Goal: Task Accomplishment & Management: Manage account settings

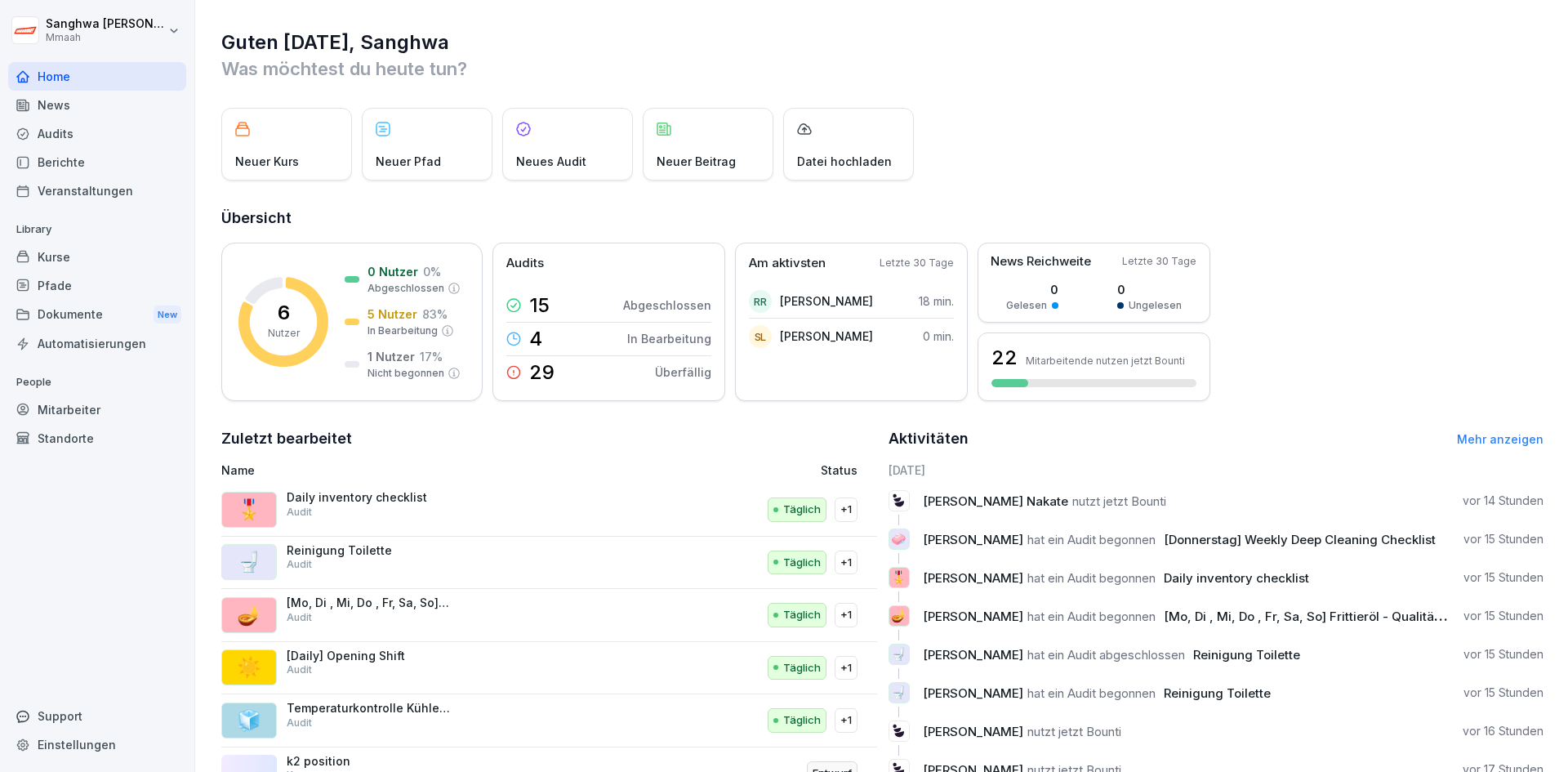
click at [88, 408] on div "Mitarbeiter" at bounding box center [97, 410] width 178 height 29
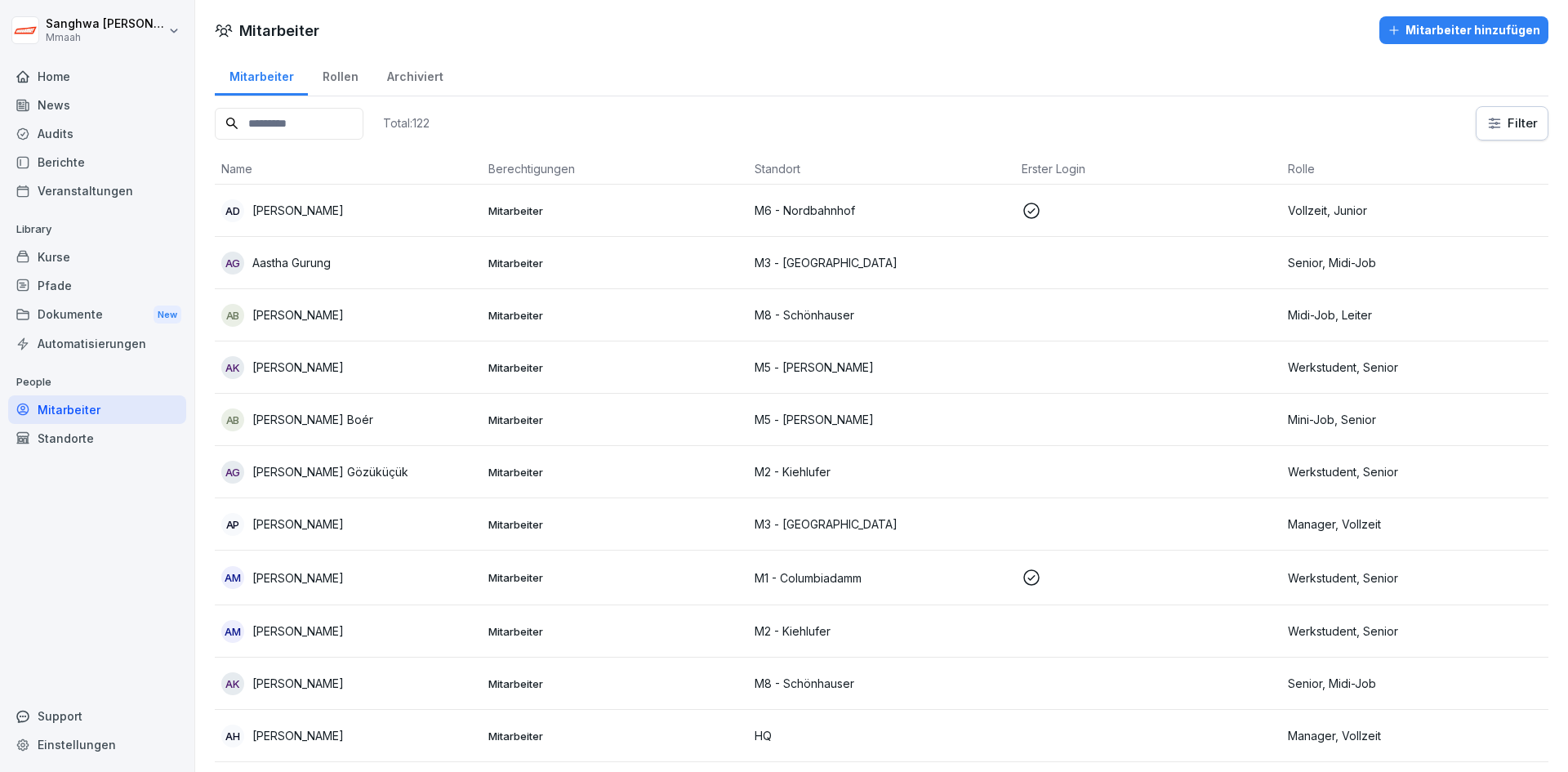
click at [78, 443] on div "Standorte" at bounding box center [97, 438] width 178 height 29
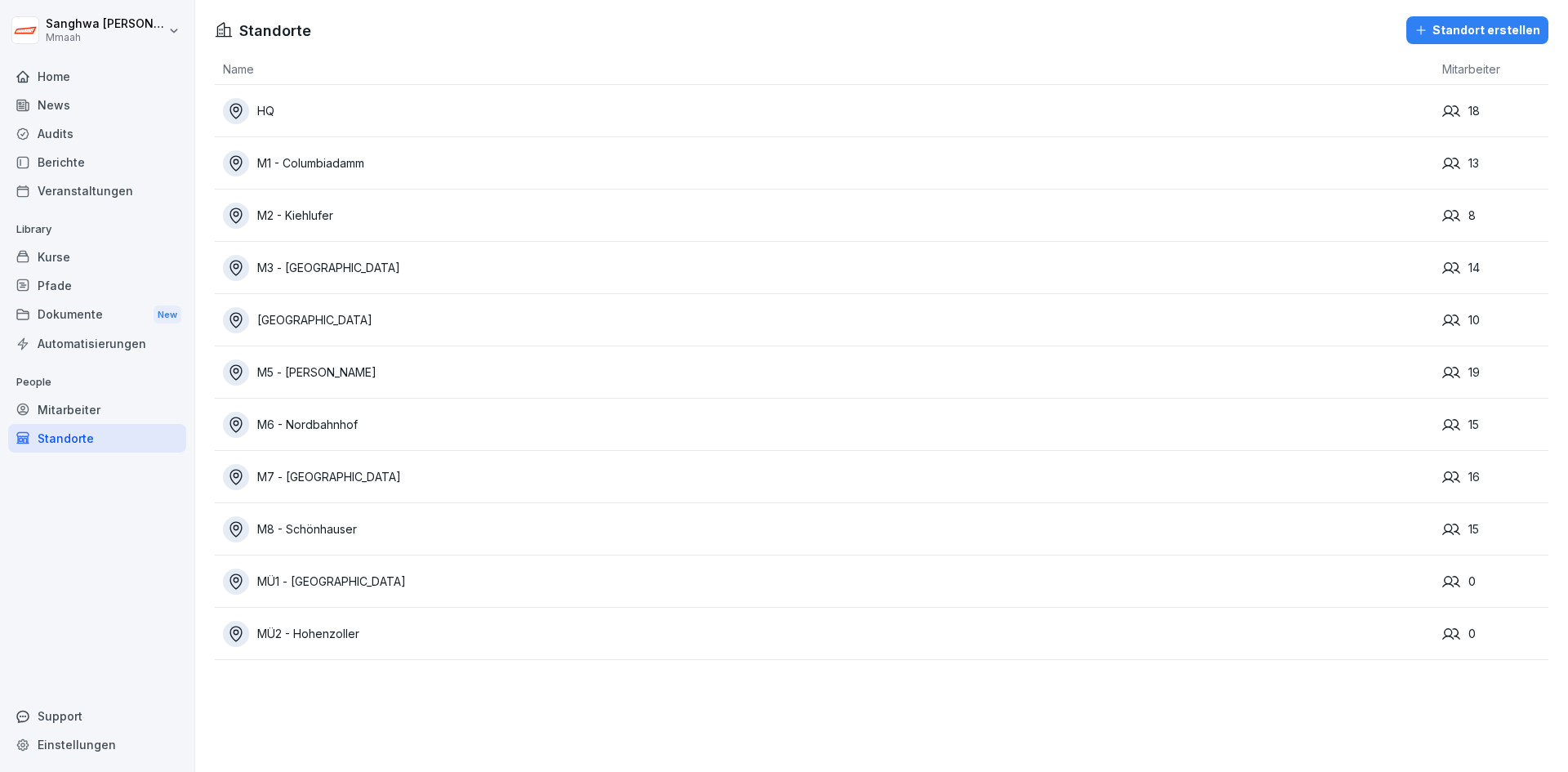
click at [329, 168] on div "M1 - Columbiadamm" at bounding box center [828, 163] width 1212 height 26
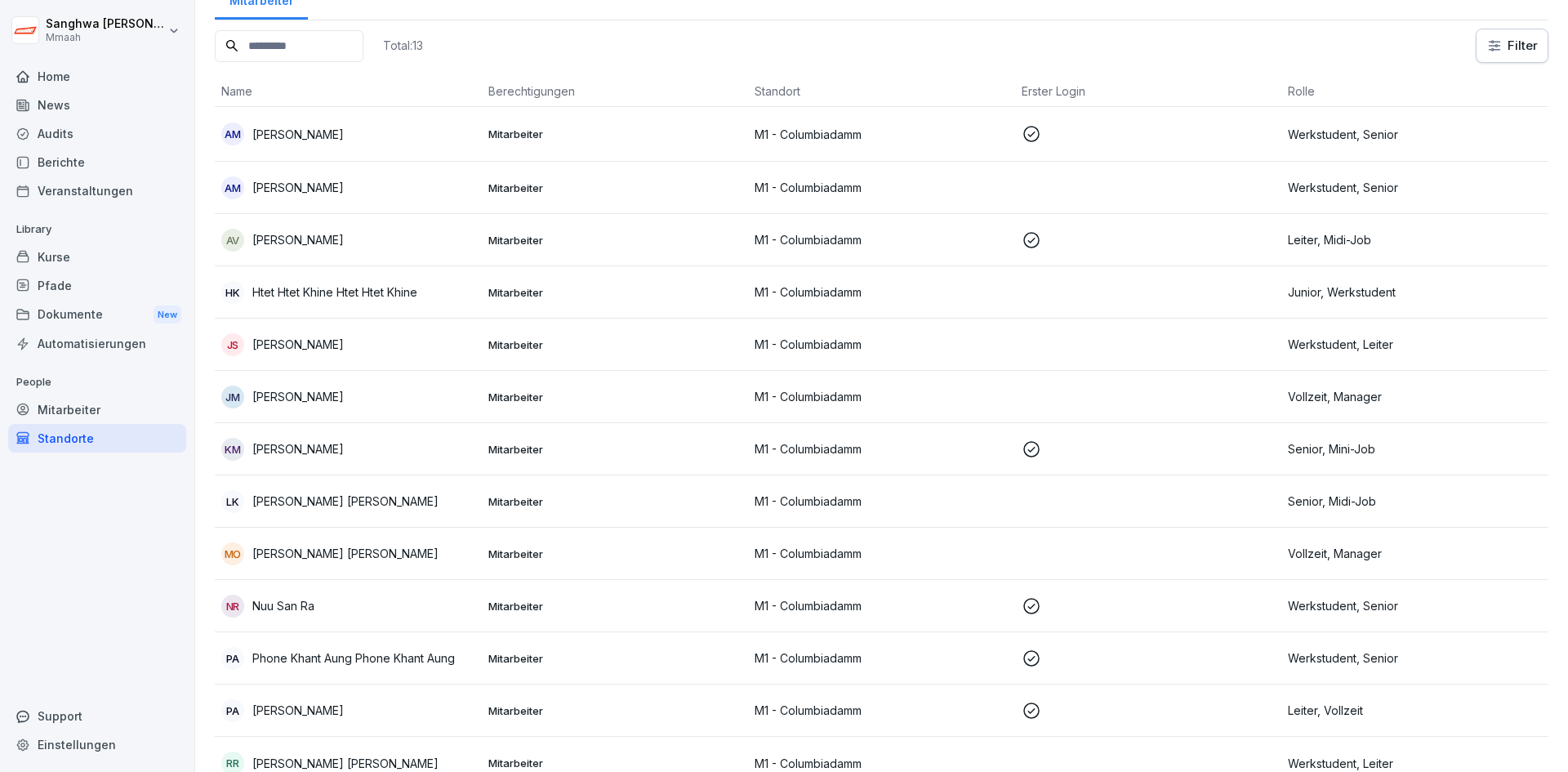
scroll to position [130, 0]
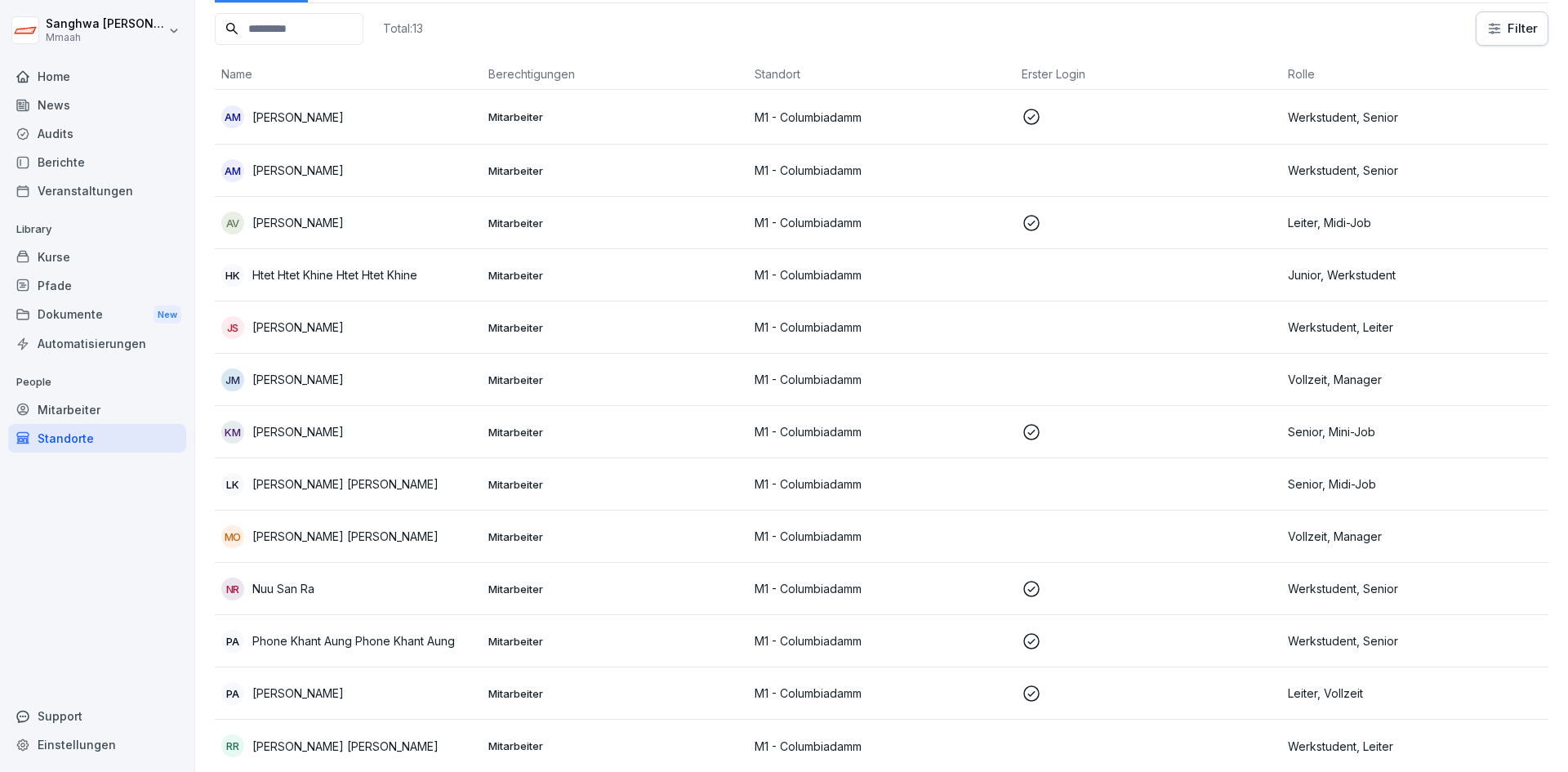
click at [999, 527] on p "M1 - Columbiadamm" at bounding box center [882, 536] width 254 height 18
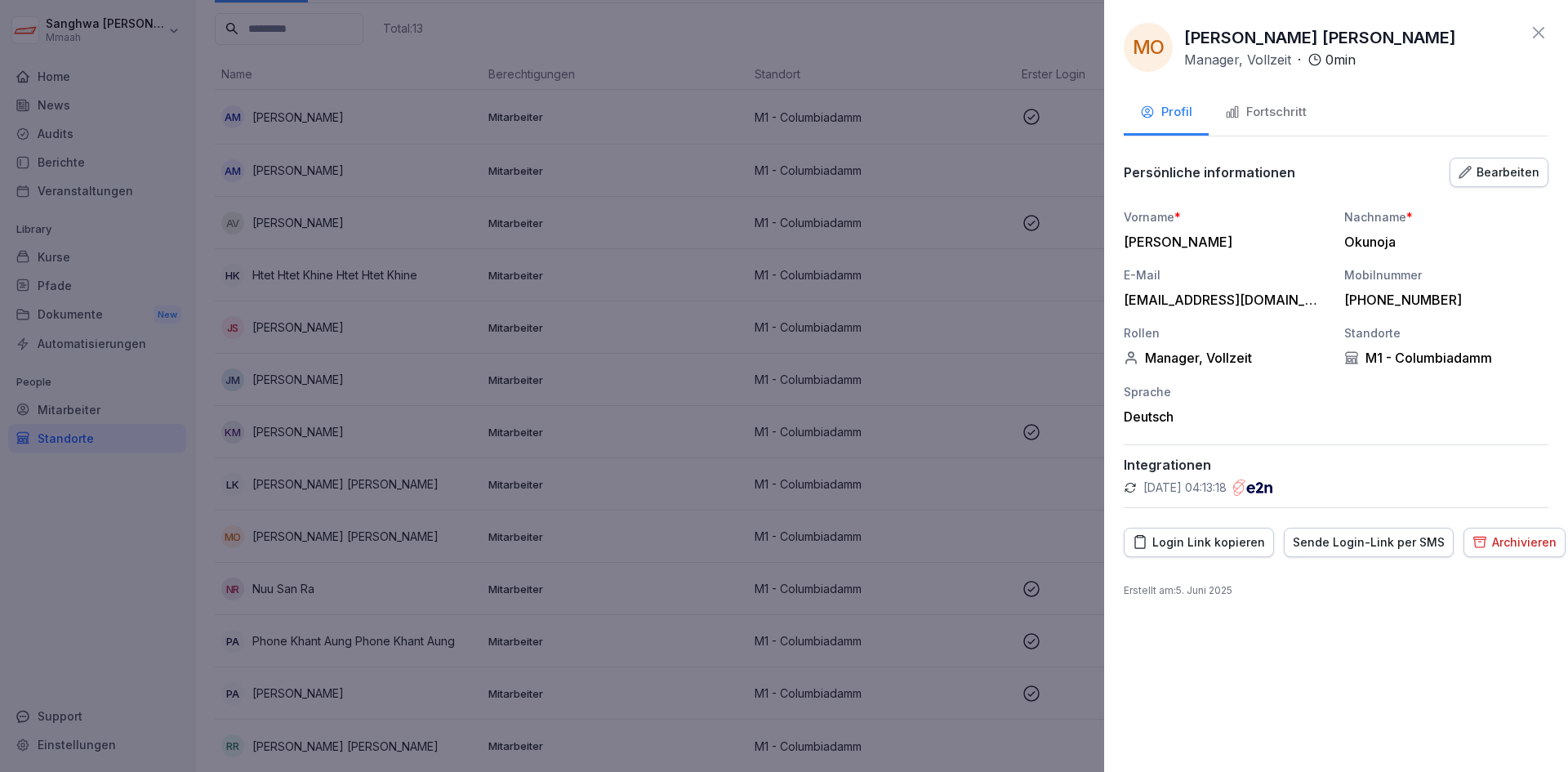
click at [1343, 490] on div "[DATE] 04:13:18" at bounding box center [1336, 487] width 425 height 17
click at [1351, 413] on div "Vorname * [PERSON_NAME] Nachname * Okunoja E-Mail [EMAIL_ADDRESS][DOMAIN_NAME] …" at bounding box center [1336, 316] width 425 height 217
click at [1389, 431] on div "Persönliche informationen Bearbeiten Vorname * [PERSON_NAME] Nachname * [PERSON…" at bounding box center [1336, 332] width 425 height 352
click at [1026, 479] on div at bounding box center [784, 386] width 1568 height 772
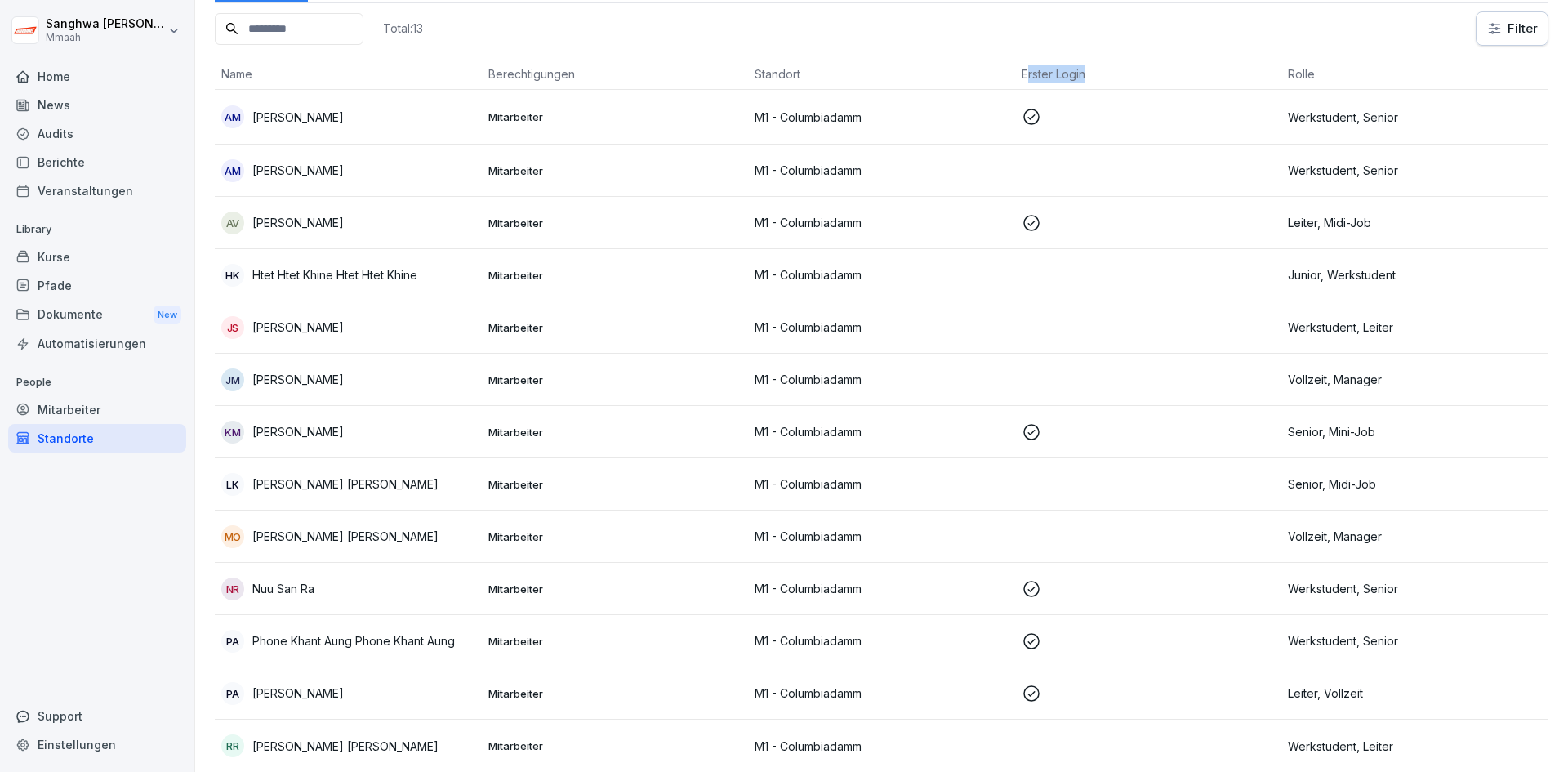
drag, startPoint x: 1020, startPoint y: 65, endPoint x: 1103, endPoint y: 62, distance: 83.1
click at [1103, 62] on th "Erster Login" at bounding box center [1149, 74] width 267 height 31
click at [1051, 527] on td at bounding box center [1149, 537] width 267 height 53
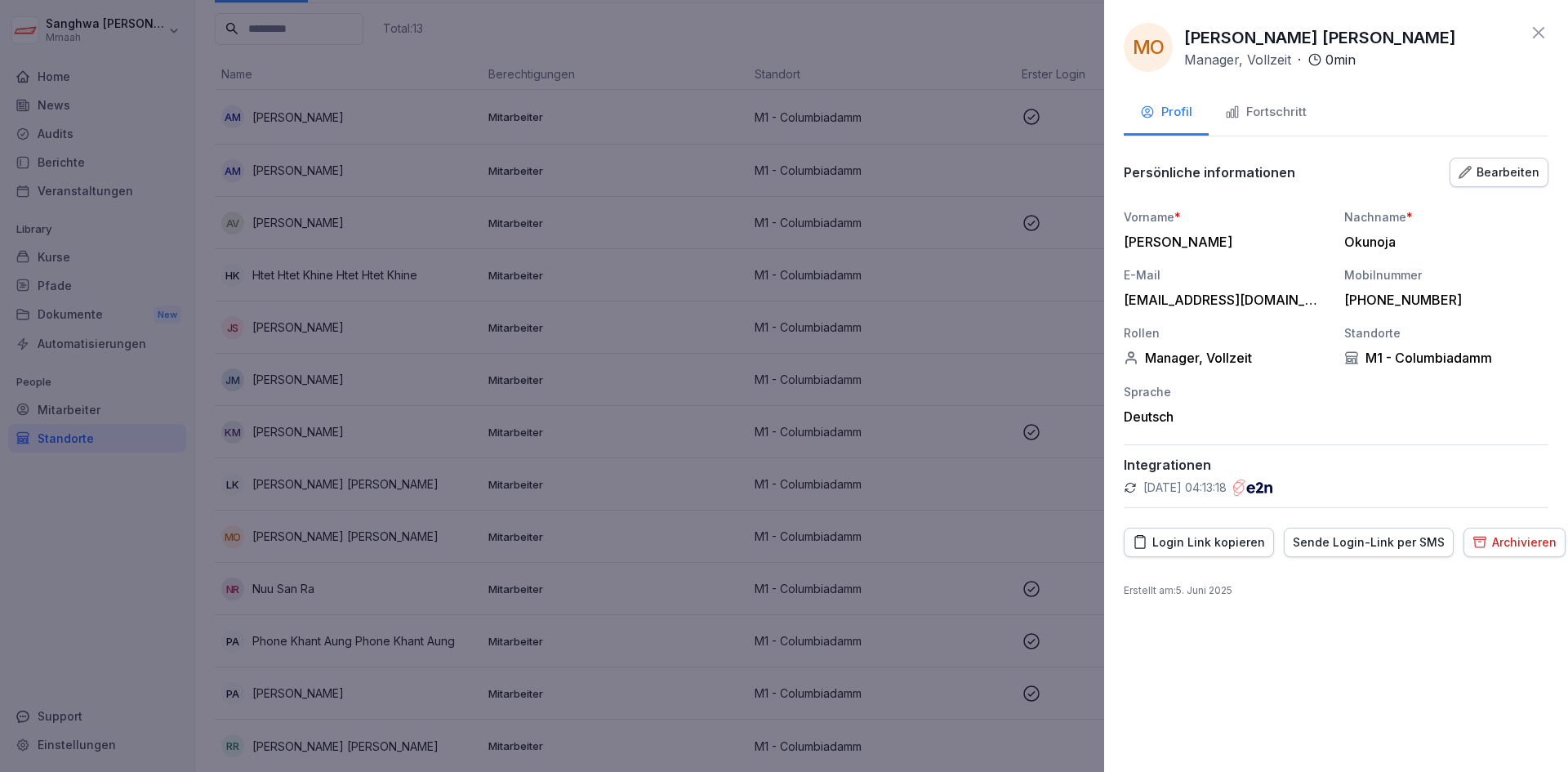
click at [1438, 414] on div "Vorname * [PERSON_NAME] Nachname * Okunoja E-Mail [EMAIL_ADDRESS][DOMAIN_NAME] …" at bounding box center [1336, 316] width 425 height 217
drag, startPoint x: 1143, startPoint y: 361, endPoint x: 1260, endPoint y: 358, distance: 117.0
click at [1260, 358] on div "Manager, Vollzeit" at bounding box center [1226, 357] width 204 height 17
click at [1285, 391] on div "Sprache" at bounding box center [1226, 392] width 204 height 18
click at [657, 488] on div at bounding box center [784, 386] width 1568 height 772
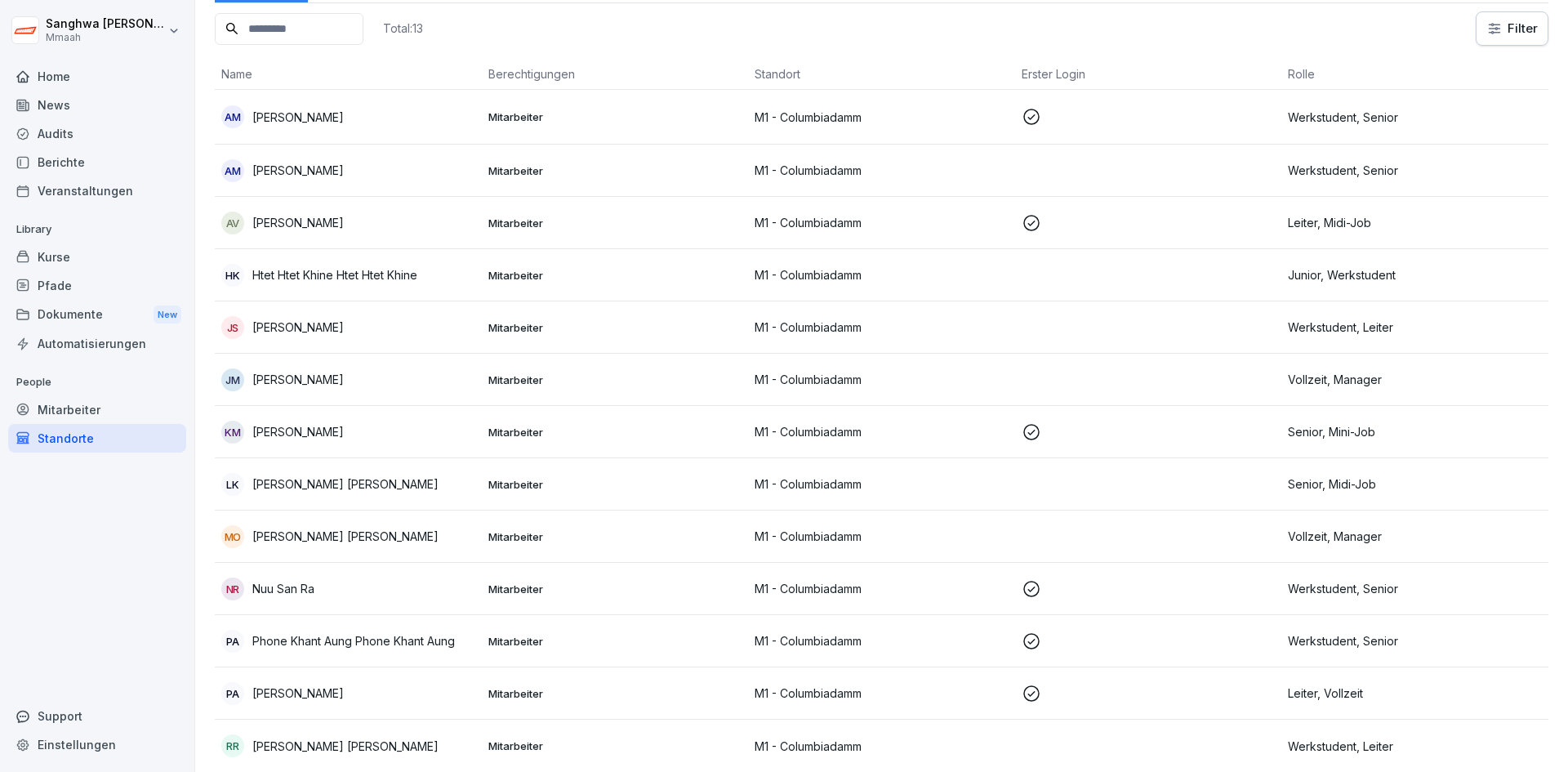
click at [306, 214] on p "[PERSON_NAME]" at bounding box center [298, 223] width 91 height 18
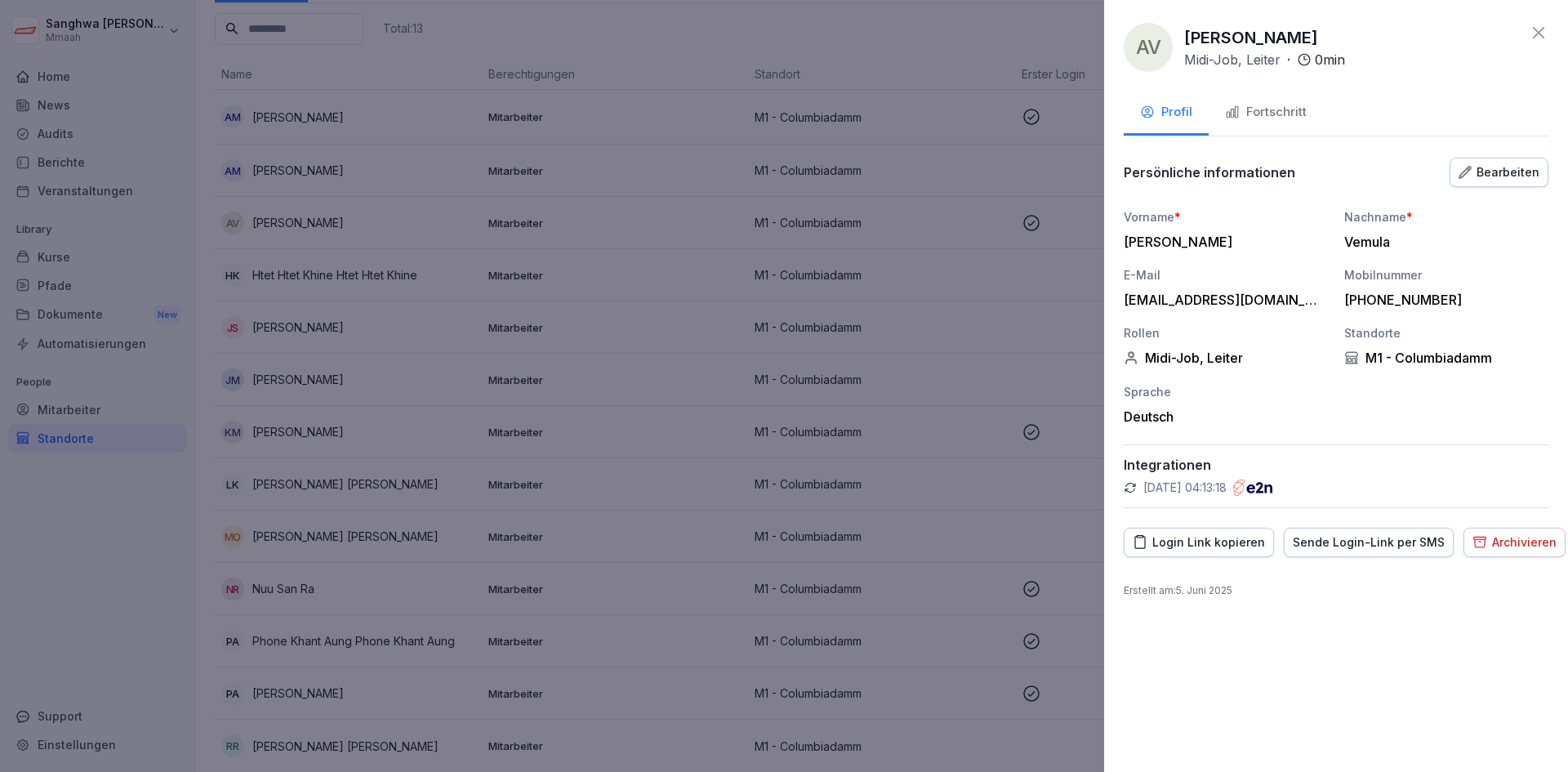
click at [1231, 361] on div "Midi-Job, Leiter" at bounding box center [1226, 357] width 204 height 17
click at [1238, 373] on div "Vorname * [PERSON_NAME] Nachname * Vemula E-Mail [EMAIL_ADDRESS][DOMAIN_NAME] M…" at bounding box center [1336, 316] width 425 height 217
click at [1257, 355] on div "Midi-Job, Leiter" at bounding box center [1226, 357] width 204 height 17
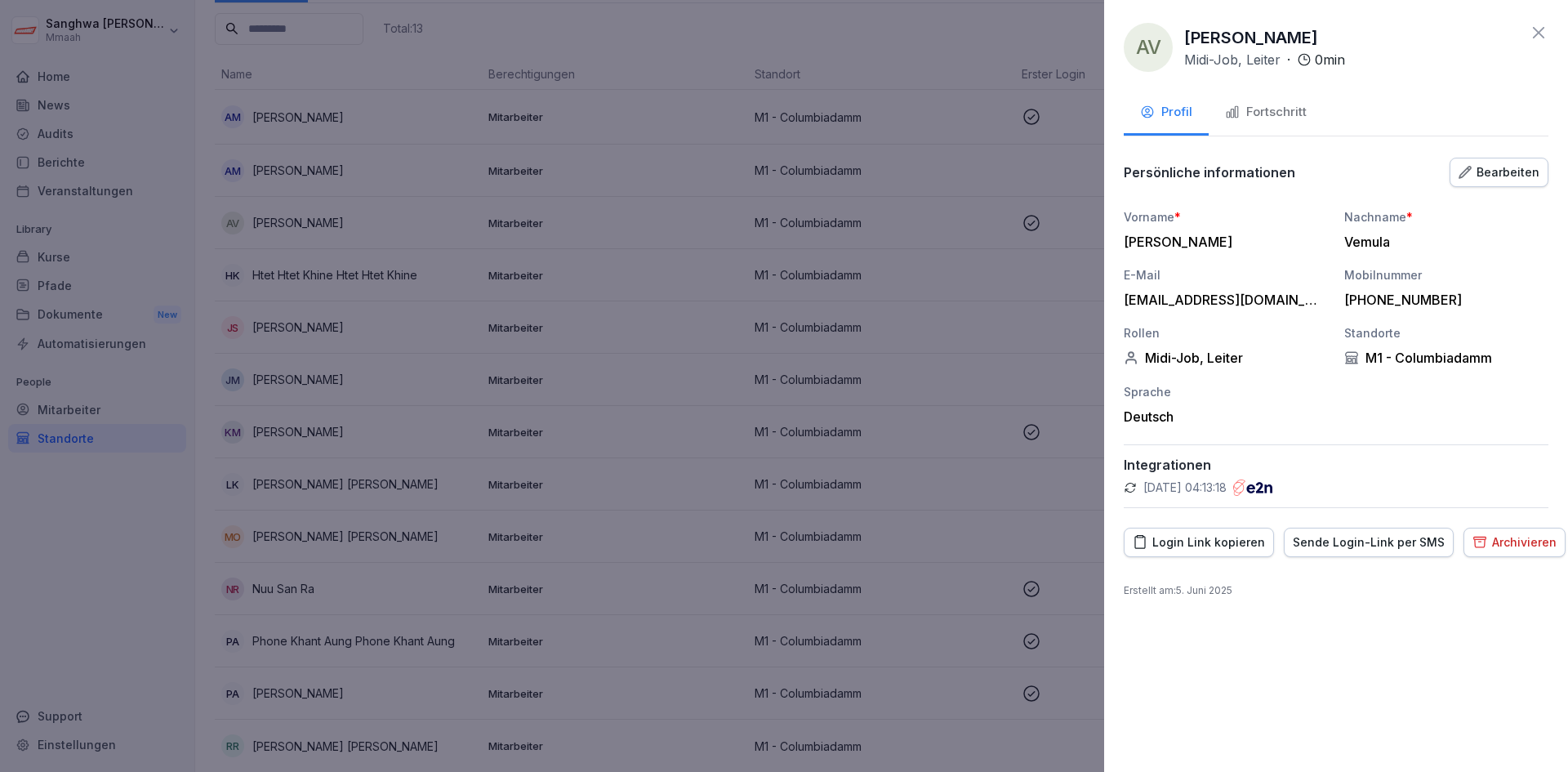
click at [745, 457] on div at bounding box center [784, 386] width 1568 height 772
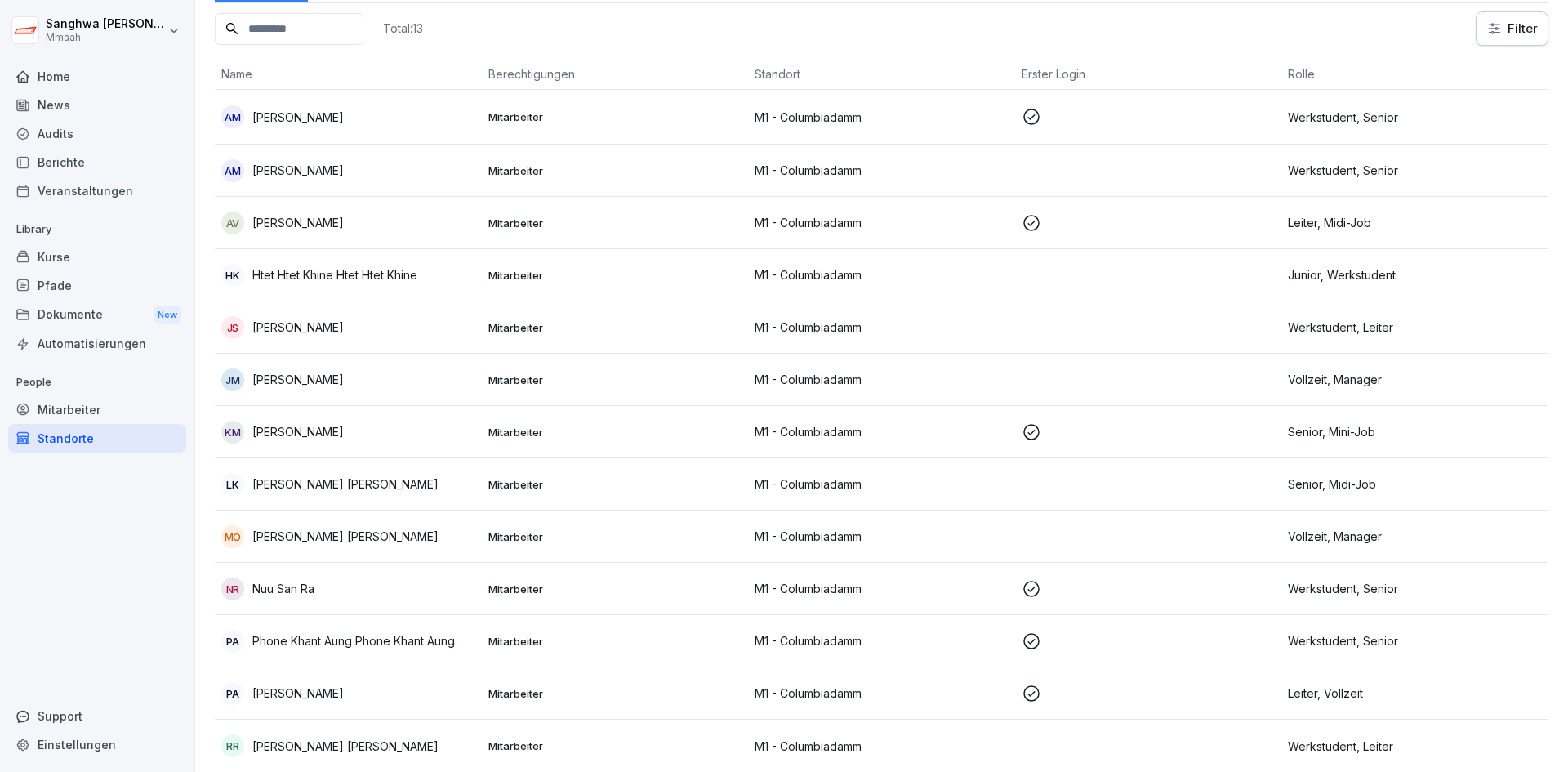
click at [372, 537] on td "MO [PERSON_NAME] [PERSON_NAME]" at bounding box center [348, 537] width 267 height 53
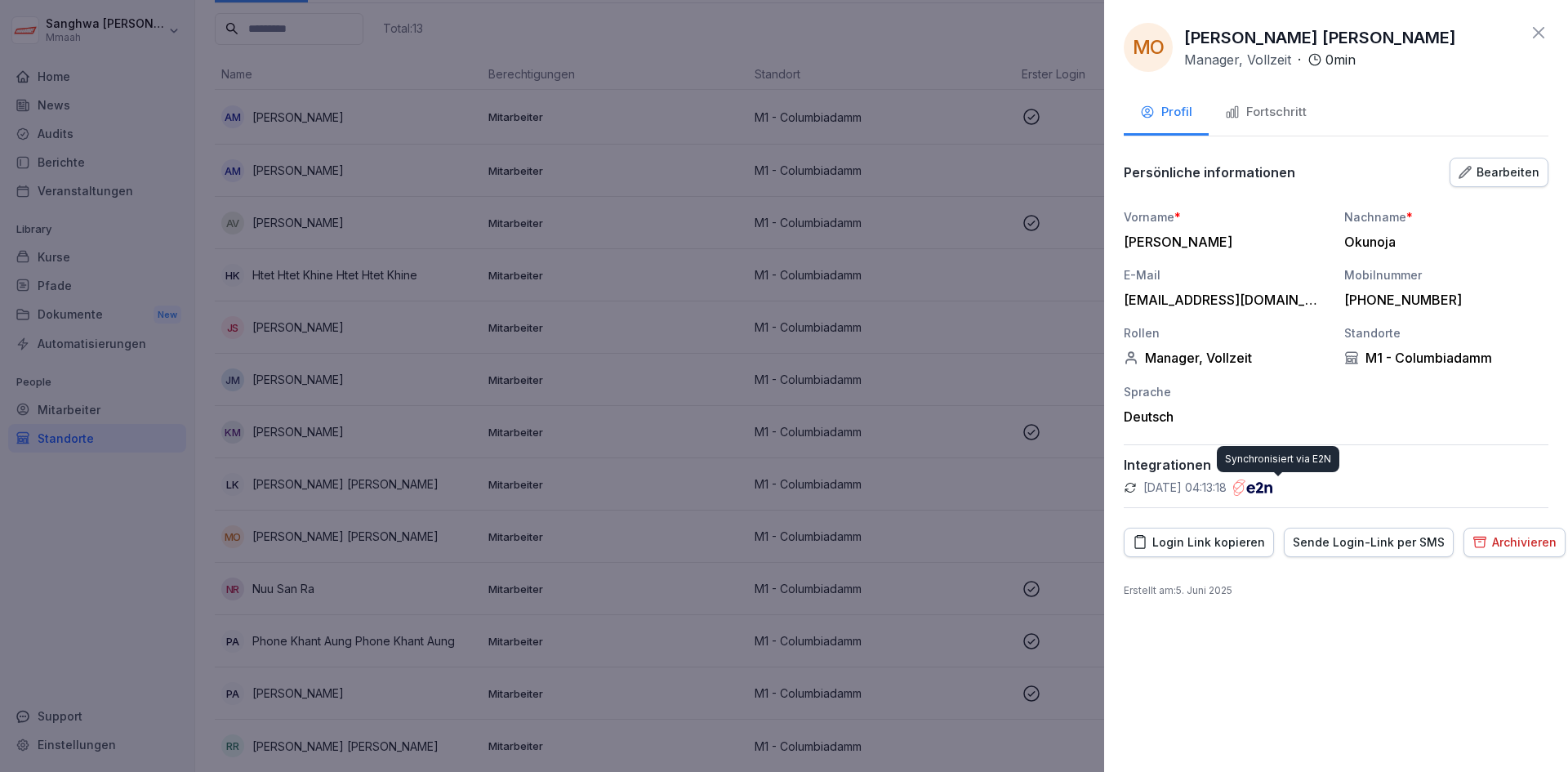
drag, startPoint x: 1298, startPoint y: 491, endPoint x: 1284, endPoint y: 491, distance: 14.0
click at [1284, 491] on div "[DATE] 04:13:18" at bounding box center [1336, 487] width 425 height 17
click at [1442, 491] on div "[DATE] 04:13:18" at bounding box center [1336, 487] width 425 height 17
click at [1400, 401] on div "Vorname * [PERSON_NAME] Nachname * Okunoja E-Mail [EMAIL_ADDRESS][DOMAIN_NAME] …" at bounding box center [1336, 316] width 425 height 217
click at [1249, 545] on div "Login Link kopieren" at bounding box center [1199, 542] width 132 height 18
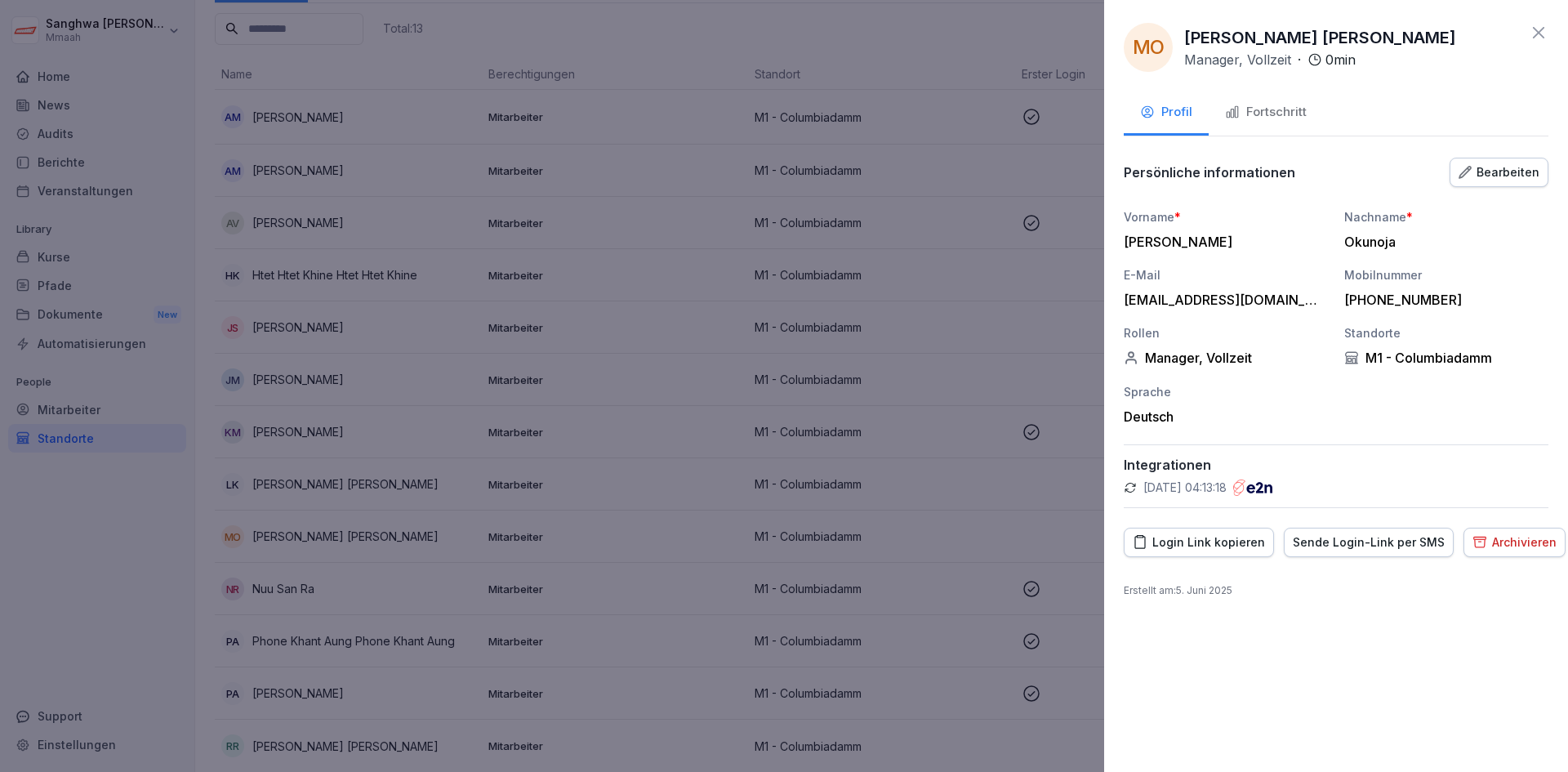
click at [1507, 152] on div "MO [PERSON_NAME] [PERSON_NAME] Manager, Vollzeit · 0 min Profil Fortschritt Per…" at bounding box center [1336, 386] width 464 height 772
click at [1507, 178] on div "Bearbeiten" at bounding box center [1500, 172] width 81 height 18
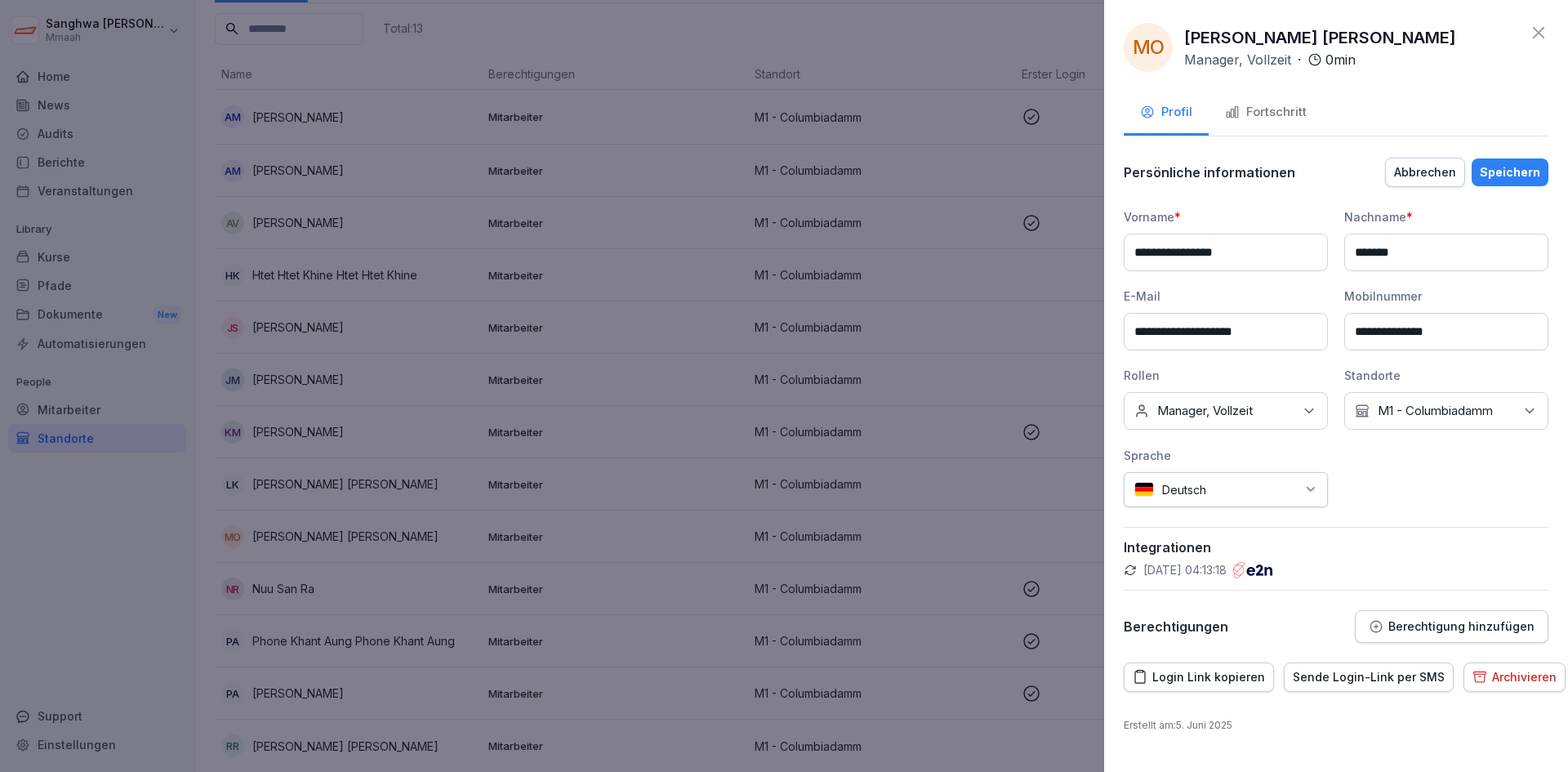
click at [1450, 633] on div "Berechtigung hinzufügen" at bounding box center [1451, 626] width 166 height 15
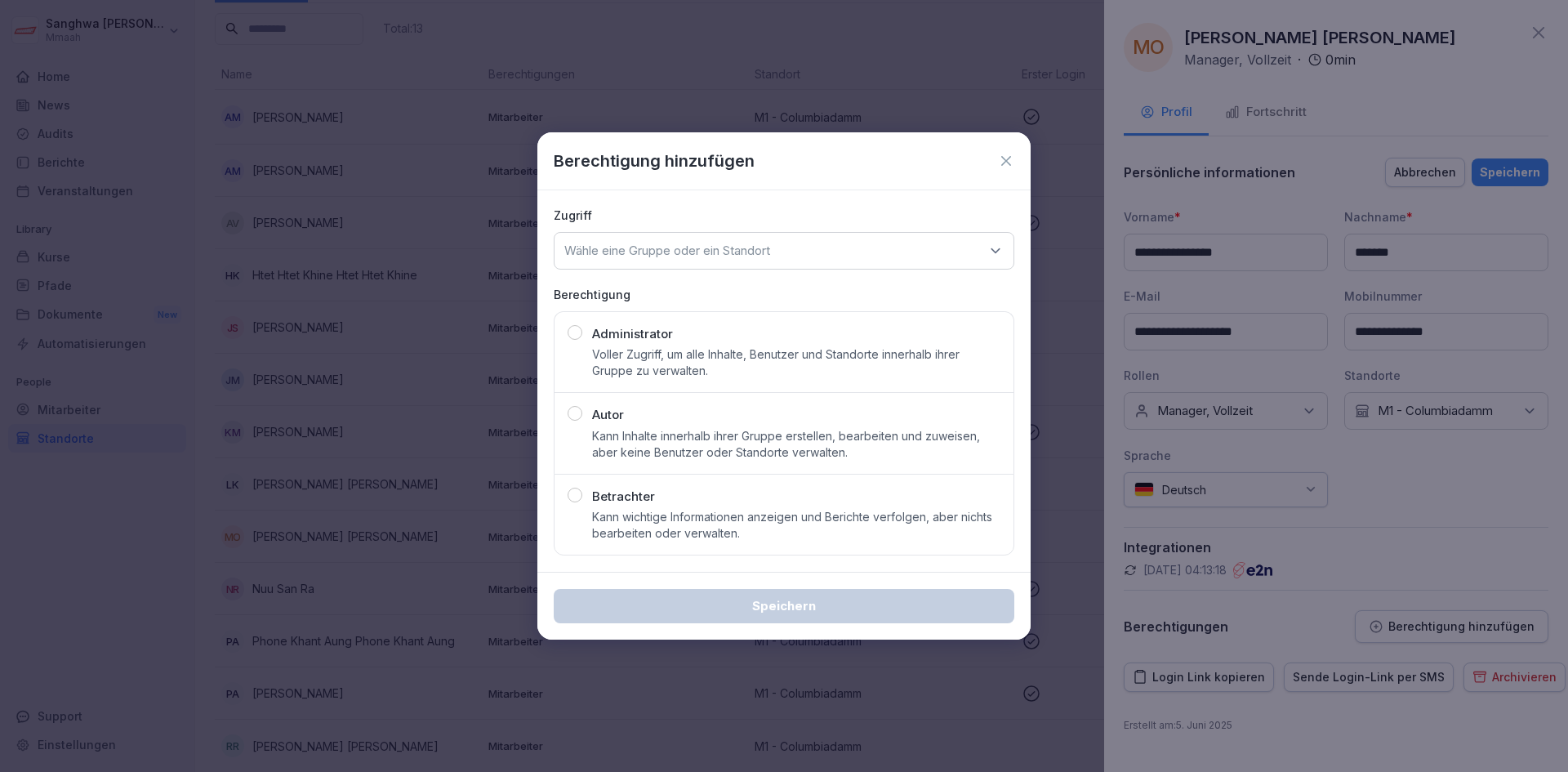
click at [1004, 161] on icon at bounding box center [1006, 161] width 17 height 17
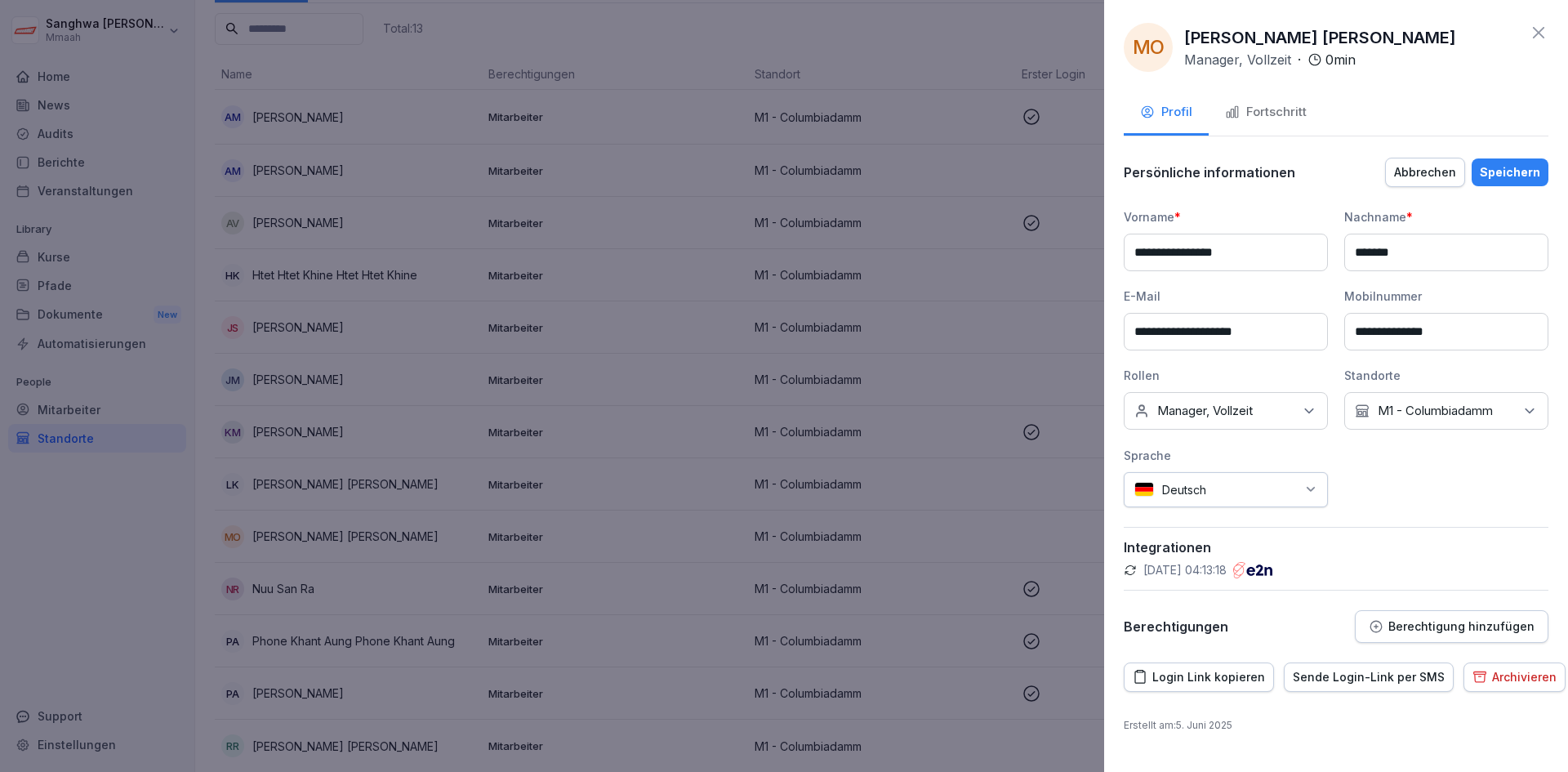
click at [1330, 104] on div "Profil Fortschritt" at bounding box center [1336, 113] width 425 height 45
click at [1294, 126] on button "Fortschritt" at bounding box center [1266, 113] width 114 height 44
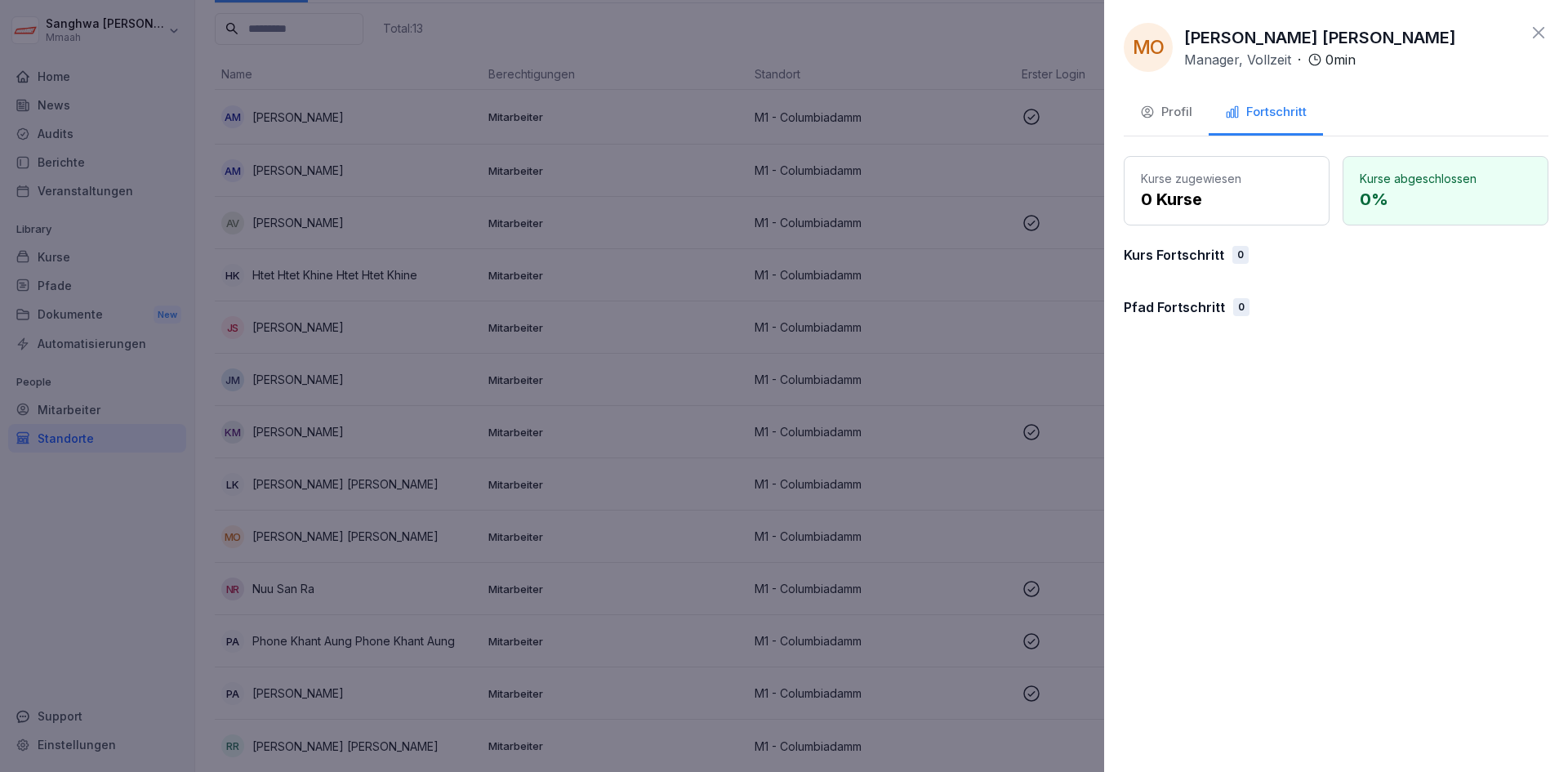
click at [1534, 27] on icon at bounding box center [1538, 32] width 11 height 11
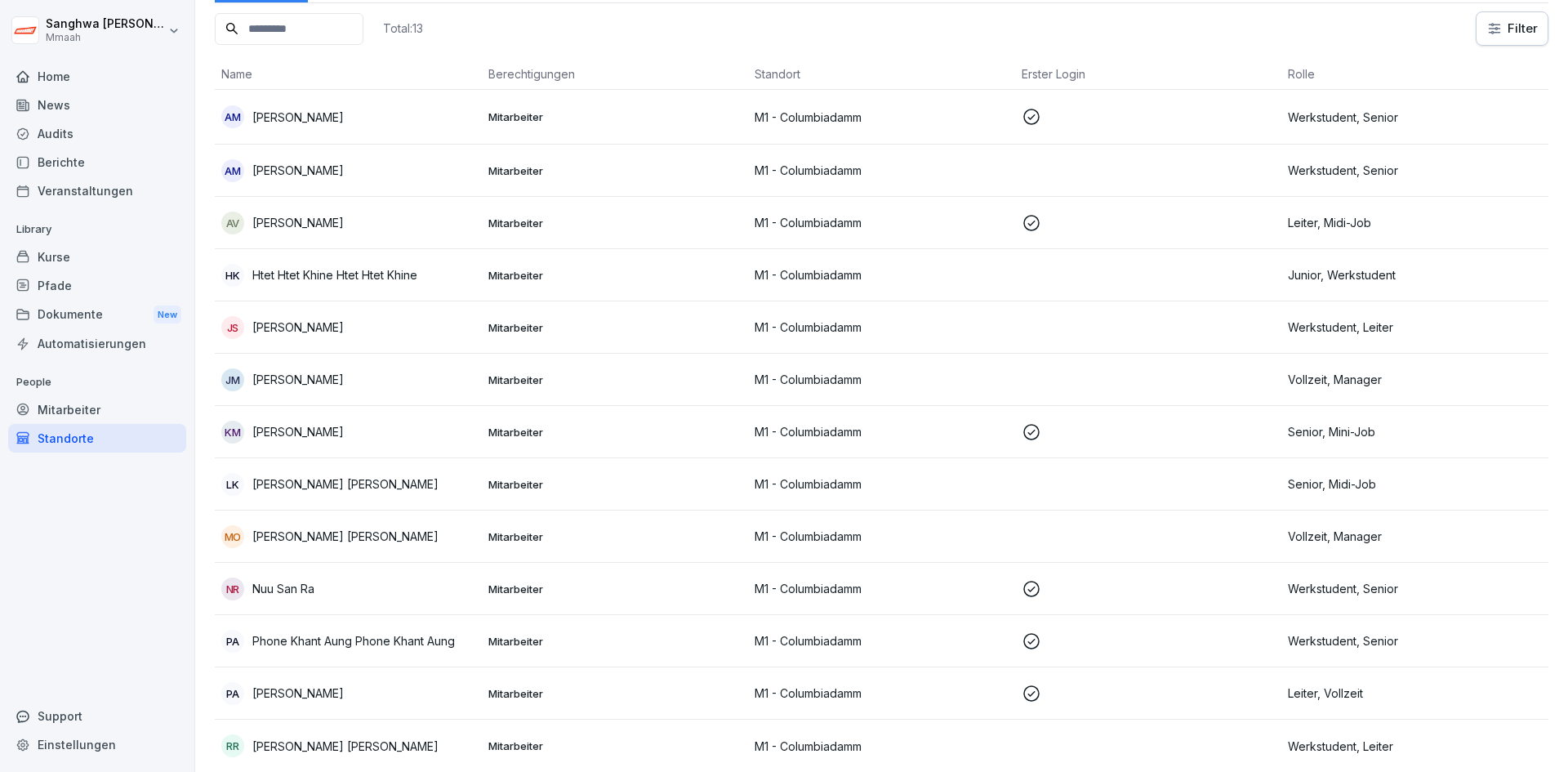
click at [74, 411] on div "Mitarbeiter" at bounding box center [97, 410] width 178 height 29
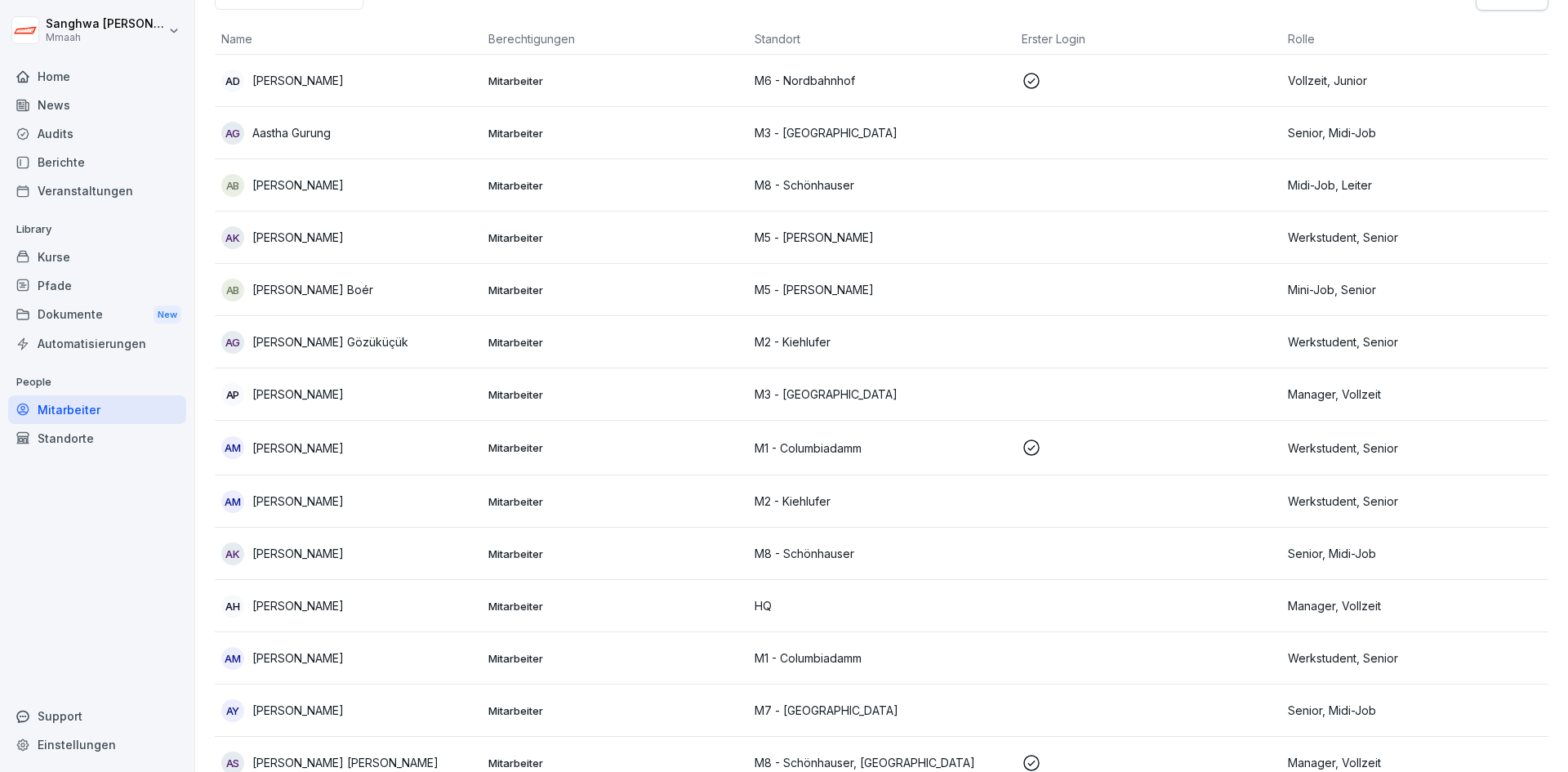
scroll to position [17, 0]
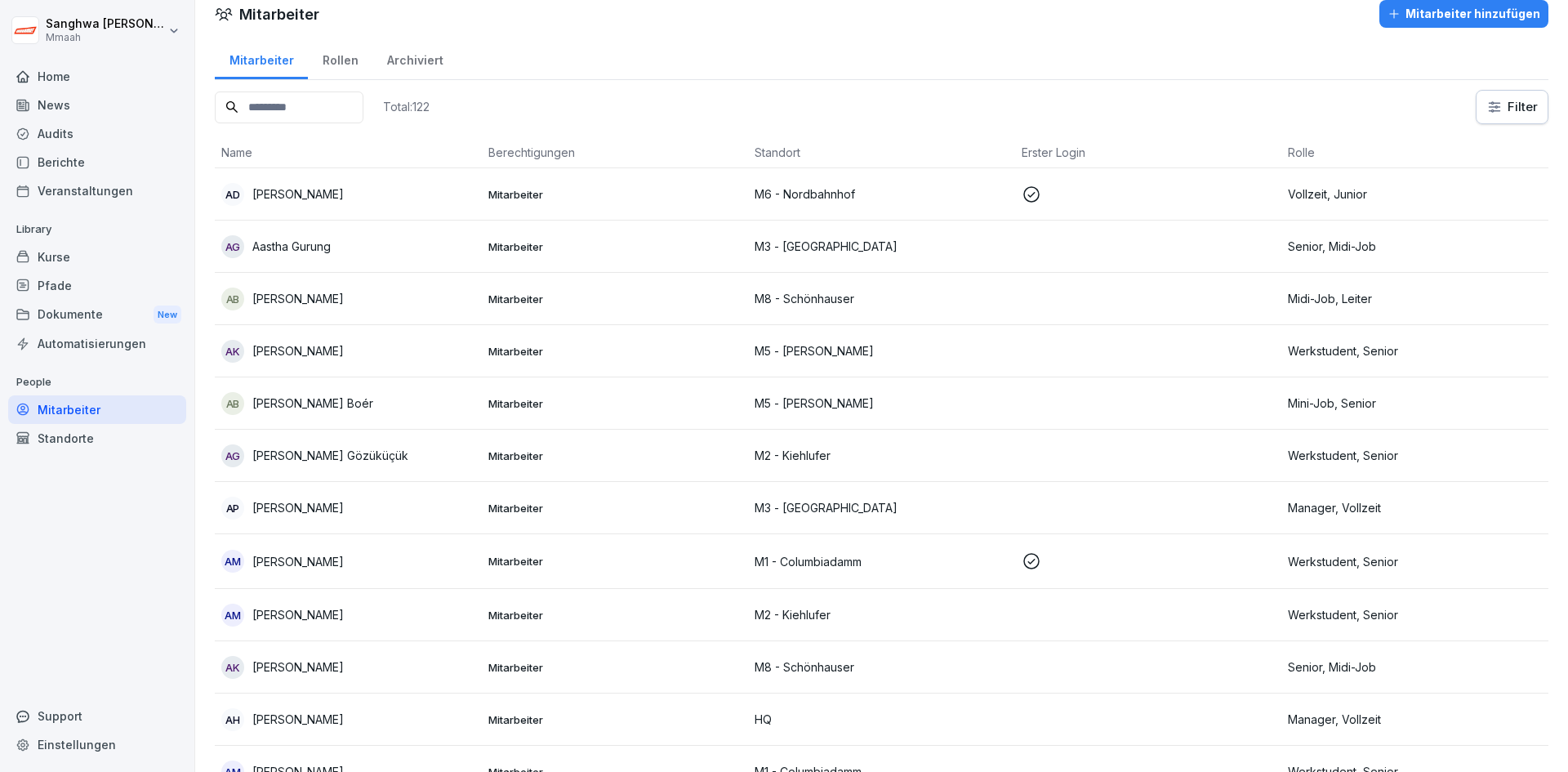
click at [62, 438] on div "Standorte" at bounding box center [97, 438] width 178 height 29
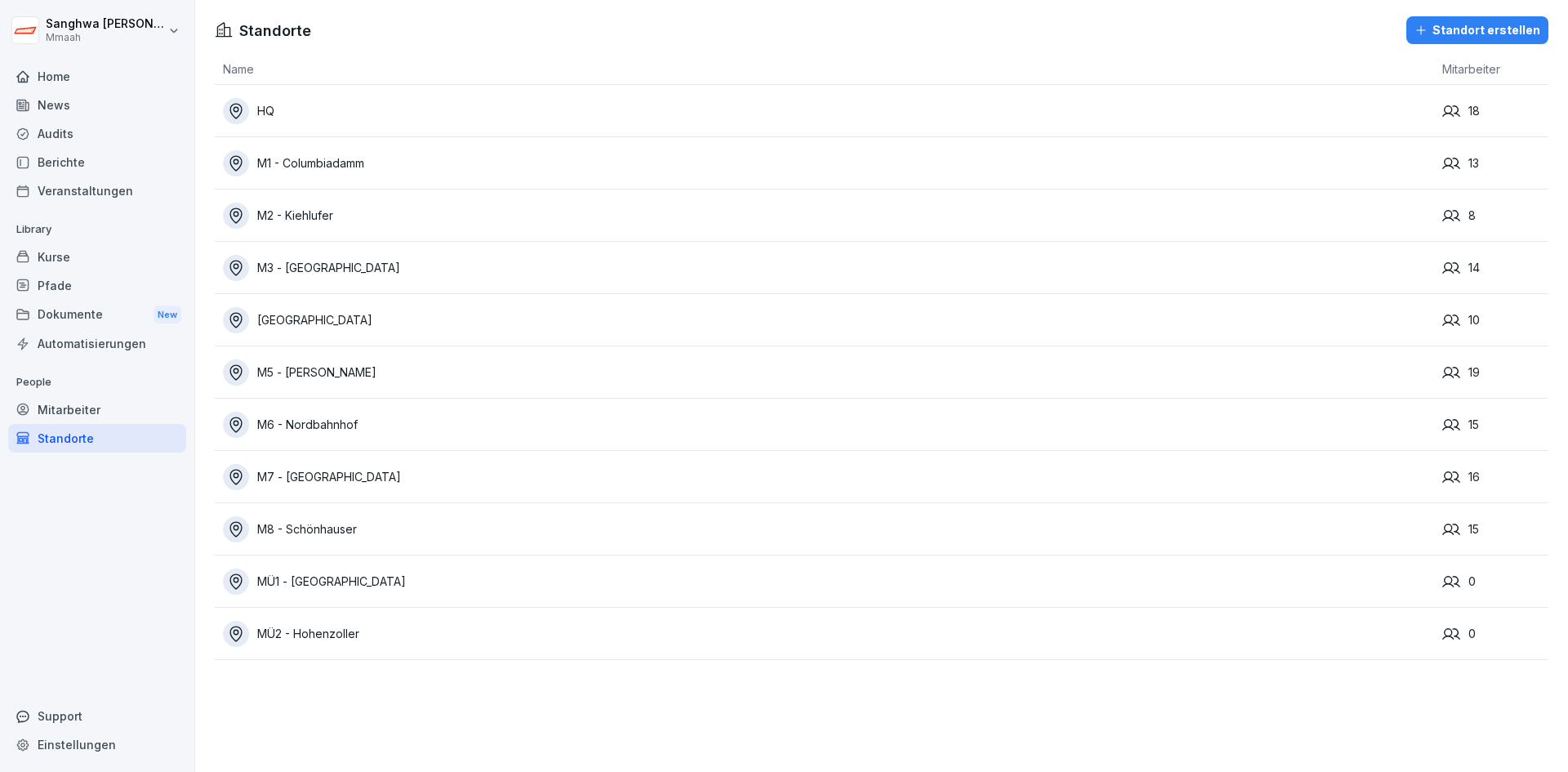
click at [374, 213] on div "M2 - Kiehlufer" at bounding box center [828, 216] width 1212 height 26
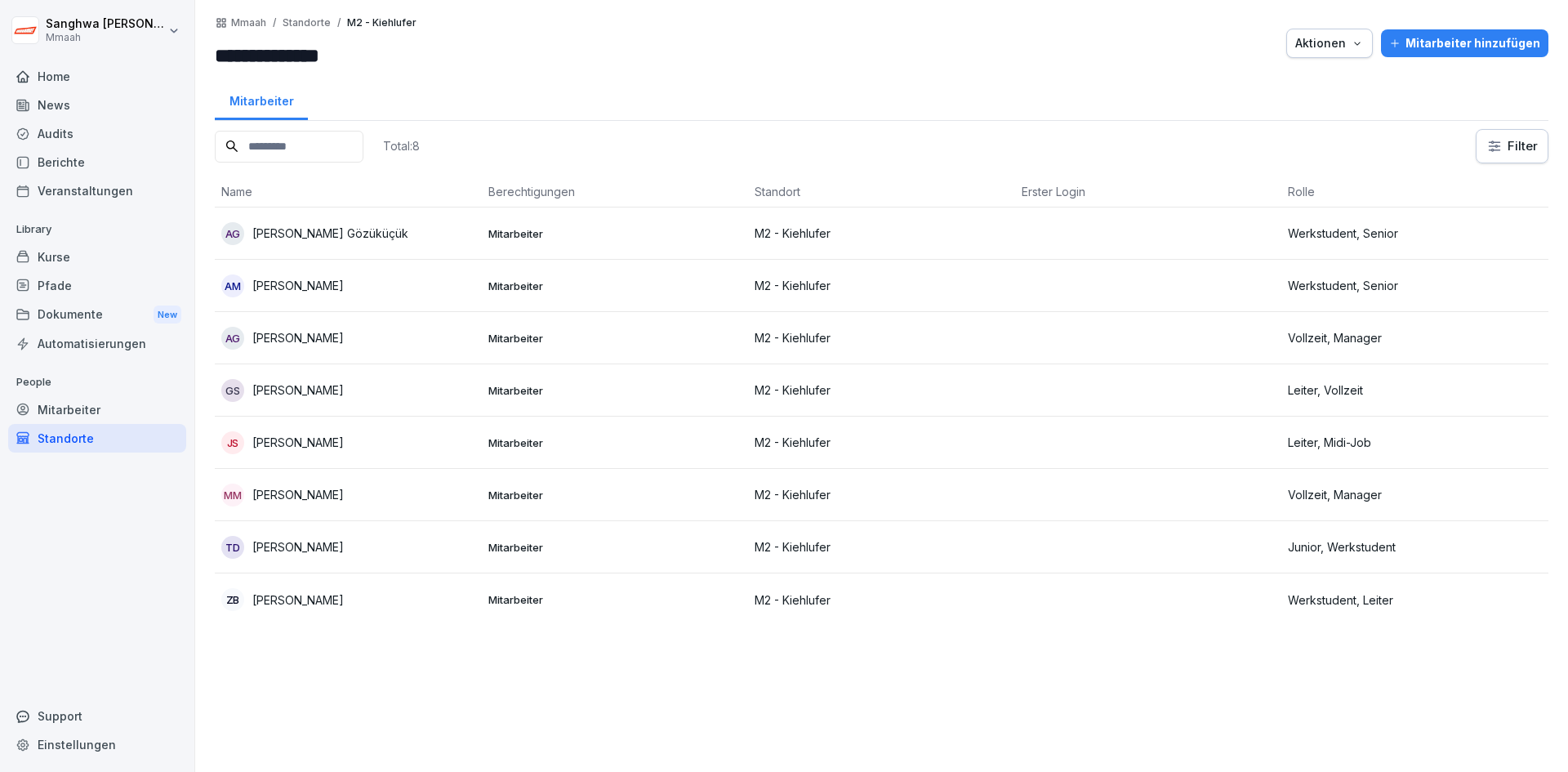
click at [99, 449] on div "Standorte" at bounding box center [97, 438] width 178 height 29
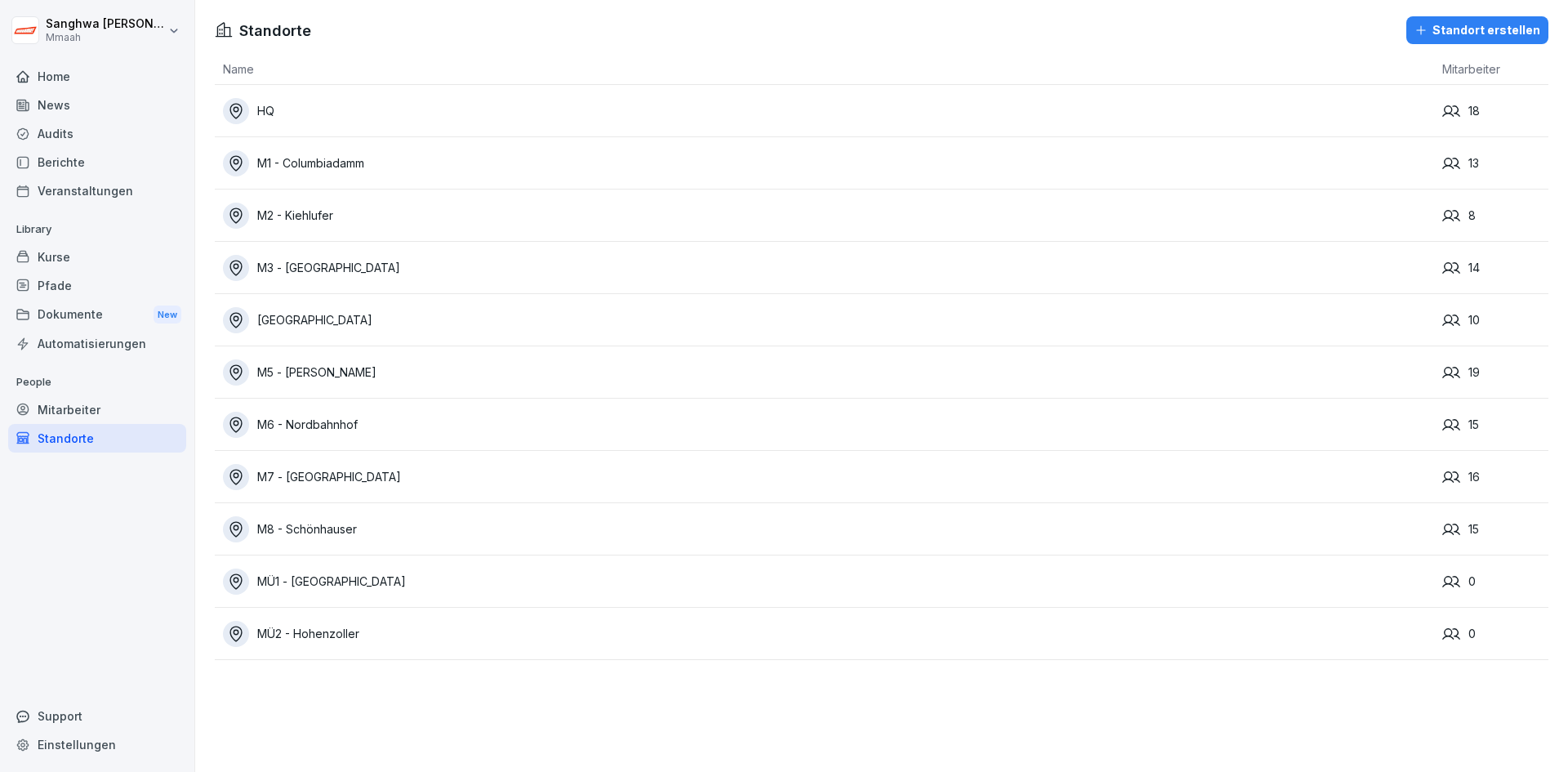
click at [377, 269] on div "M3 - [GEOGRAPHIC_DATA]" at bounding box center [828, 268] width 1212 height 26
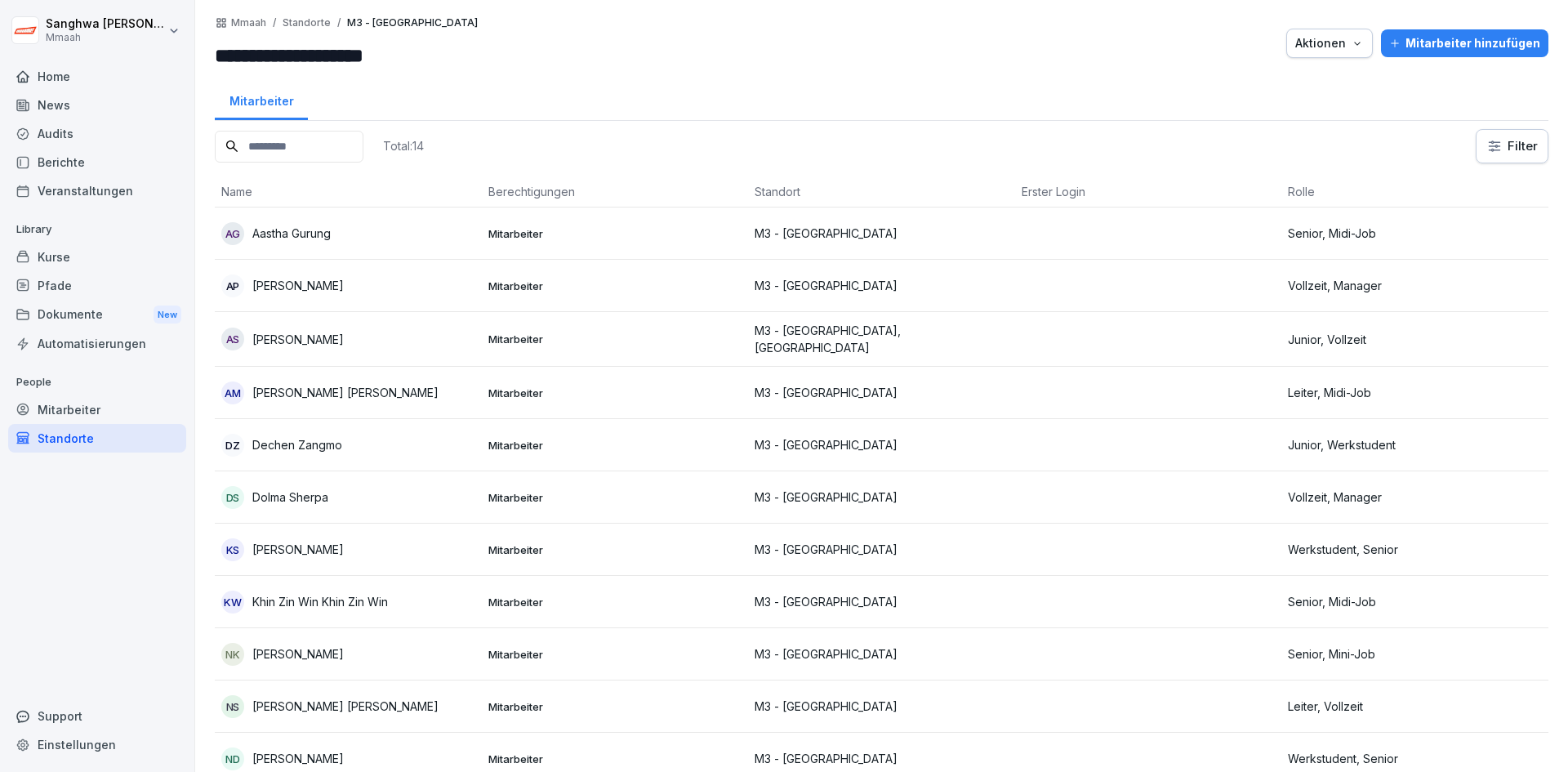
scroll to position [182, 0]
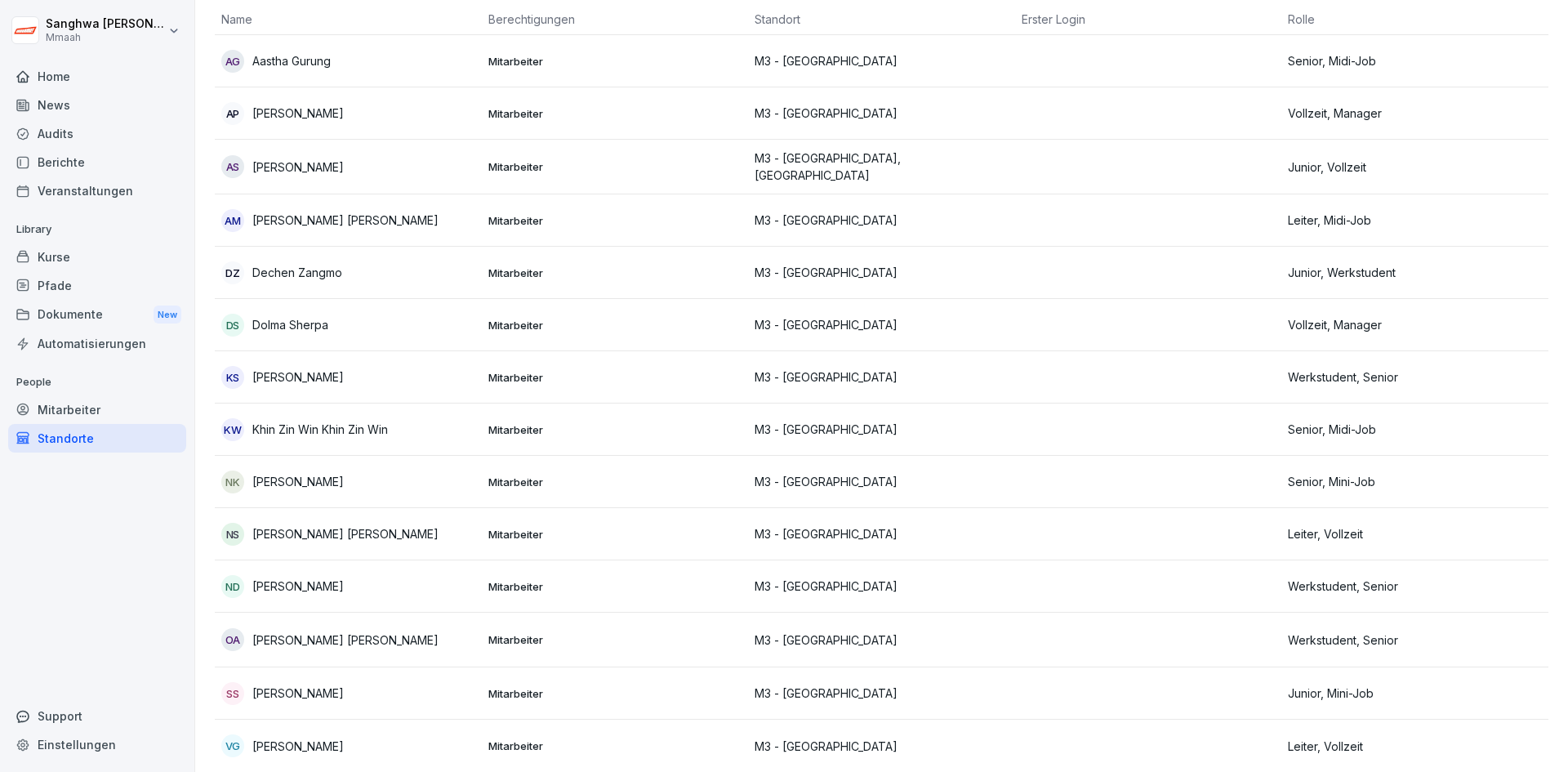
click at [104, 433] on div "Standorte" at bounding box center [97, 438] width 178 height 29
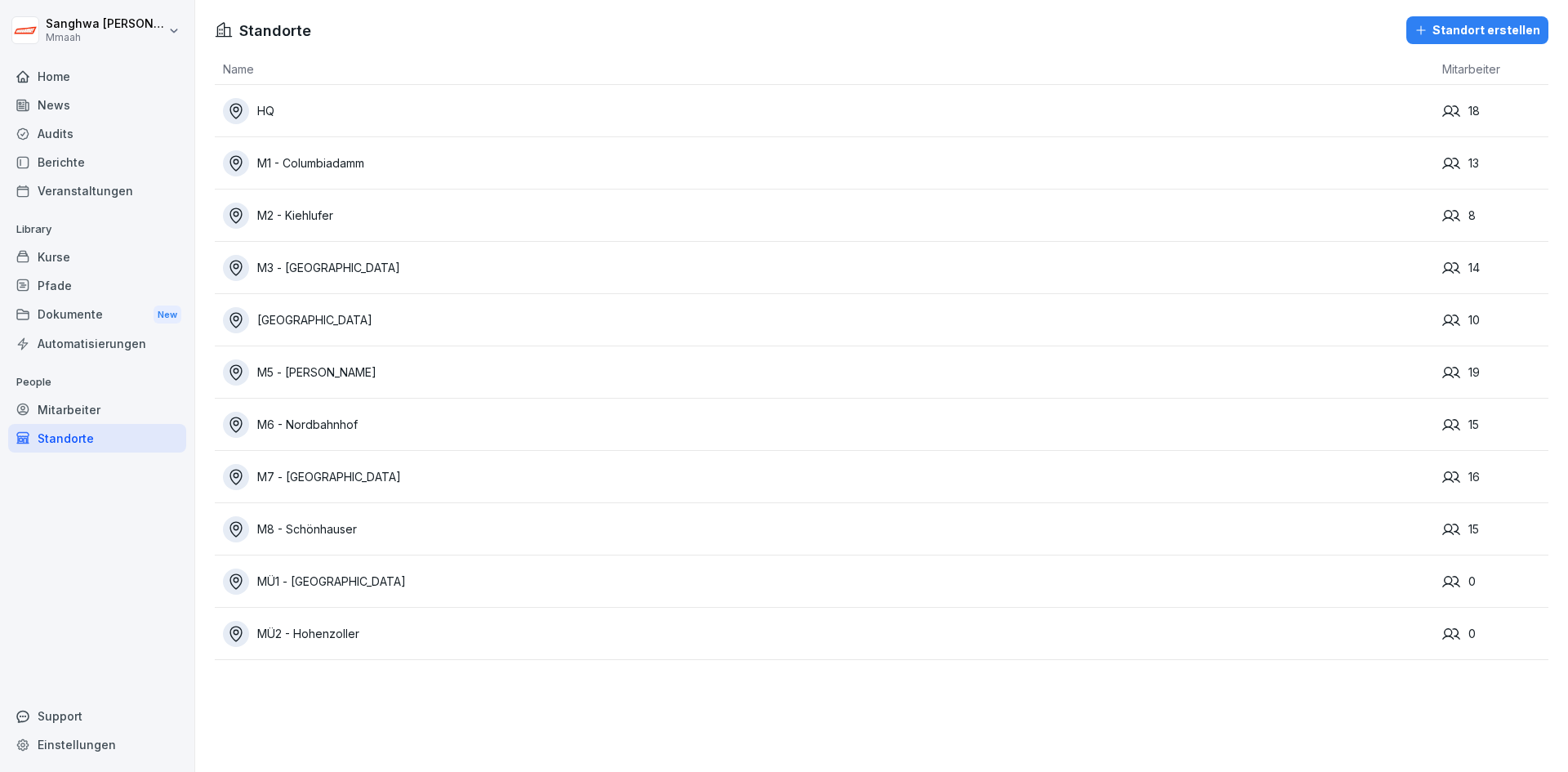
click at [377, 320] on div "[GEOGRAPHIC_DATA]" at bounding box center [828, 320] width 1212 height 26
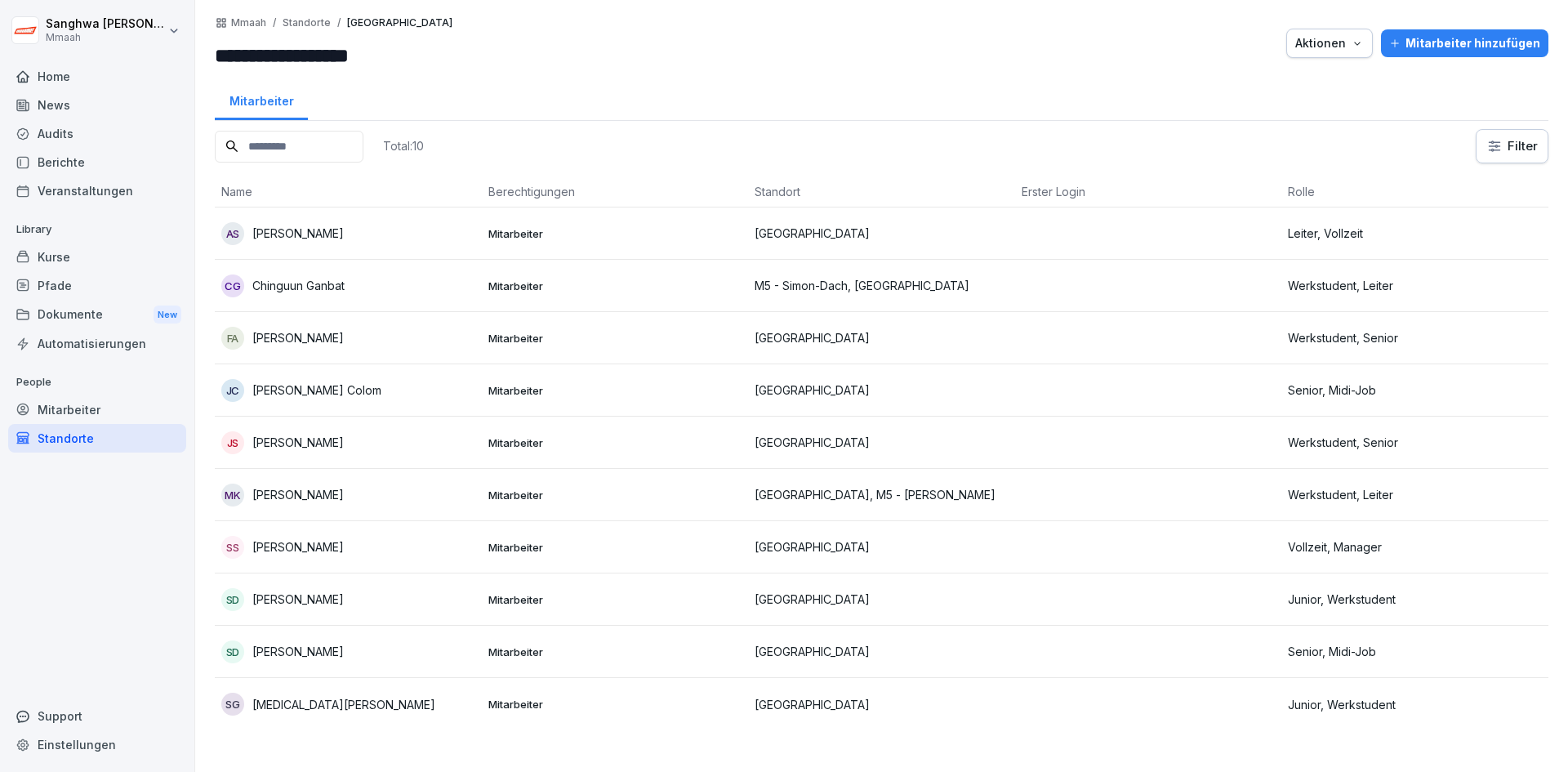
click at [89, 432] on div "Standorte" at bounding box center [97, 438] width 178 height 29
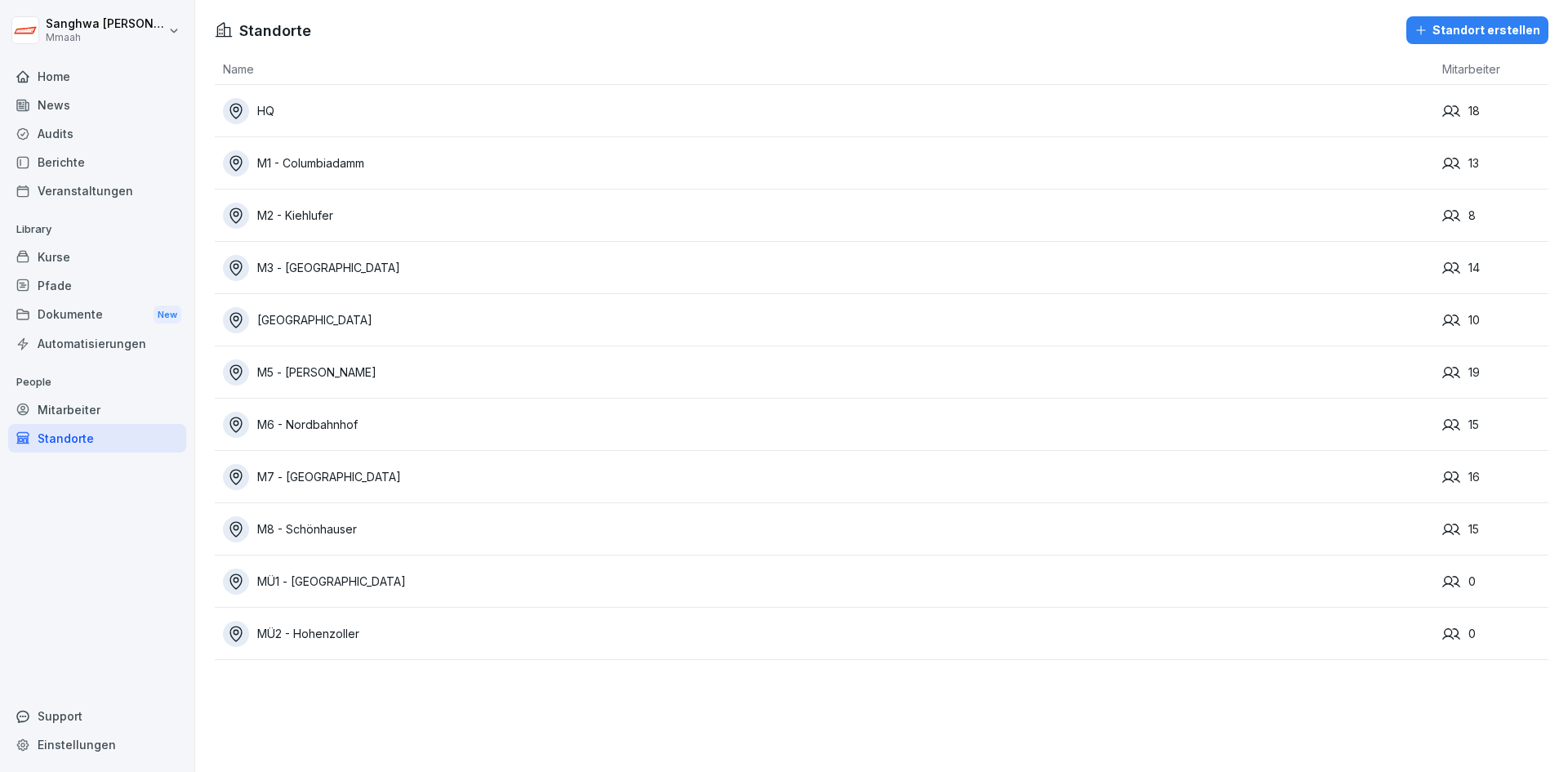
click at [342, 114] on div "HQ" at bounding box center [828, 111] width 1212 height 26
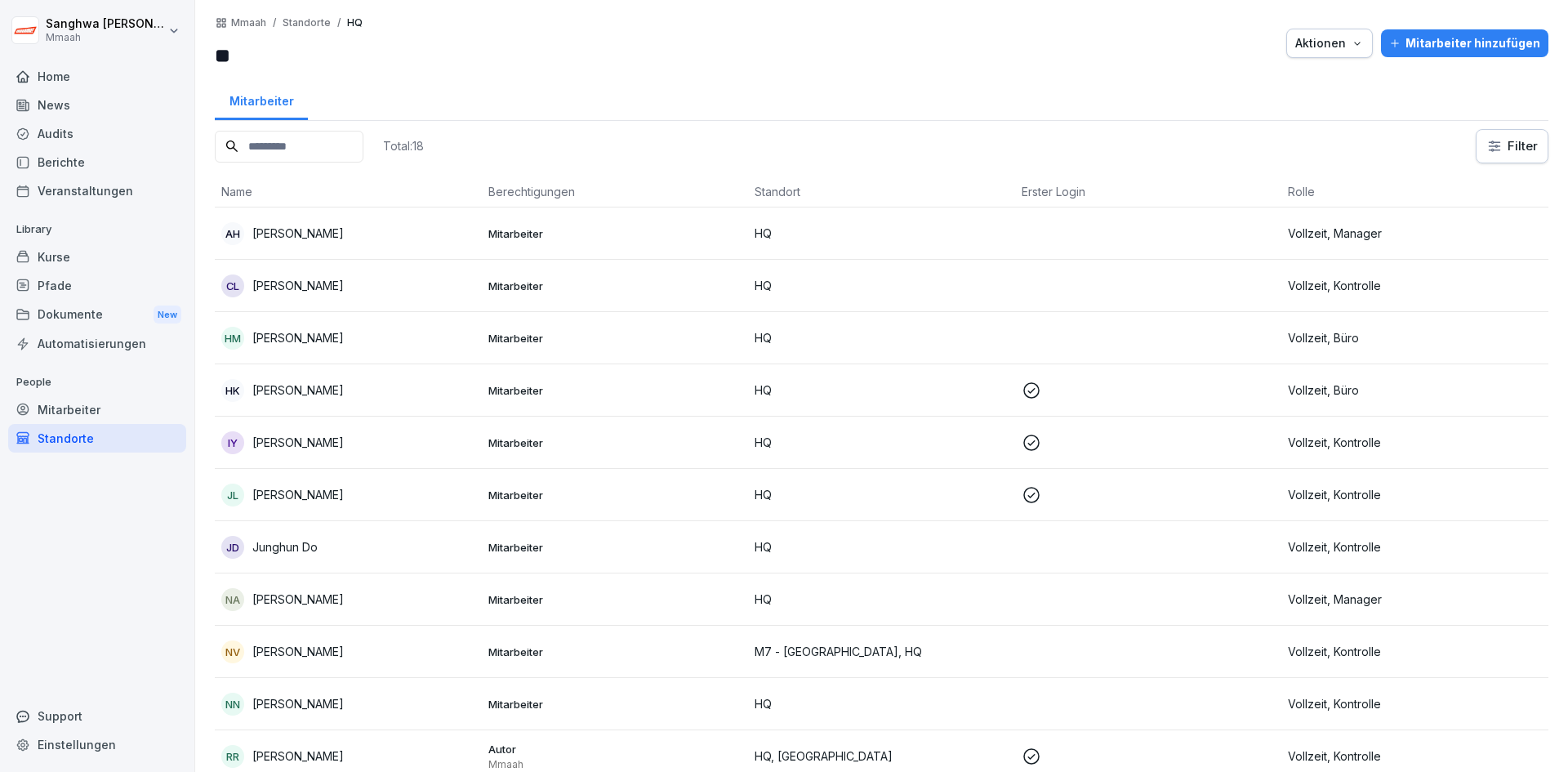
click at [43, 441] on div "Standorte" at bounding box center [97, 438] width 178 height 29
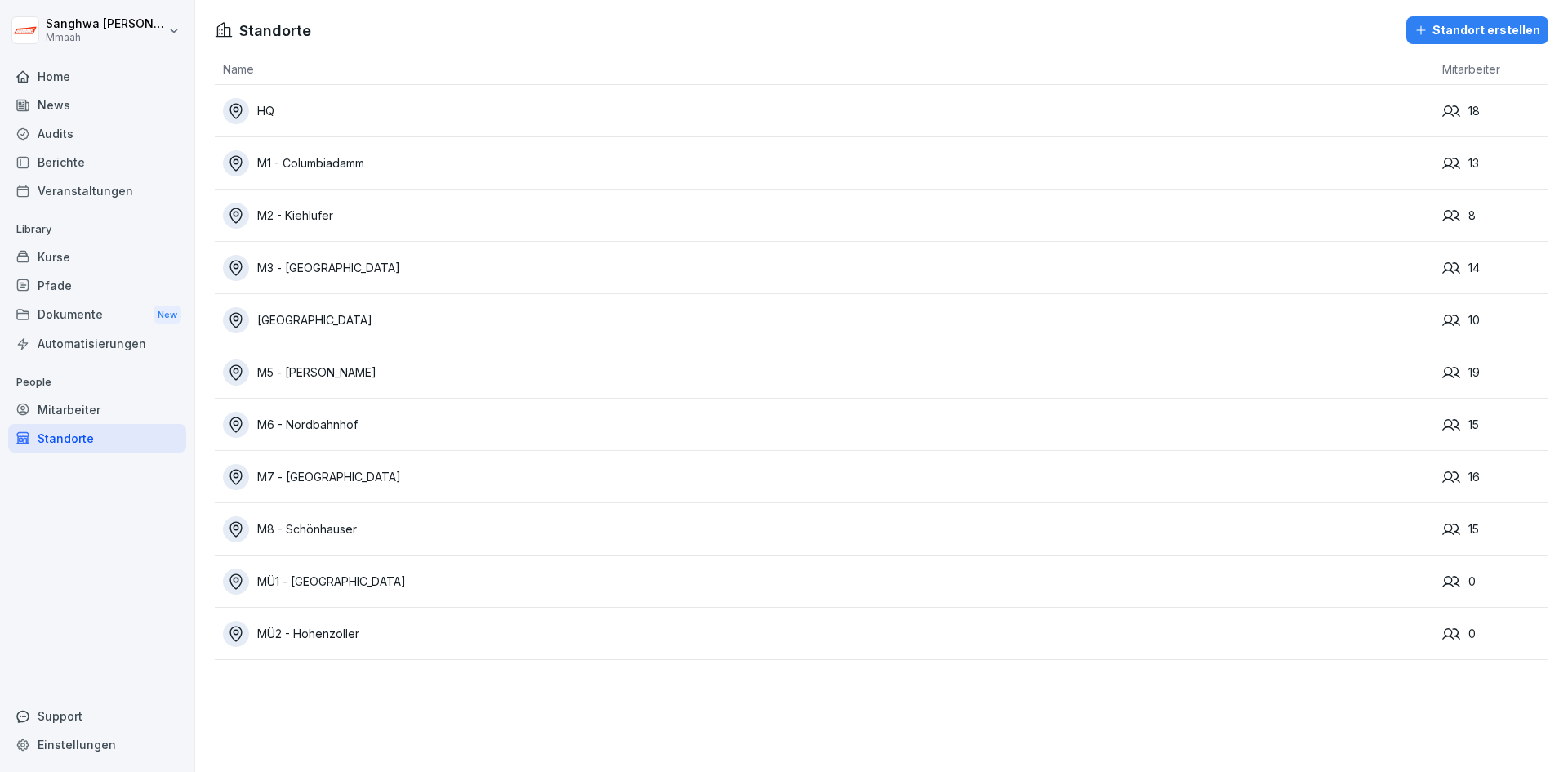
click at [74, 408] on div "Mitarbeiter" at bounding box center [97, 410] width 178 height 29
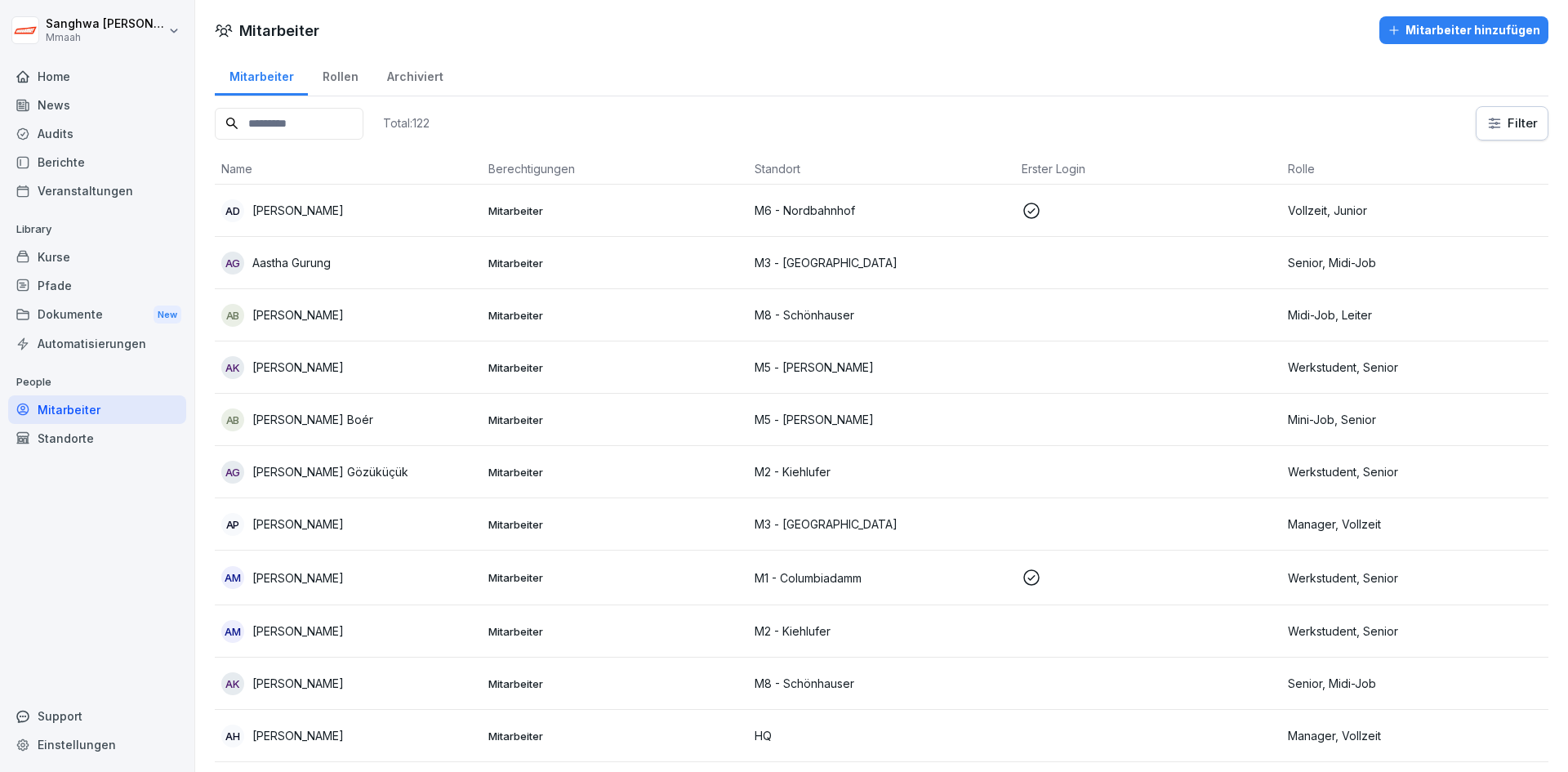
click at [171, 30] on html "[PERSON_NAME] Home News Audits Berichte Veranstaltungen Library Kurse Pfade Dok…" at bounding box center [784, 386] width 1568 height 772
click at [111, 73] on div "Einstellungen" at bounding box center [104, 73] width 161 height 30
select select "**"
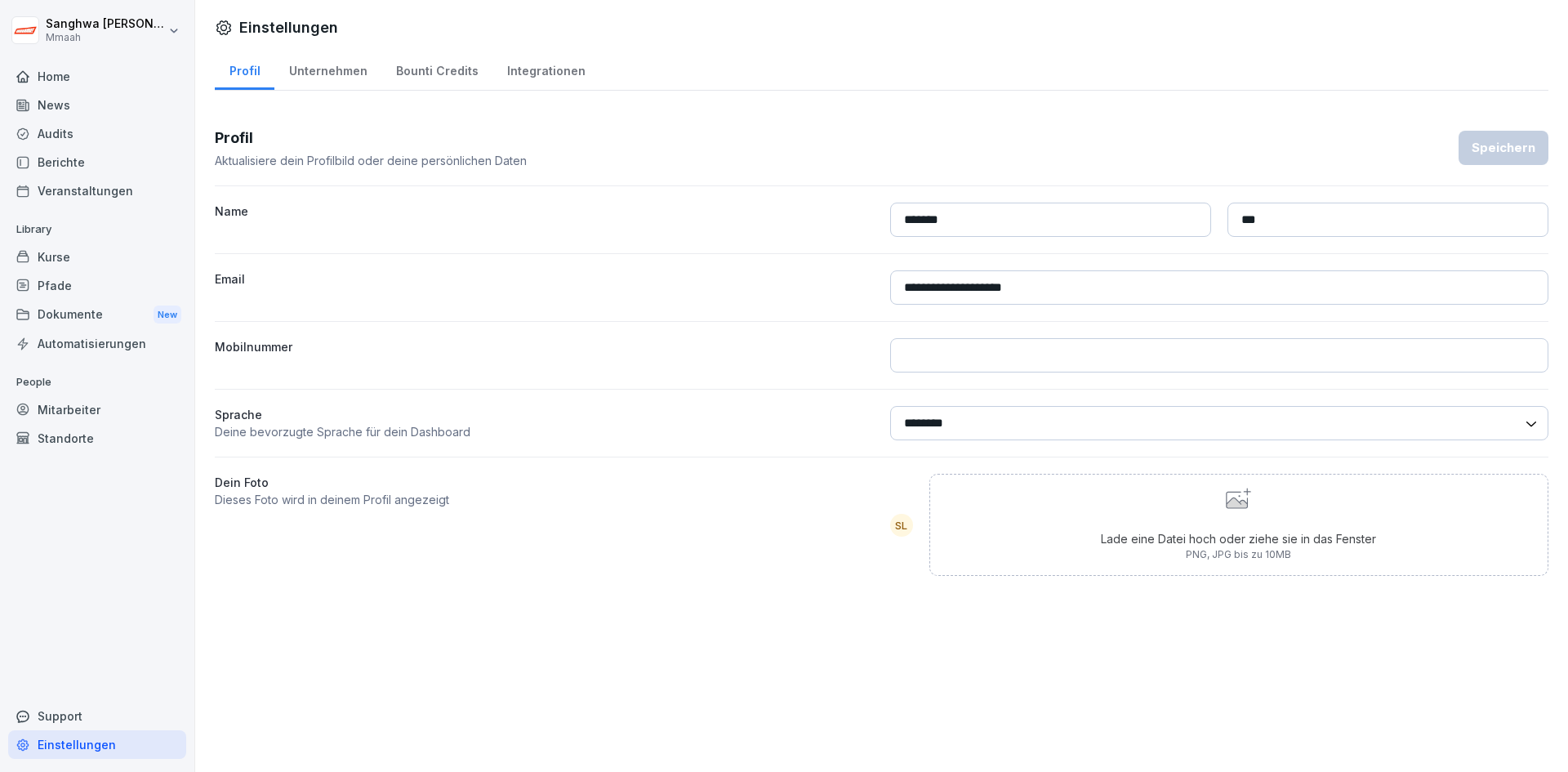
click at [382, 66] on div "Bounti Credits" at bounding box center [437, 68] width 111 height 41
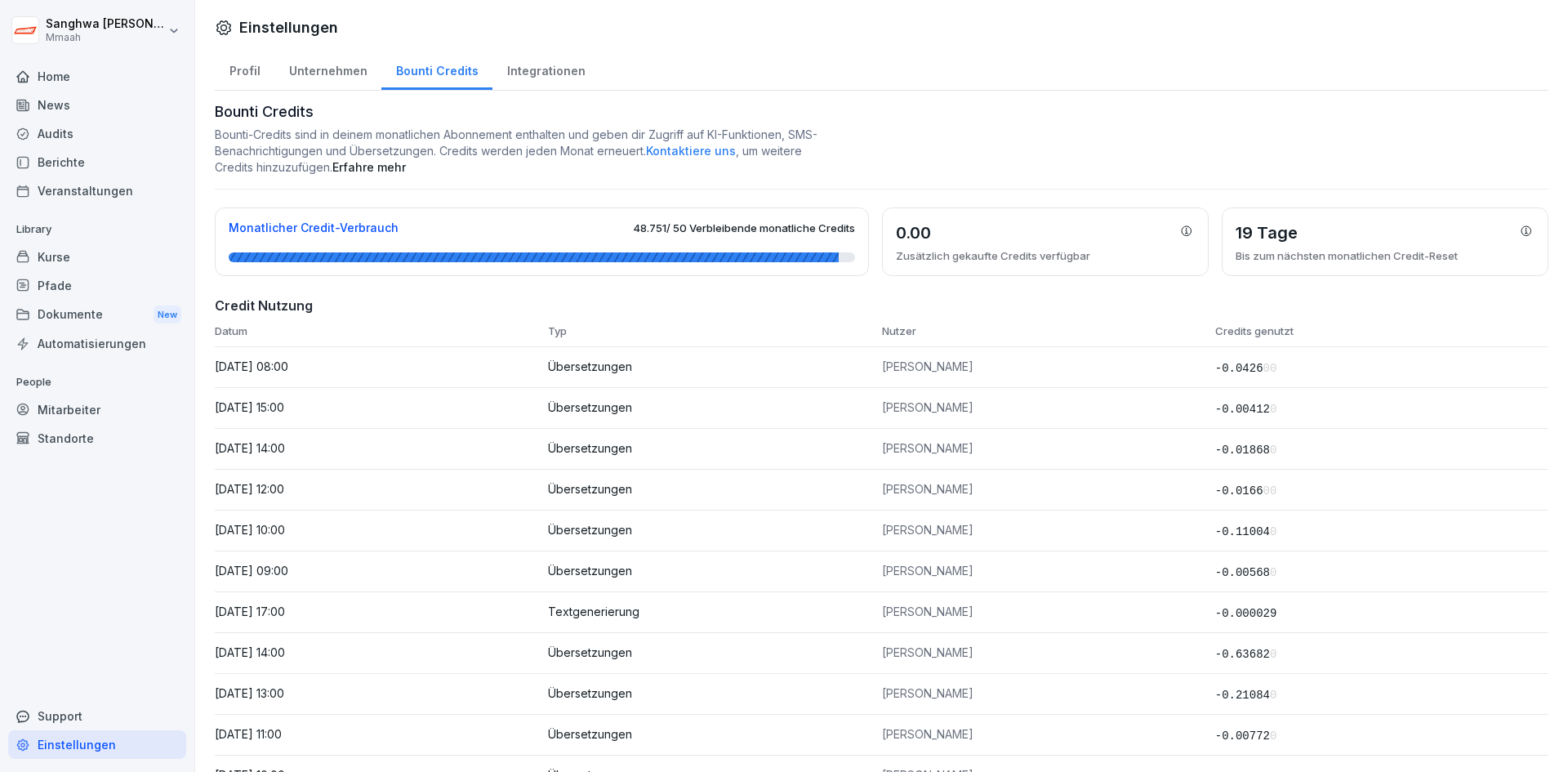
click at [460, 69] on div "Bounti Credits" at bounding box center [437, 68] width 111 height 41
click at [537, 70] on div "Integrationen" at bounding box center [546, 68] width 107 height 41
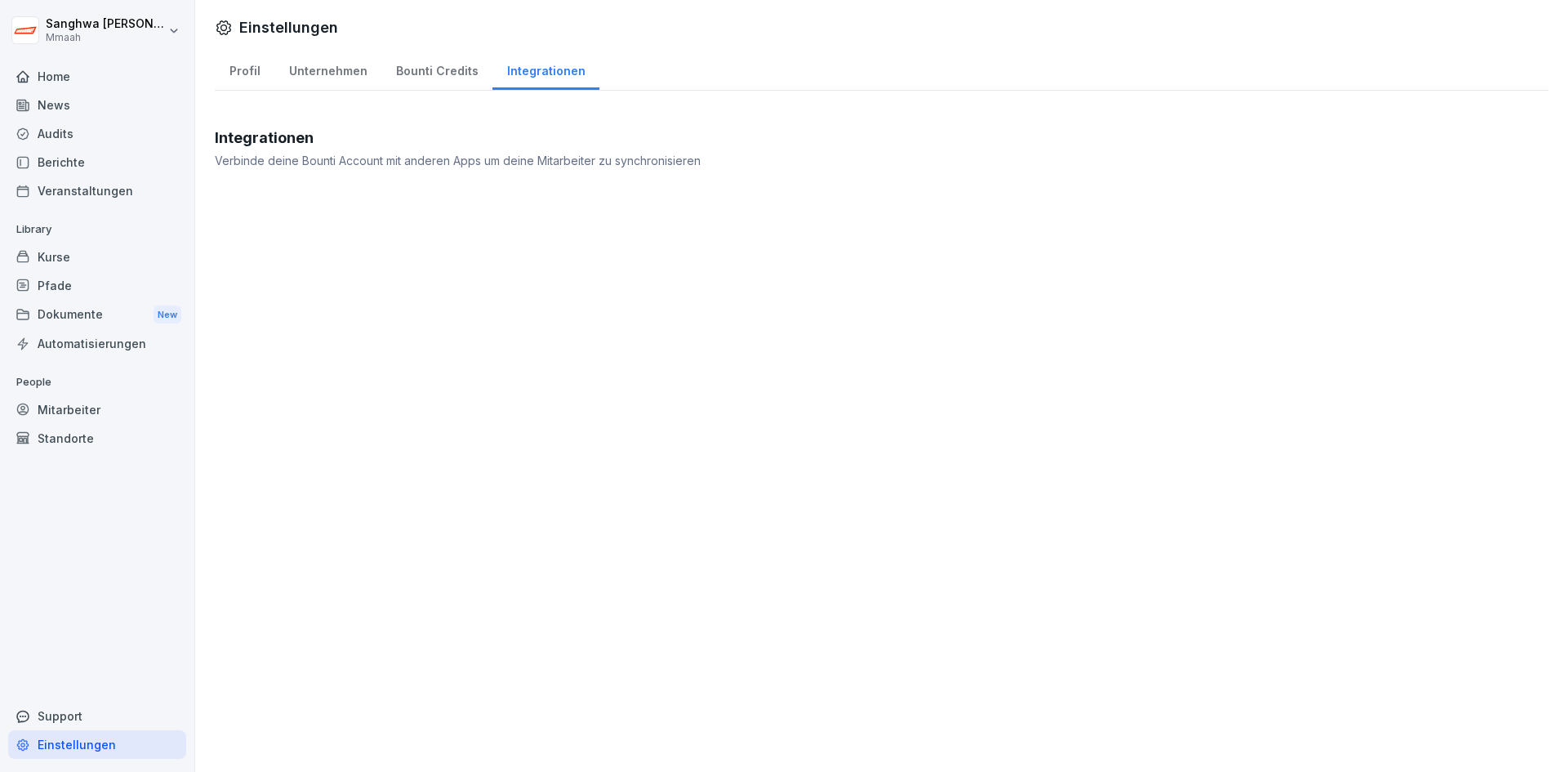
click at [99, 83] on div "Home" at bounding box center [97, 76] width 178 height 29
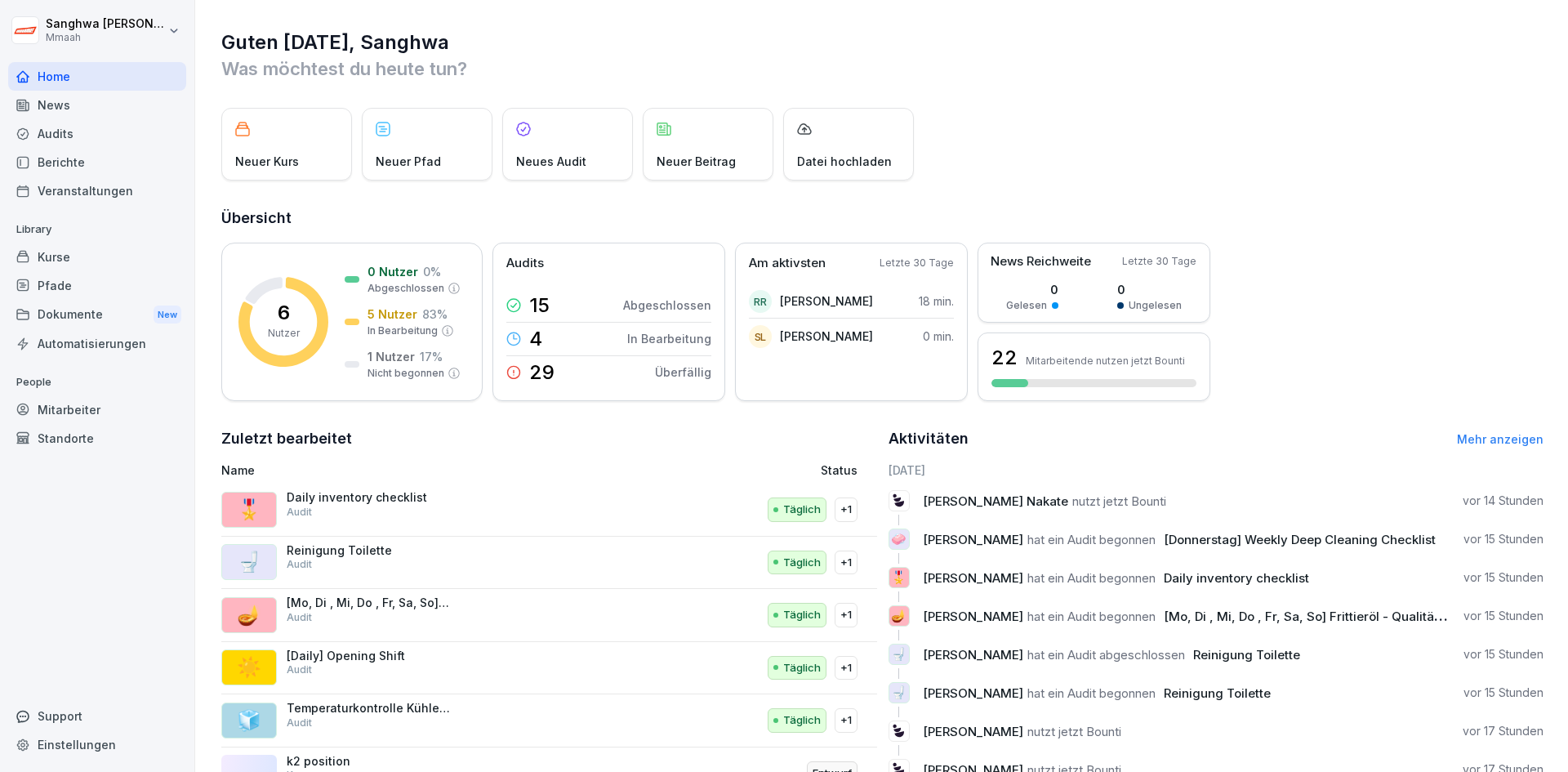
click at [85, 418] on div "Mitarbeiter" at bounding box center [97, 410] width 178 height 29
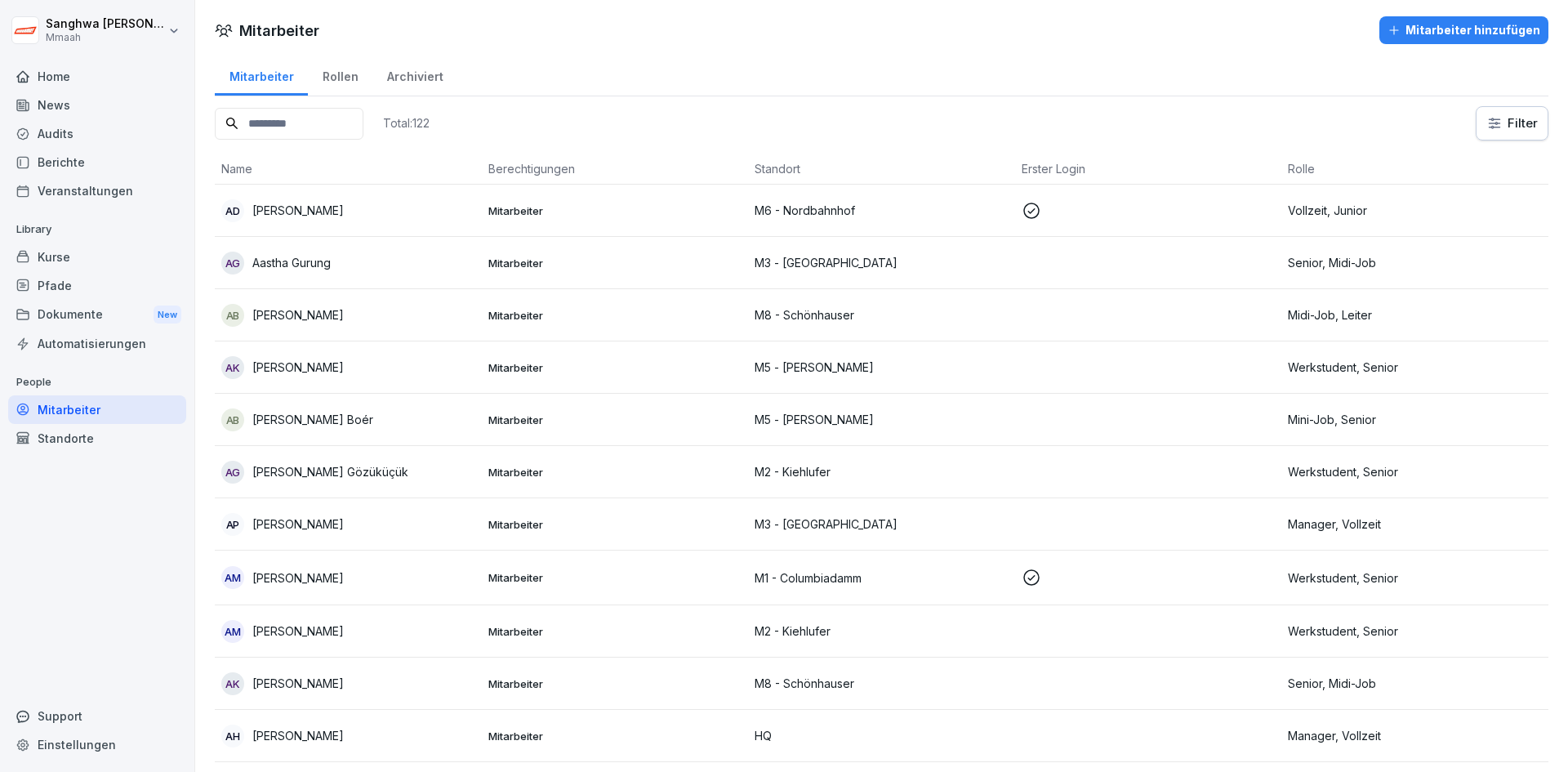
click at [77, 443] on div "Standorte" at bounding box center [97, 438] width 178 height 29
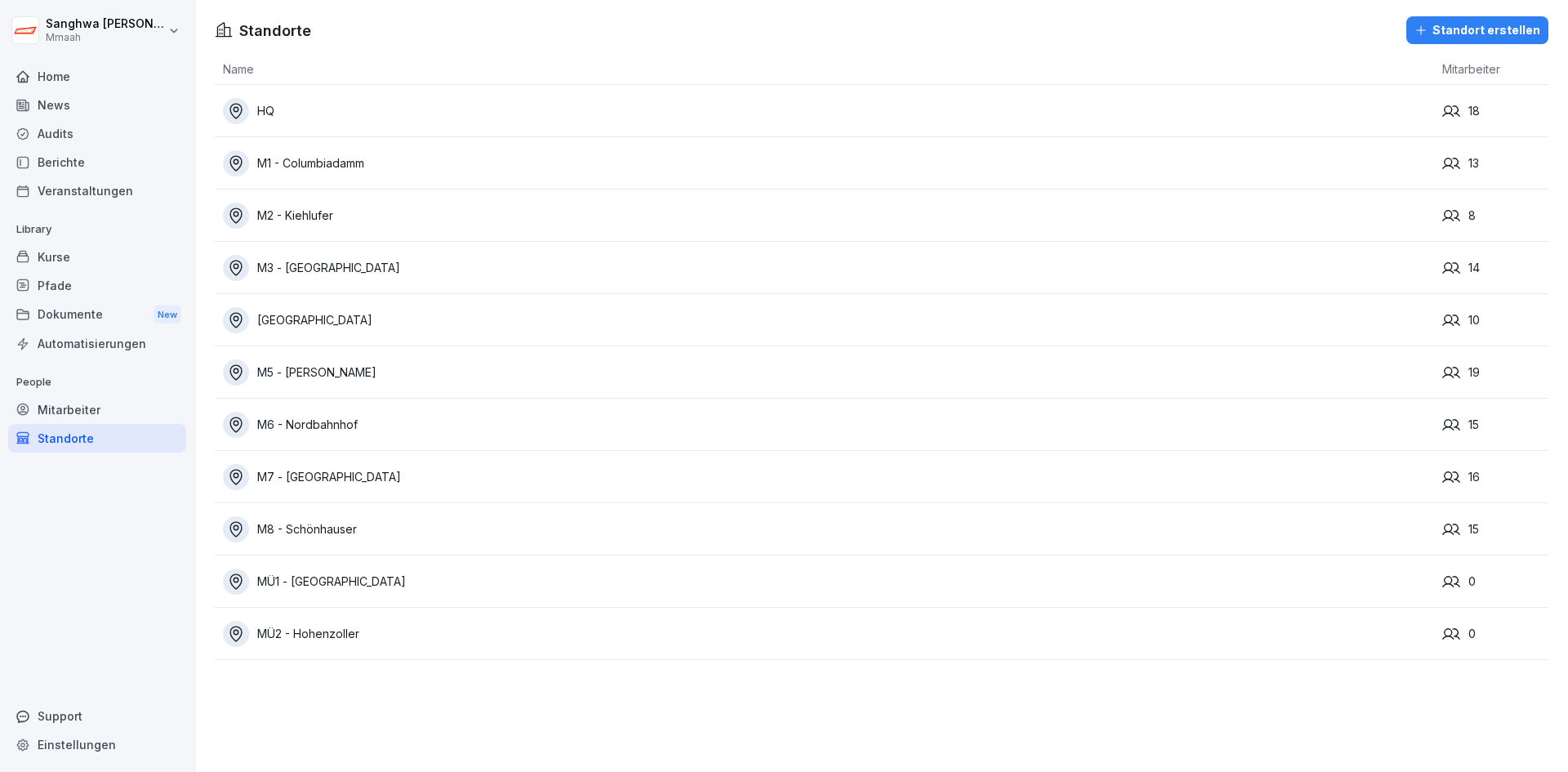
click at [397, 112] on div "HQ" at bounding box center [828, 111] width 1212 height 26
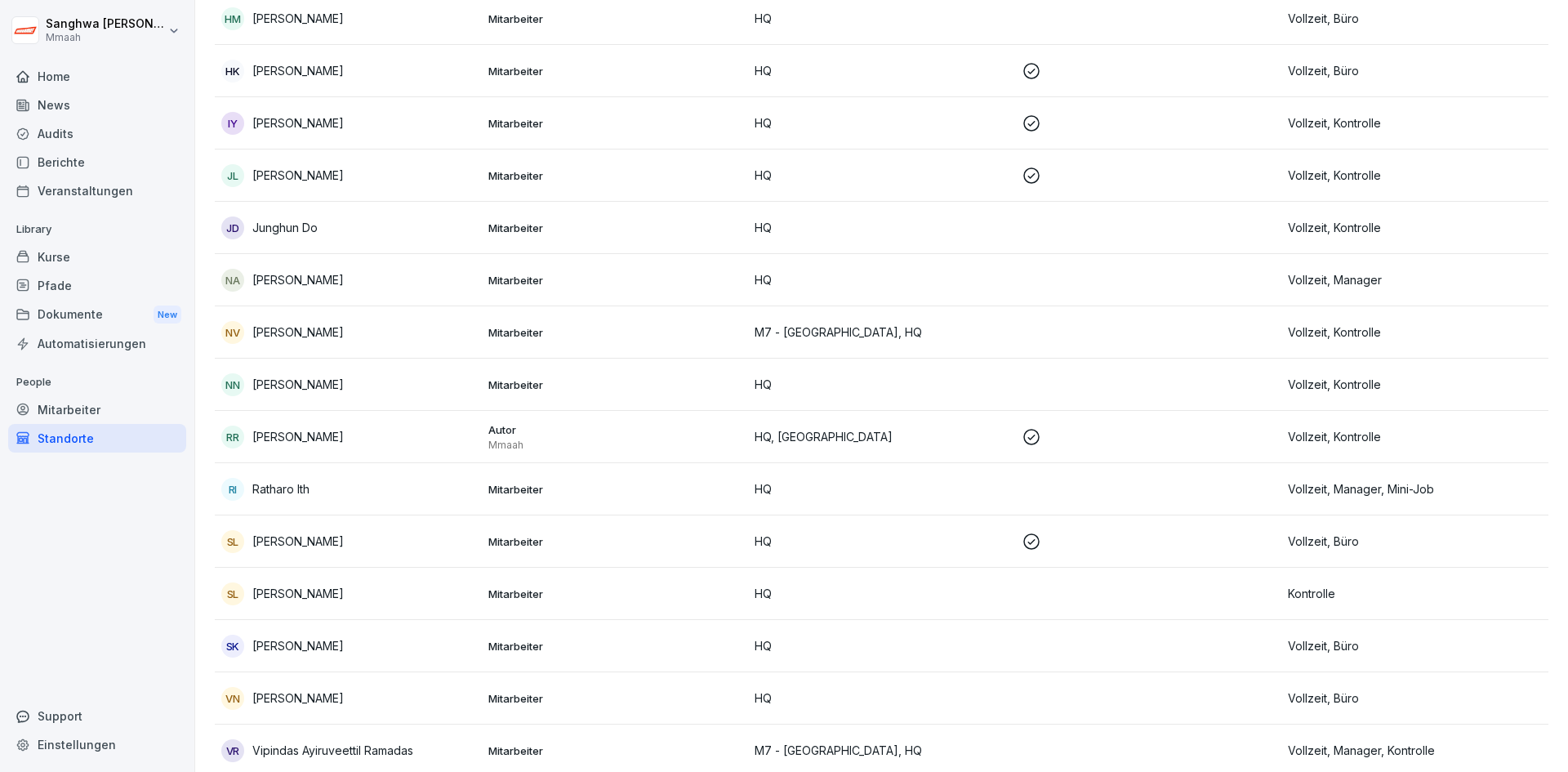
scroll to position [389, 0]
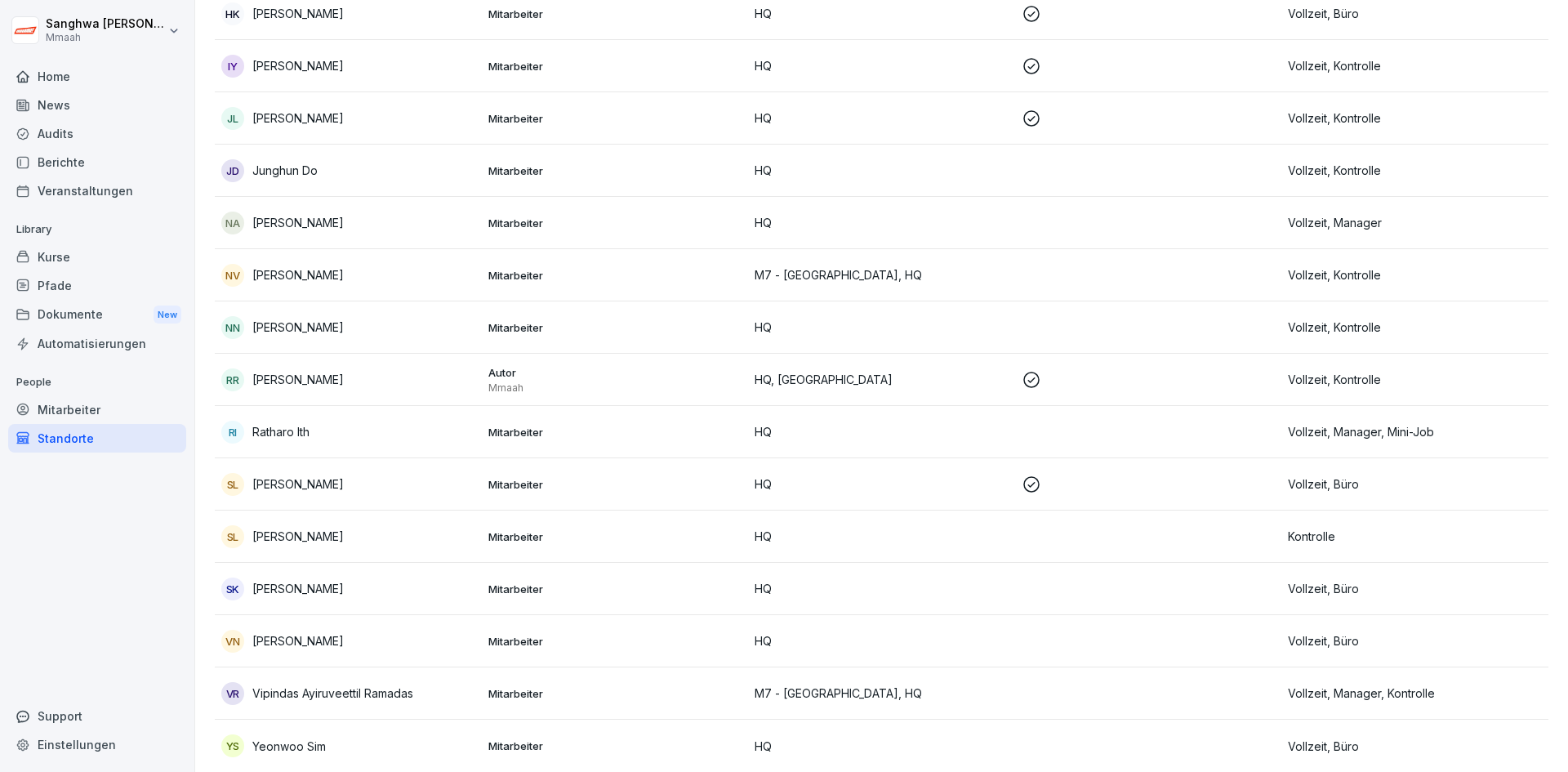
click at [333, 371] on p "[PERSON_NAME]" at bounding box center [298, 380] width 91 height 18
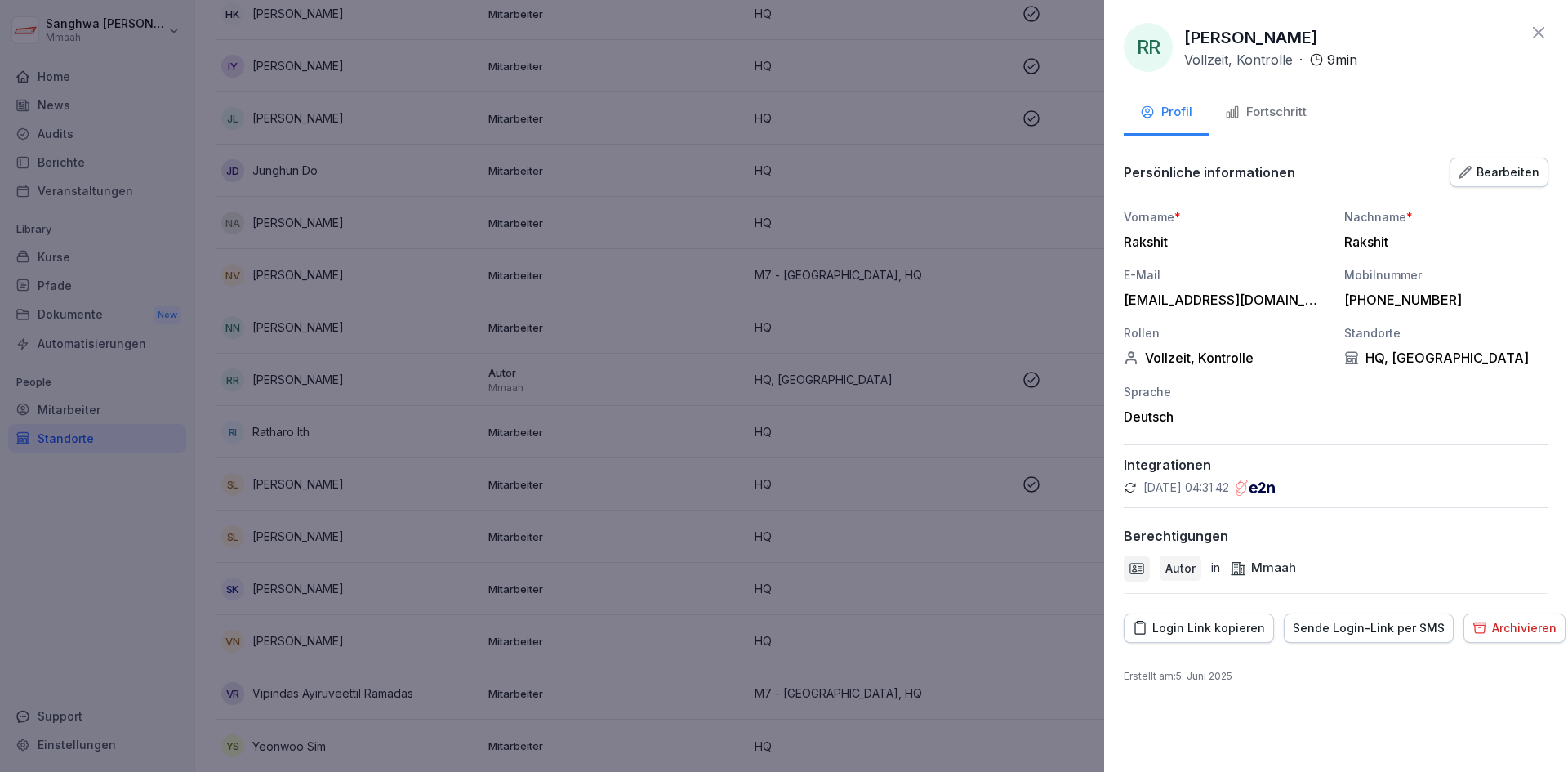
click at [1421, 399] on div "Vorname * Rakshit Nachname * Rakshit E-Mail [EMAIL_ADDRESS][DOMAIN_NAME] Mobiln…" at bounding box center [1336, 316] width 425 height 217
click at [1521, 173] on div "Bearbeiten" at bounding box center [1500, 172] width 81 height 18
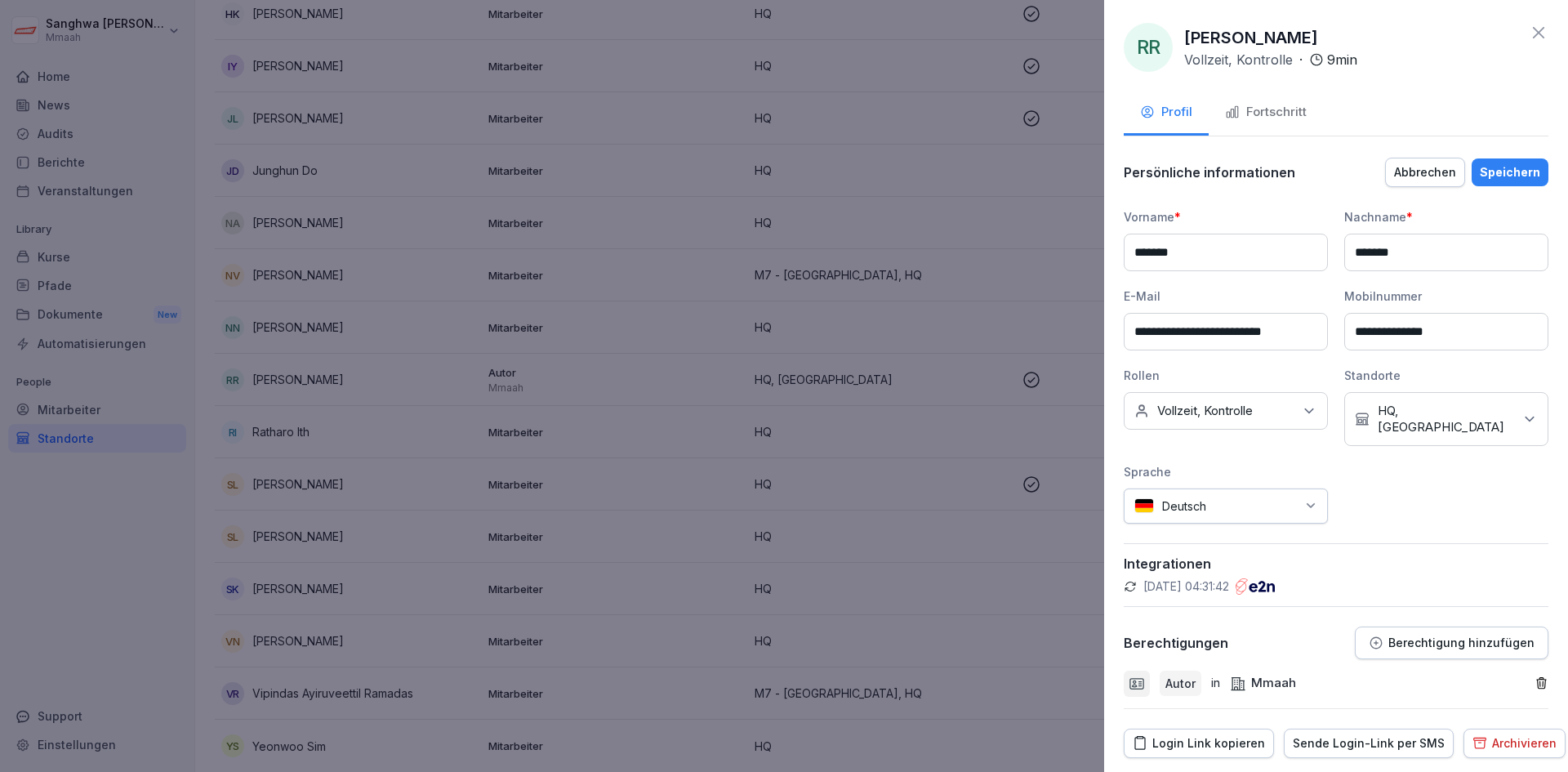
click at [1409, 557] on p "Integrationen" at bounding box center [1336, 563] width 425 height 17
click at [1175, 690] on p "Autor" at bounding box center [1180, 683] width 30 height 18
click at [1131, 686] on icon at bounding box center [1137, 683] width 17 height 17
click at [1167, 687] on p "Autor" at bounding box center [1180, 683] width 30 height 18
click at [1471, 640] on p "Berechtigung hinzufügen" at bounding box center [1462, 642] width 147 height 13
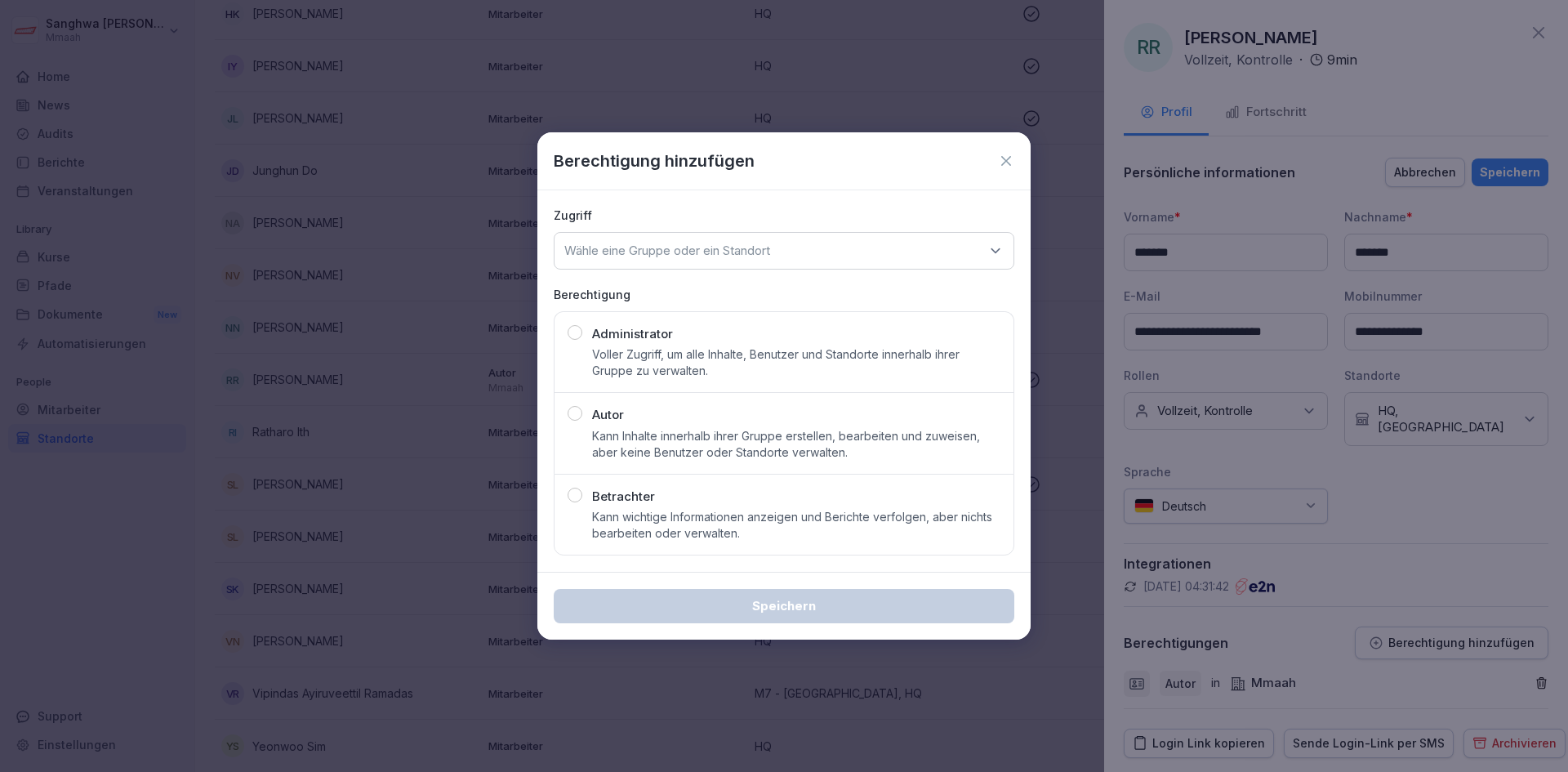
click at [1008, 156] on icon at bounding box center [1006, 161] width 17 height 17
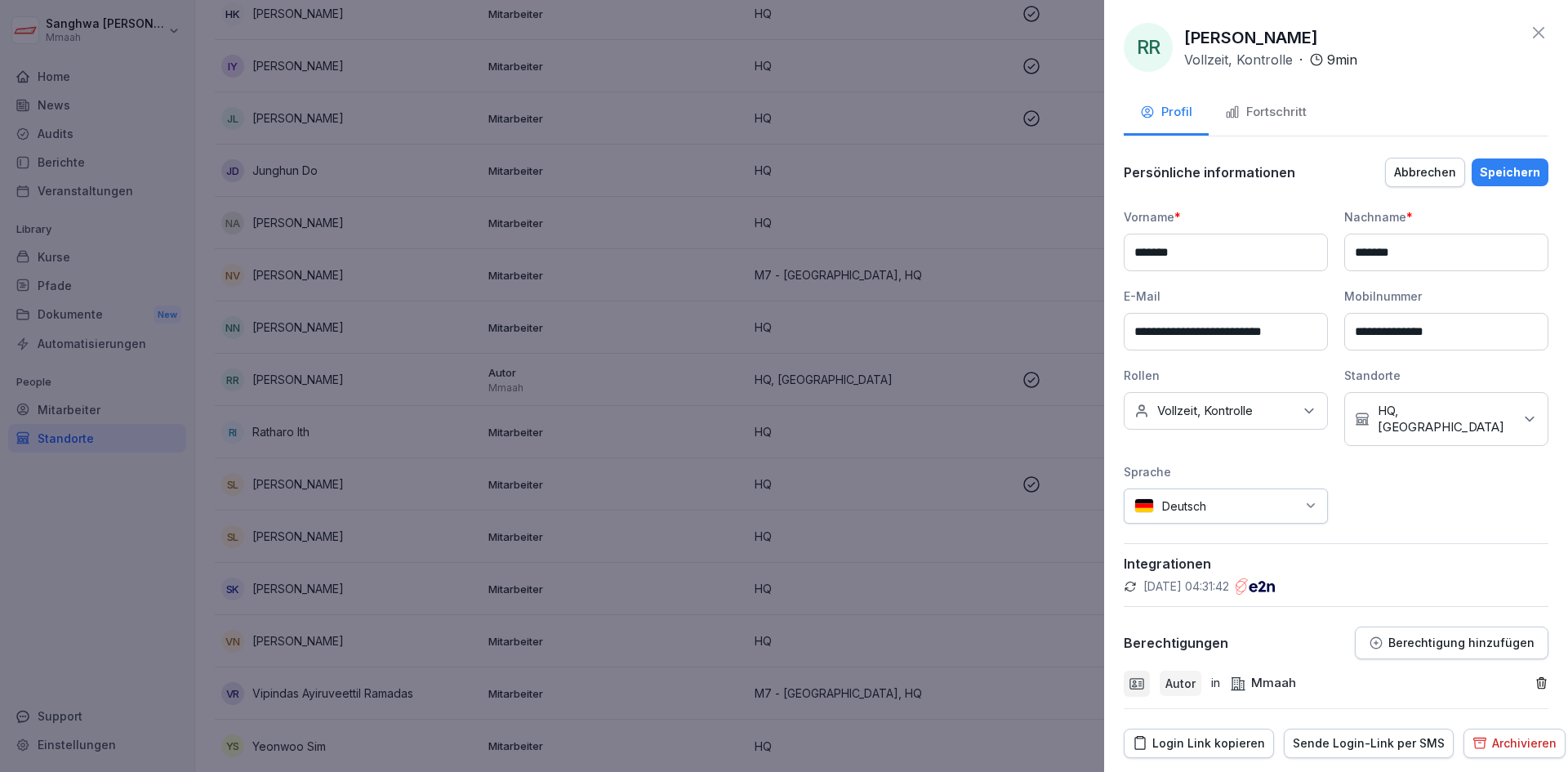
click at [1544, 39] on div "**********" at bounding box center [1336, 386] width 464 height 772
click at [1536, 38] on div "**********" at bounding box center [1336, 386] width 464 height 772
click at [1529, 29] on icon at bounding box center [1539, 32] width 19 height 19
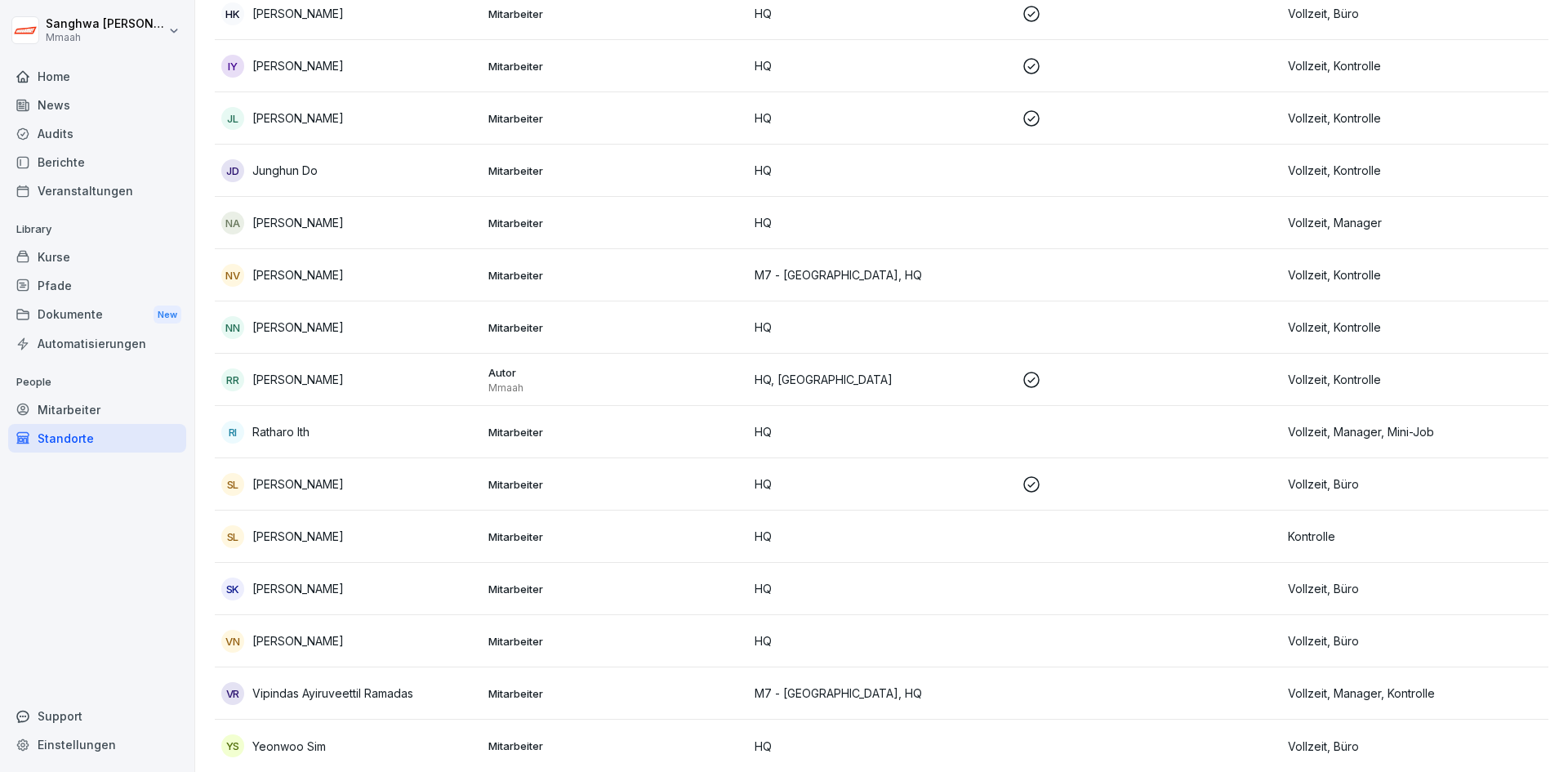
click at [682, 382] on p "Mmaah" at bounding box center [616, 388] width 254 height 13
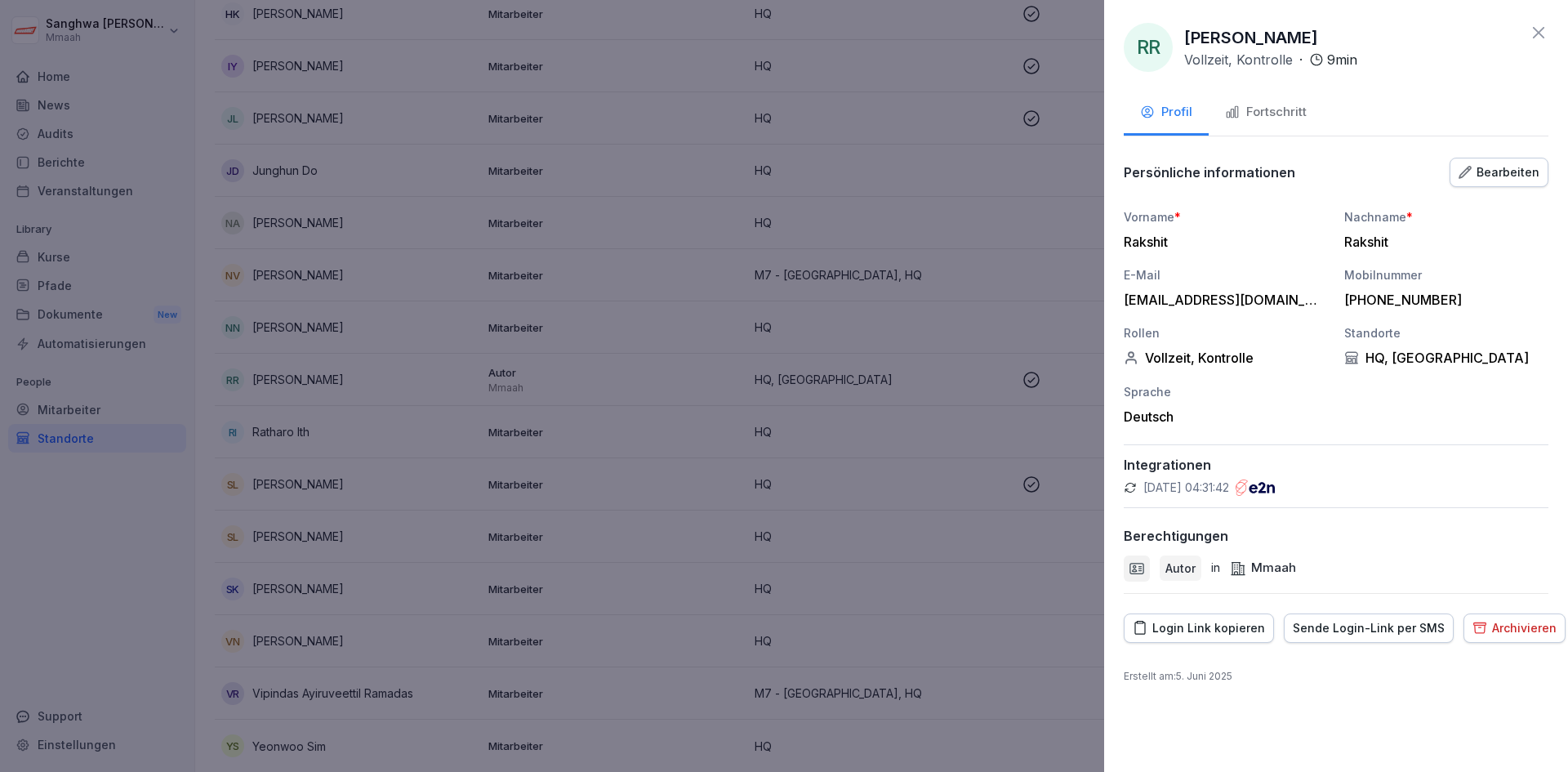
click at [1498, 160] on button "Bearbeiten" at bounding box center [1499, 173] width 99 height 30
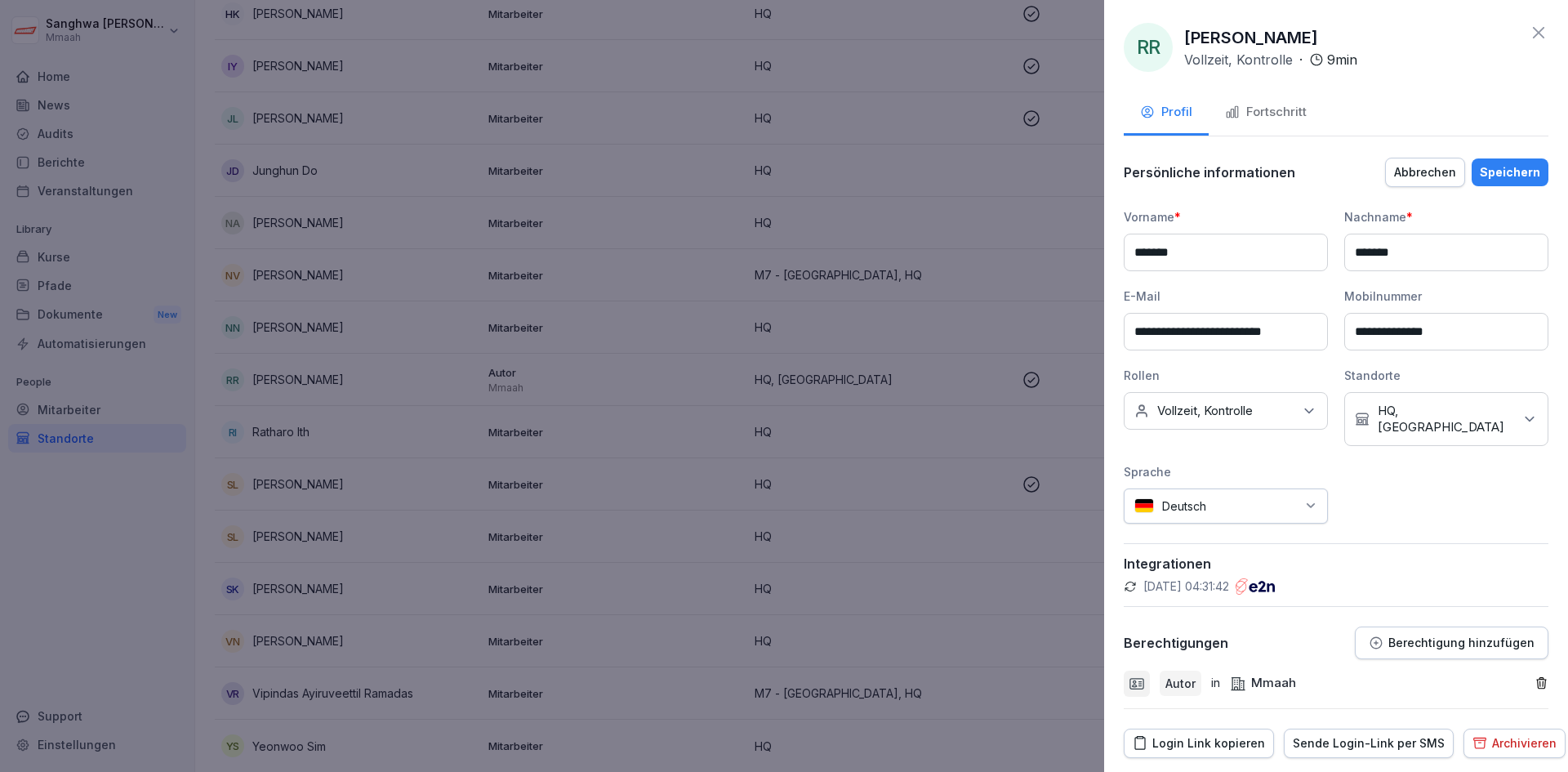
click at [1535, 681] on icon "button" at bounding box center [1542, 683] width 14 height 14
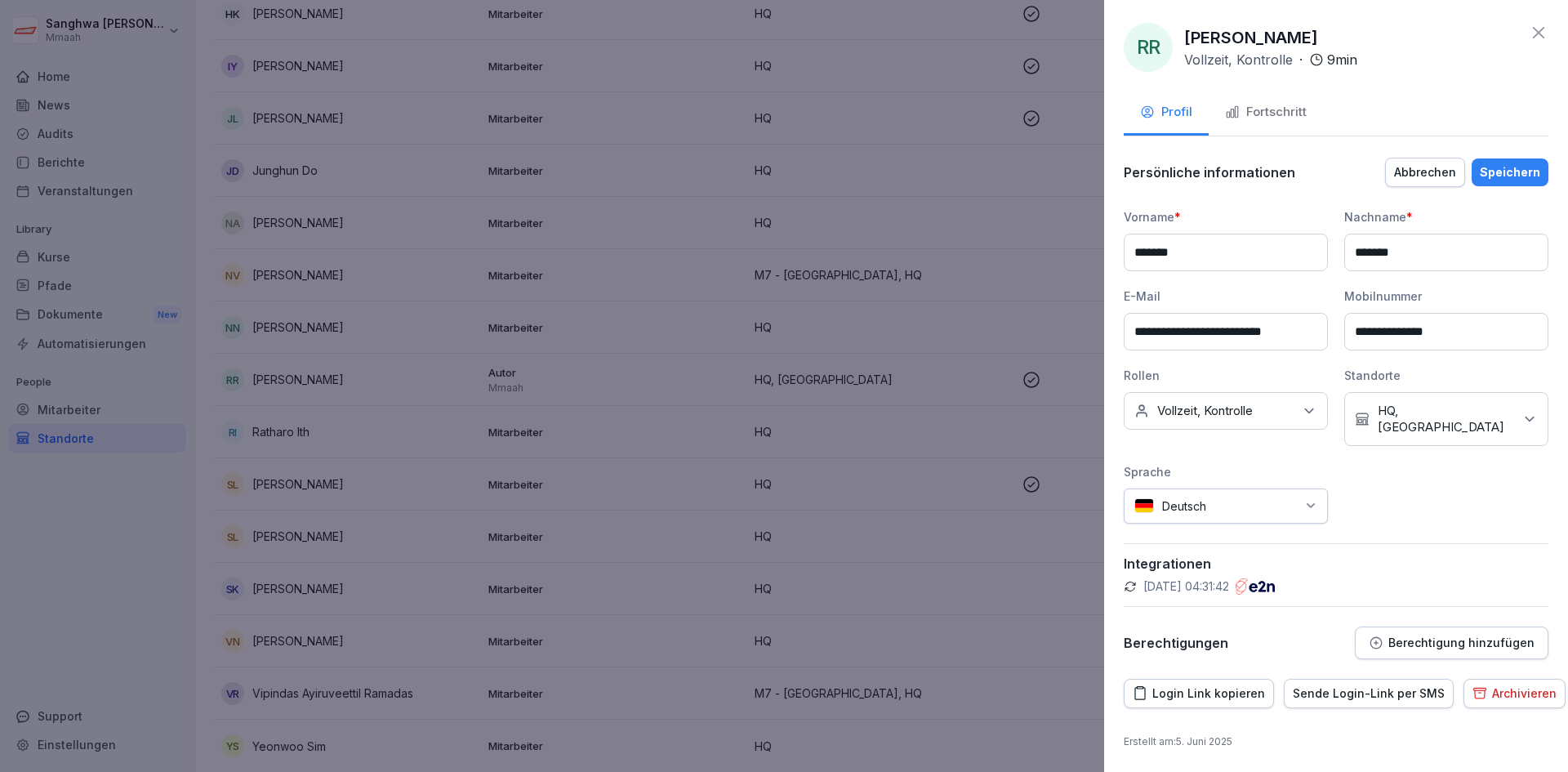
click at [1517, 635] on button "Berechtigung hinzufügen" at bounding box center [1451, 642] width 194 height 32
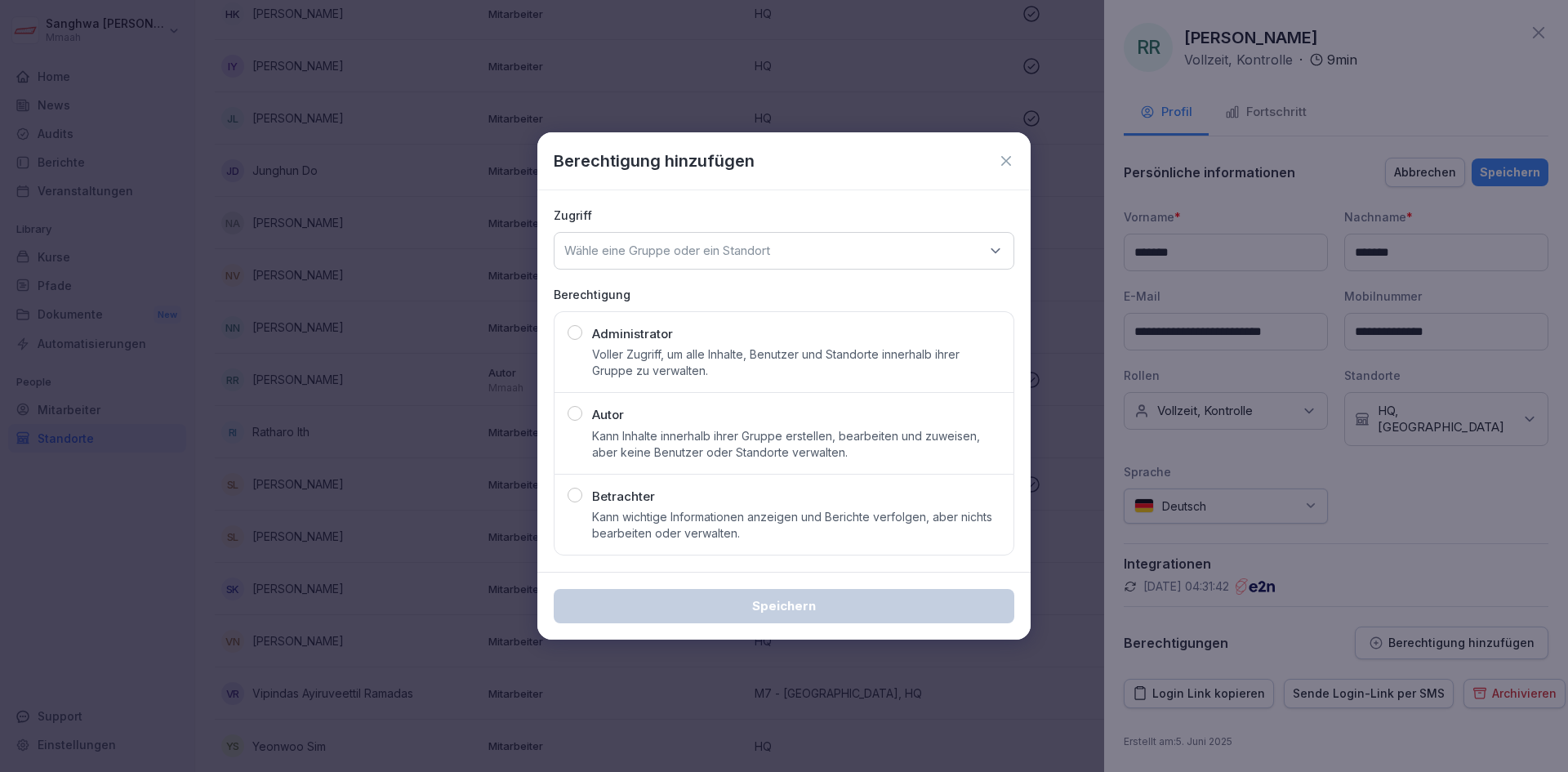
click at [813, 344] on div "Administrator Voller Zugriff, um alle Inhalte, Benutzer und Standorte innerhalb…" at bounding box center [796, 353] width 408 height 54
click at [648, 432] on p "Kann Inhalte innerhalb ihrer Gruppe erstellen, bearbeiten und zuweisen, aber ke…" at bounding box center [796, 444] width 408 height 32
click at [698, 337] on div "Administrator Voller Zugriff, um alle Inhalte, Benutzer und Standorte innerhalb…" at bounding box center [796, 353] width 408 height 54
click at [763, 264] on div "Wähle eine Gruppe oder ein Standort" at bounding box center [784, 250] width 461 height 38
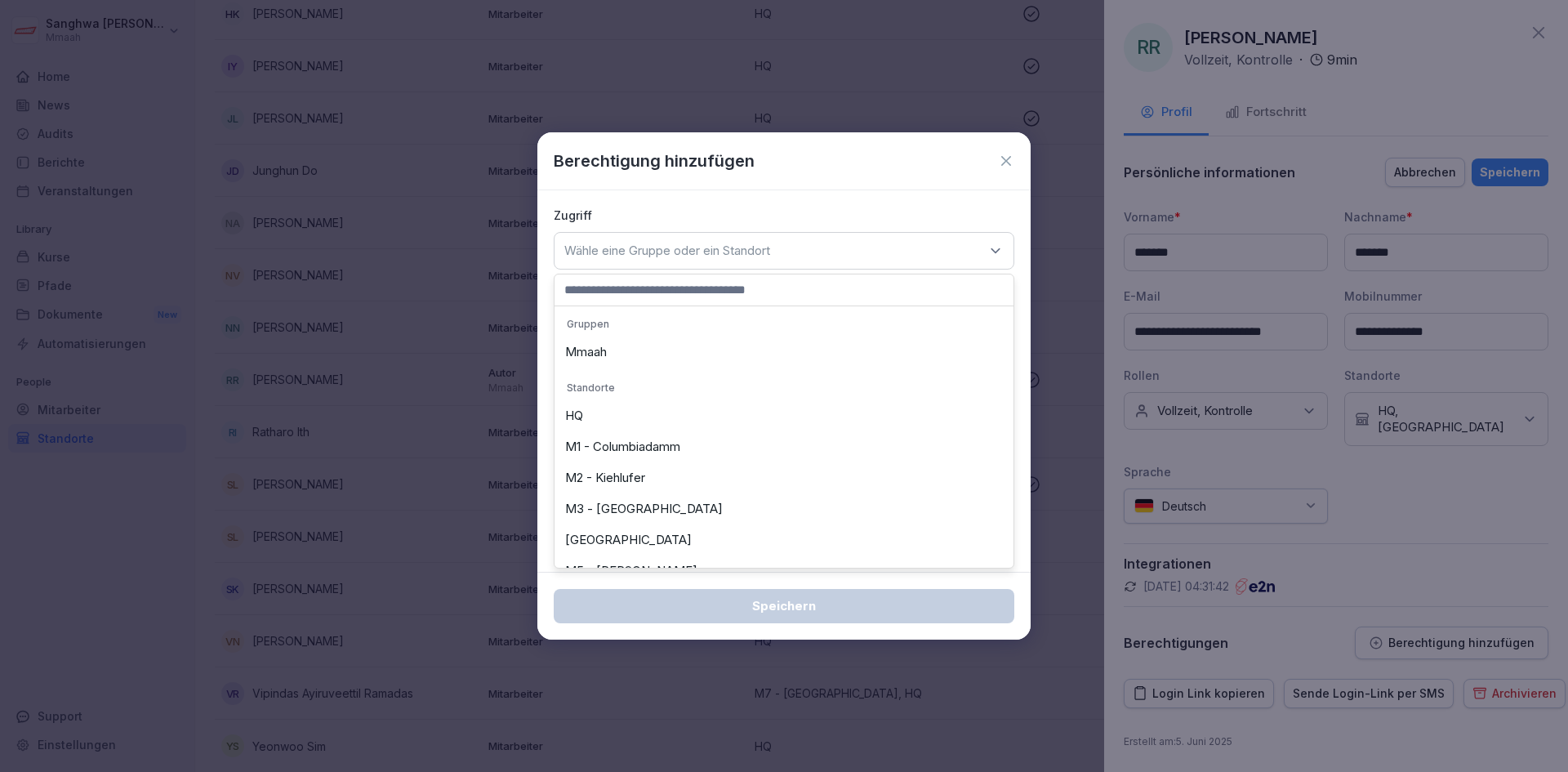
click at [676, 348] on div "Mmaah" at bounding box center [784, 352] width 451 height 31
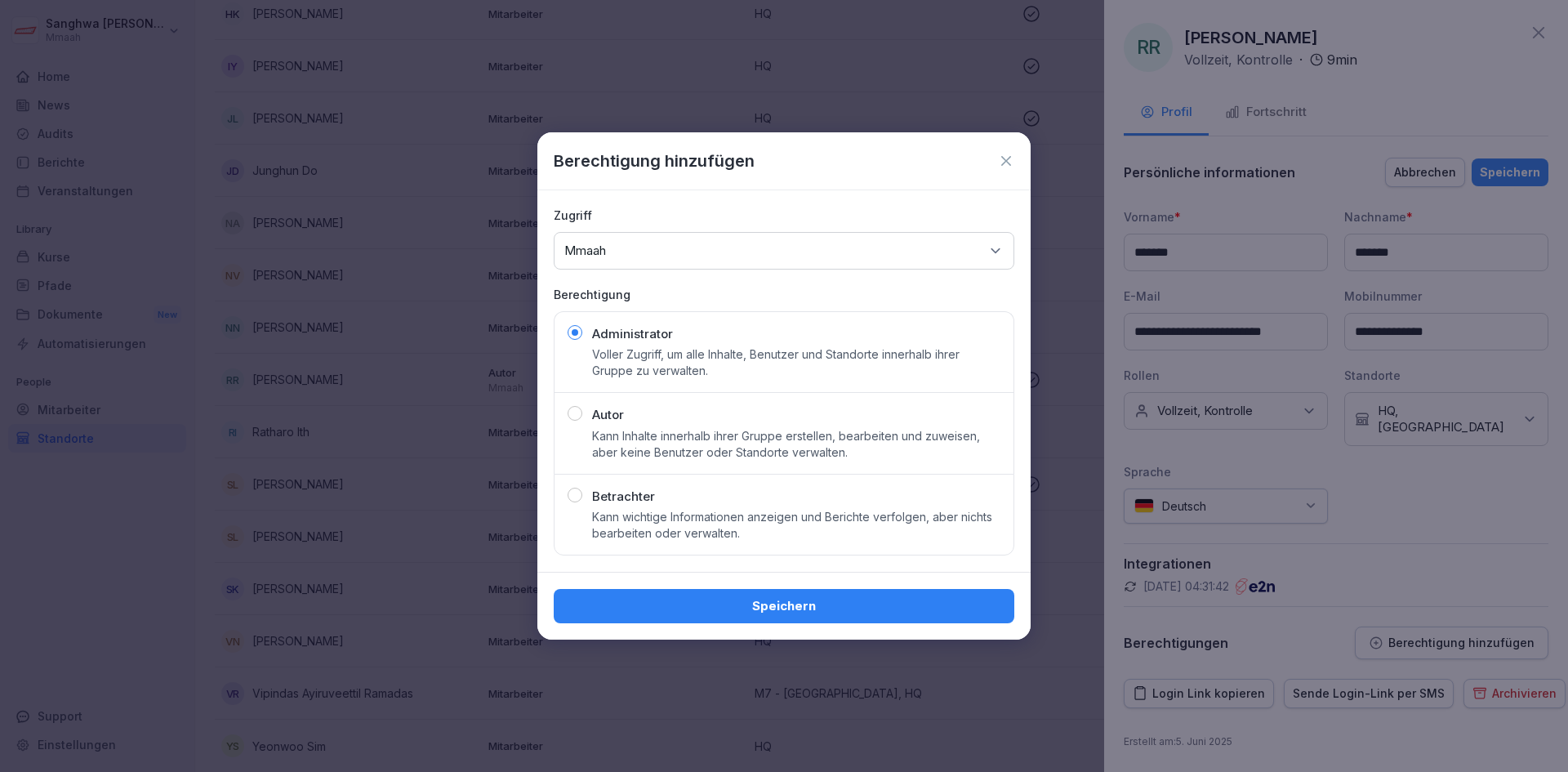
click at [719, 247] on div "Wähle eine Gruppe oder ein Standort [GEOGRAPHIC_DATA]" at bounding box center [784, 250] width 461 height 38
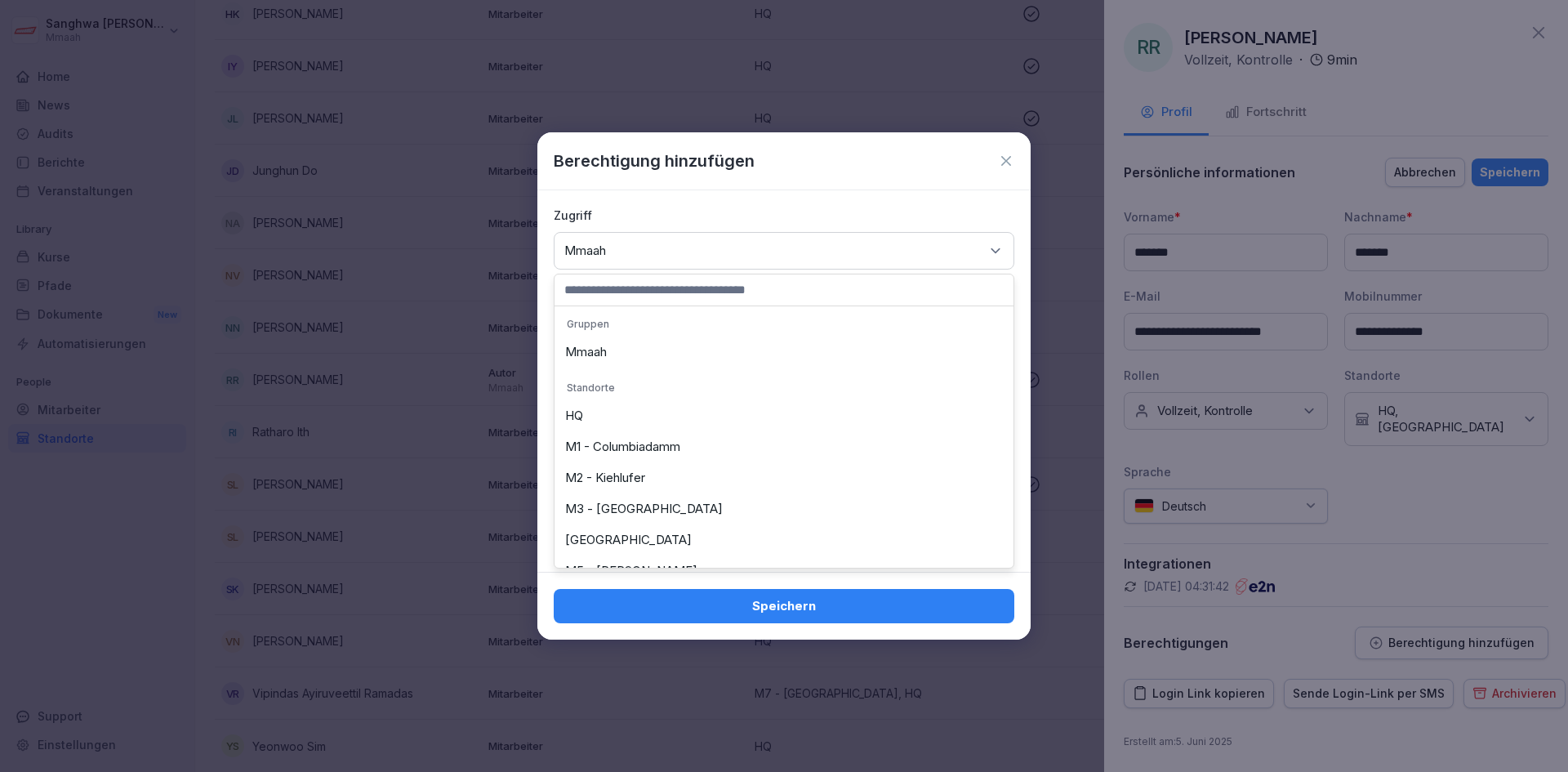
click at [634, 451] on div "M1 - Columbiadamm" at bounding box center [784, 447] width 451 height 31
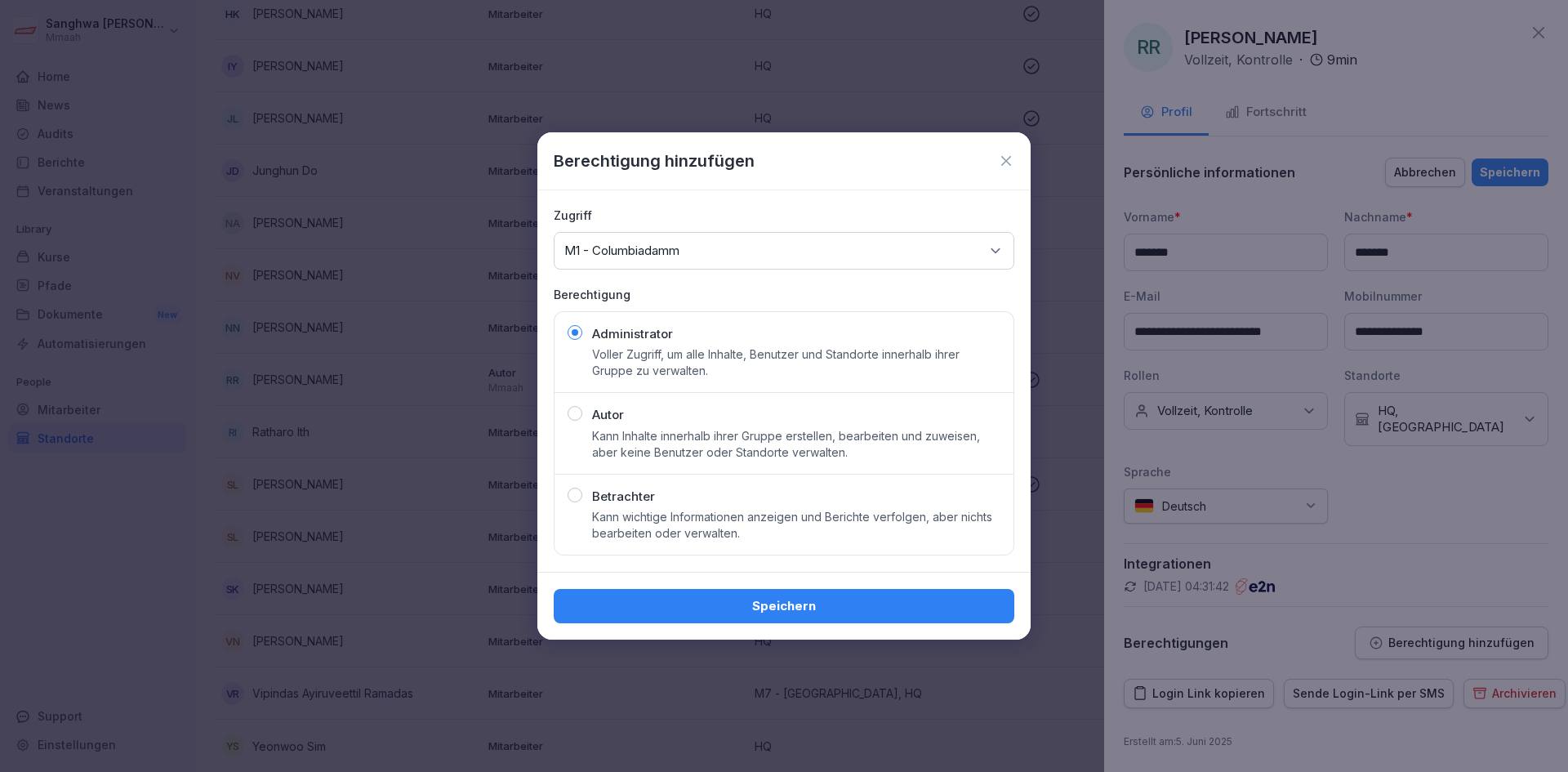
click at [790, 253] on div "Wähle eine Gruppe oder ein Standort M1 - Columbiadamm" at bounding box center [784, 250] width 461 height 38
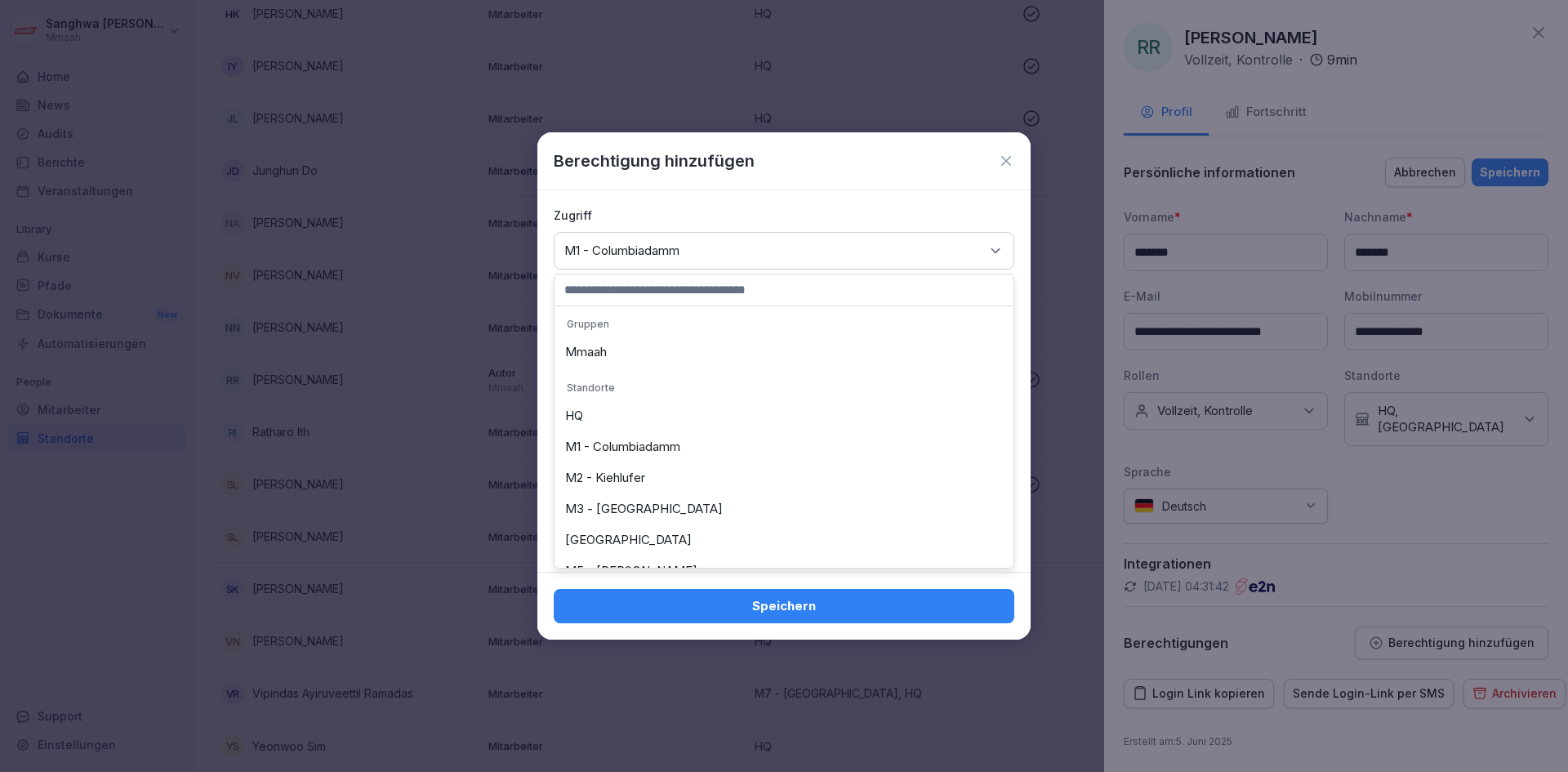
click at [1011, 158] on icon at bounding box center [1006, 161] width 17 height 17
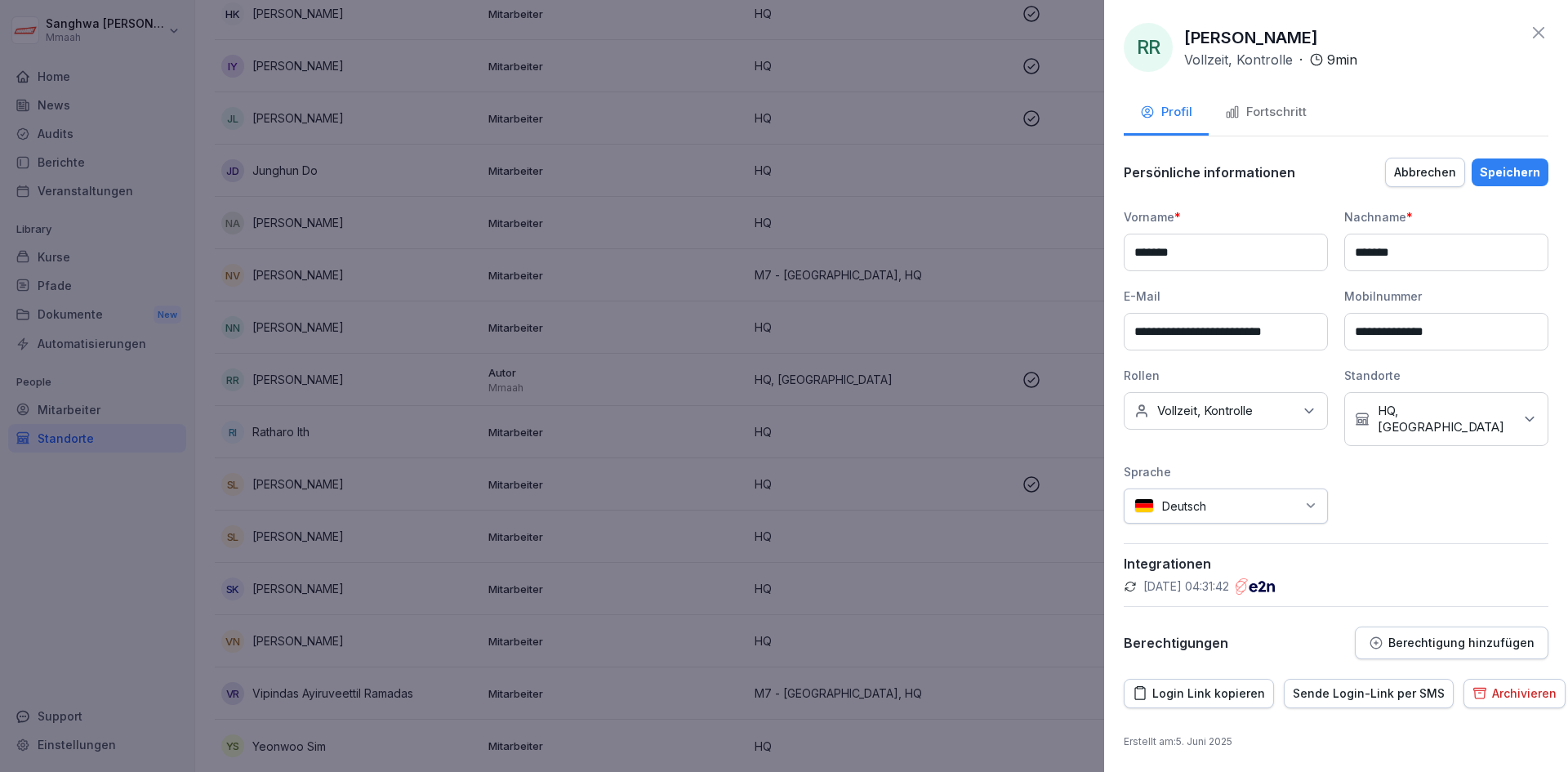
click at [1535, 31] on icon at bounding box center [1539, 32] width 19 height 19
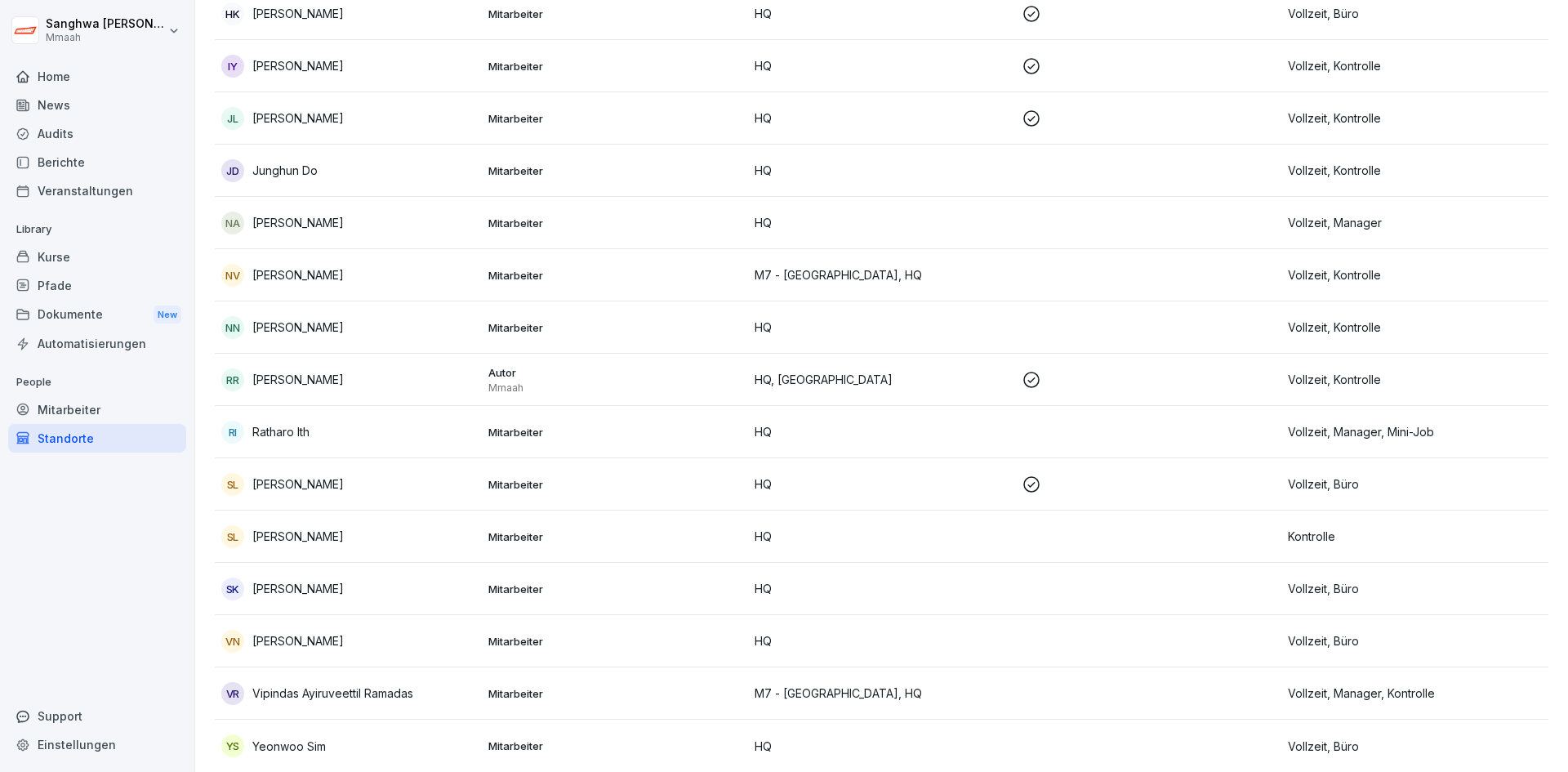
click at [322, 371] on p "[PERSON_NAME]" at bounding box center [298, 380] width 91 height 18
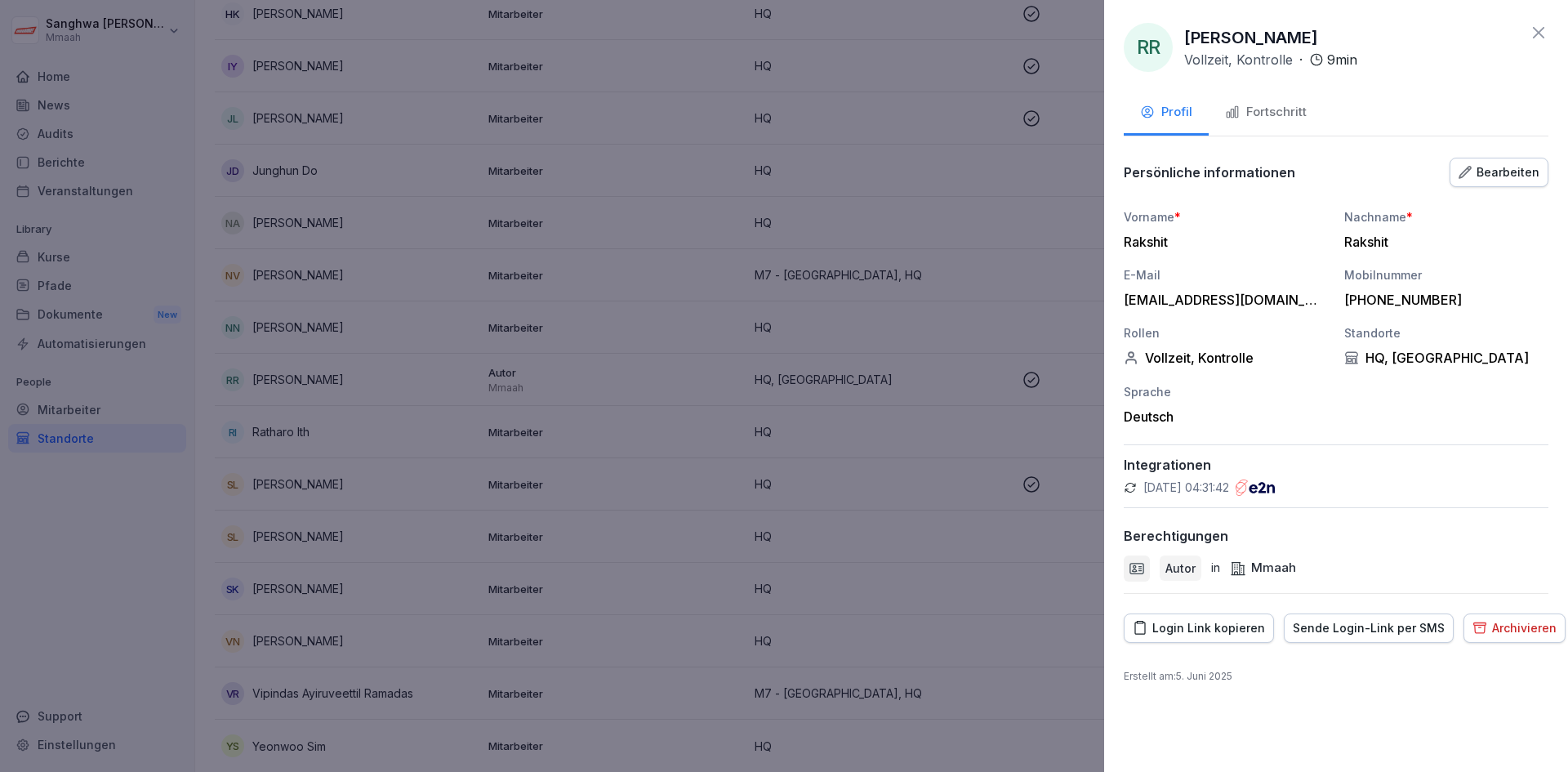
click at [1509, 163] on div "Bearbeiten" at bounding box center [1500, 172] width 81 height 18
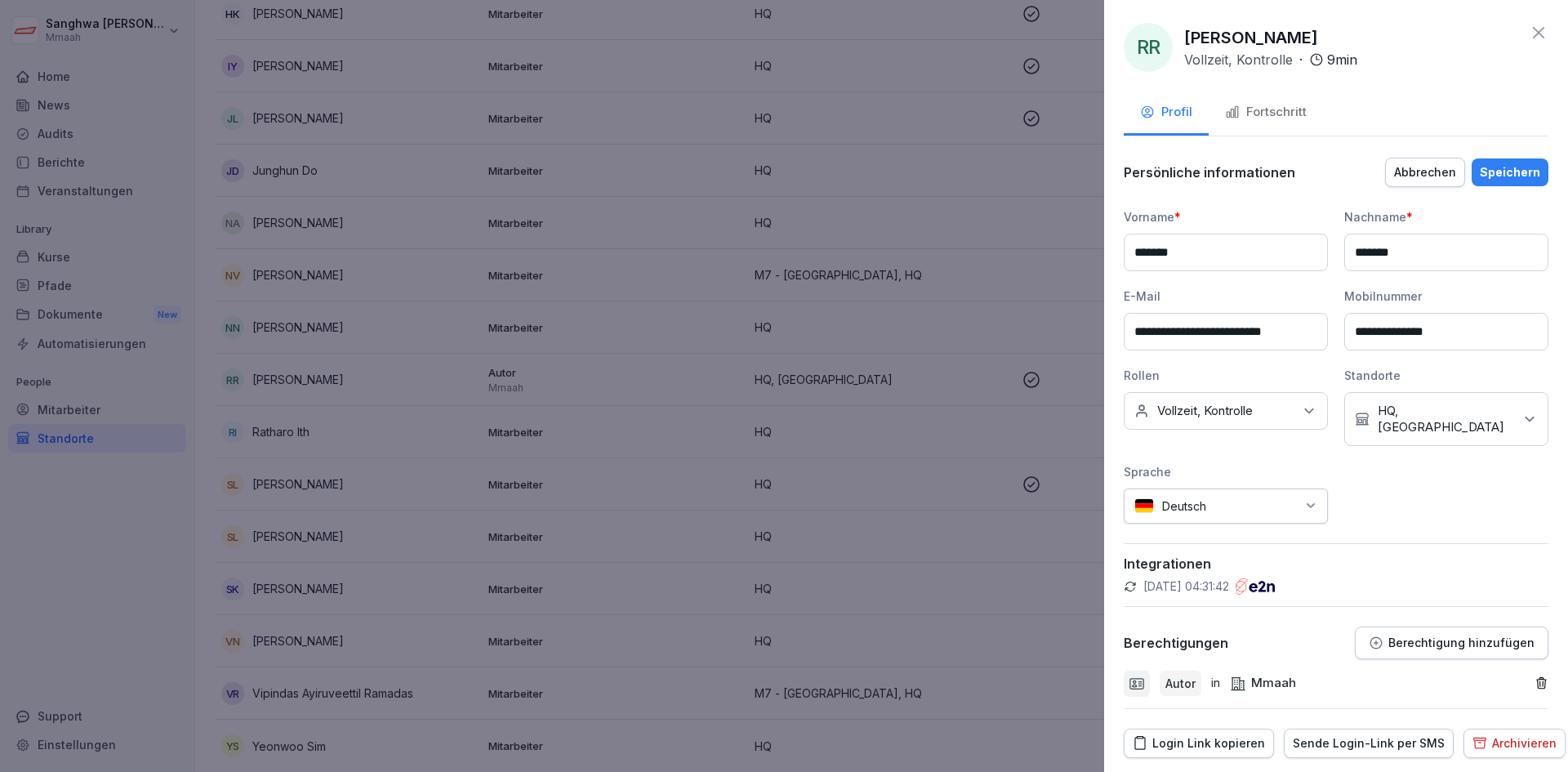
click at [1438, 646] on p "Berechtigung hinzufügen" at bounding box center [1462, 642] width 147 height 13
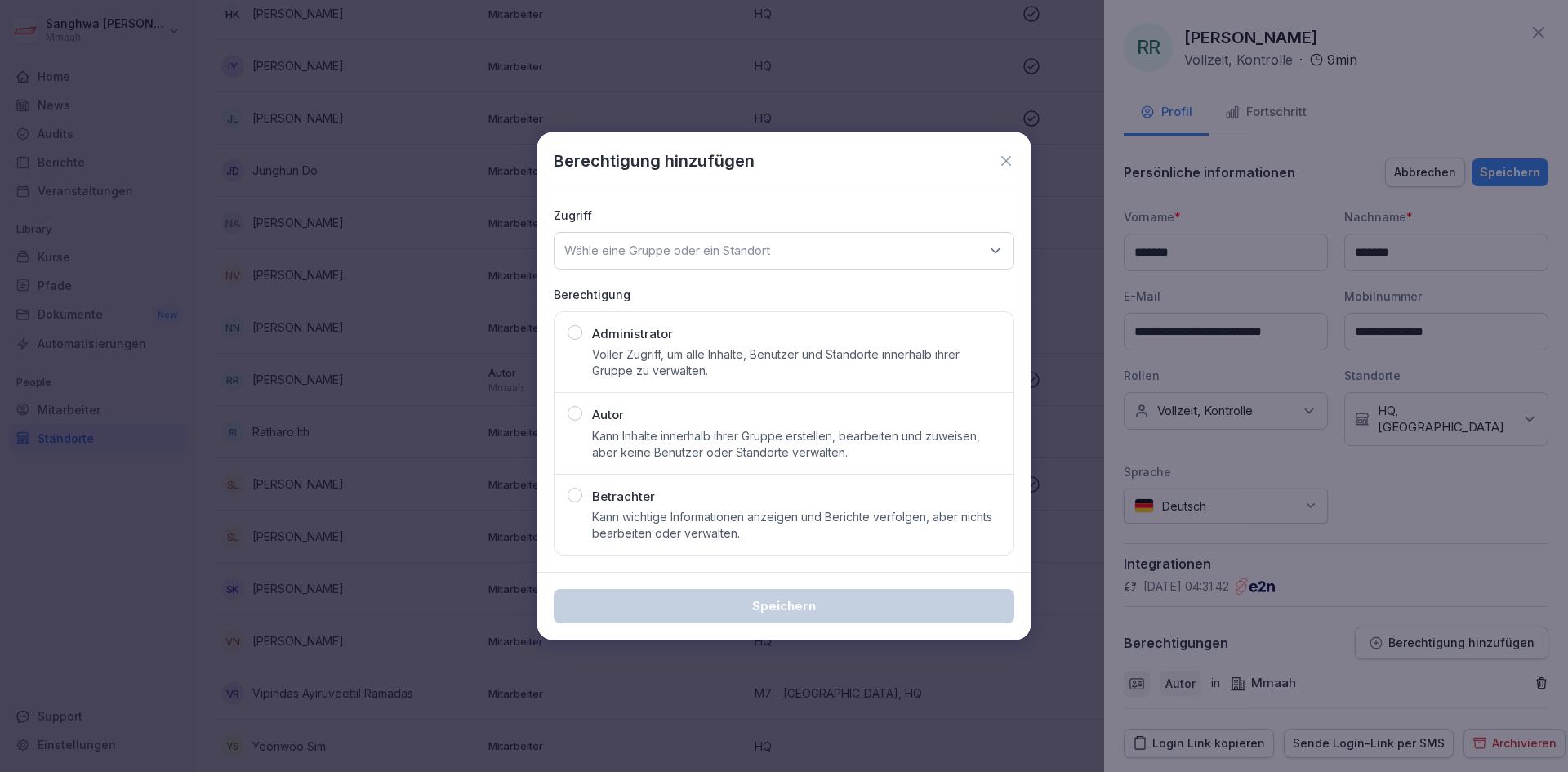
click at [684, 251] on p "Wähle eine Gruppe oder ein Standort" at bounding box center [667, 250] width 206 height 17
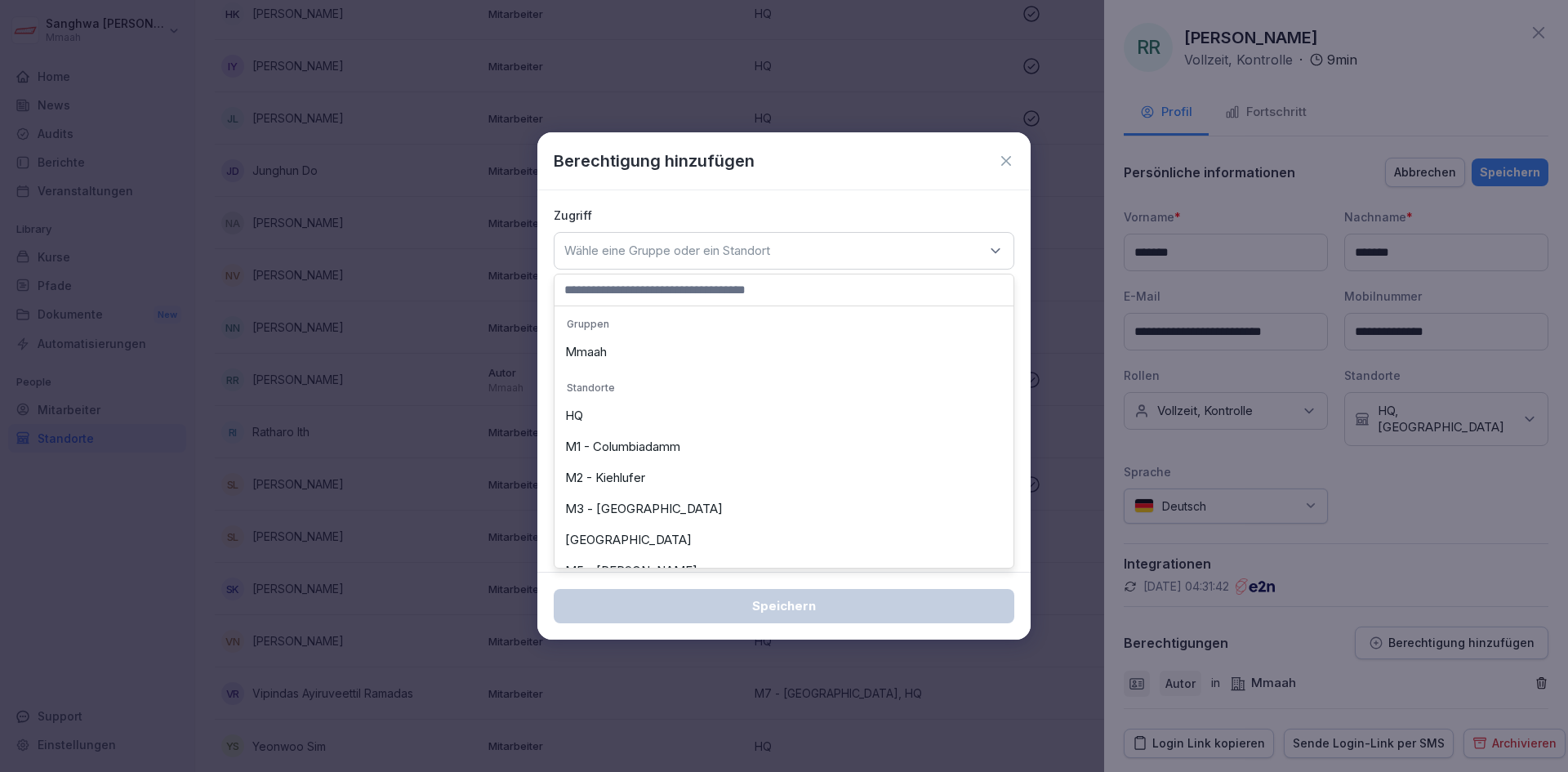
click at [694, 453] on div "M1 - Columbiadamm" at bounding box center [784, 447] width 451 height 31
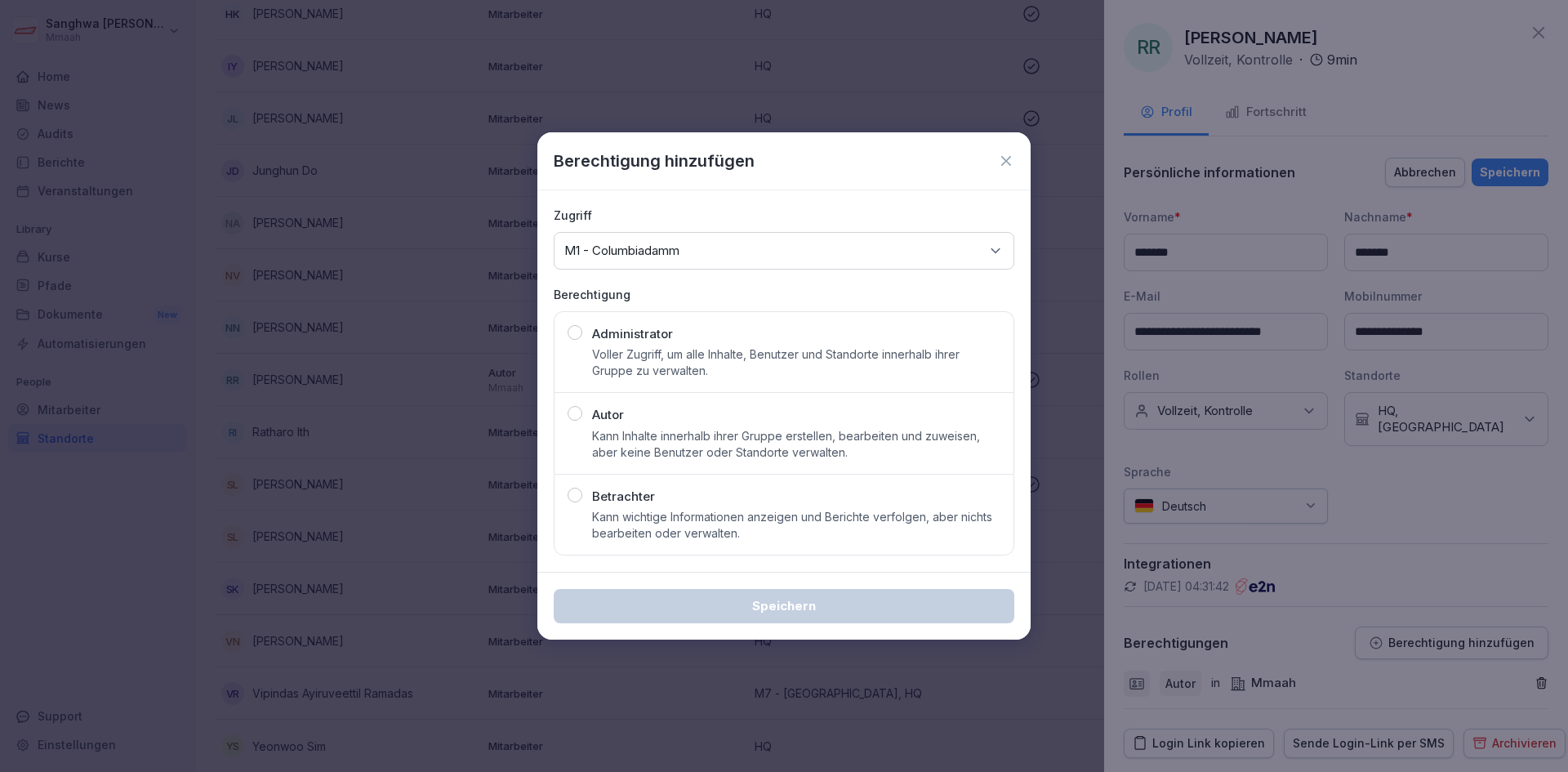
click at [788, 254] on div "Wähle eine Gruppe oder ein Standort M1 - Columbiadamm" at bounding box center [784, 250] width 461 height 38
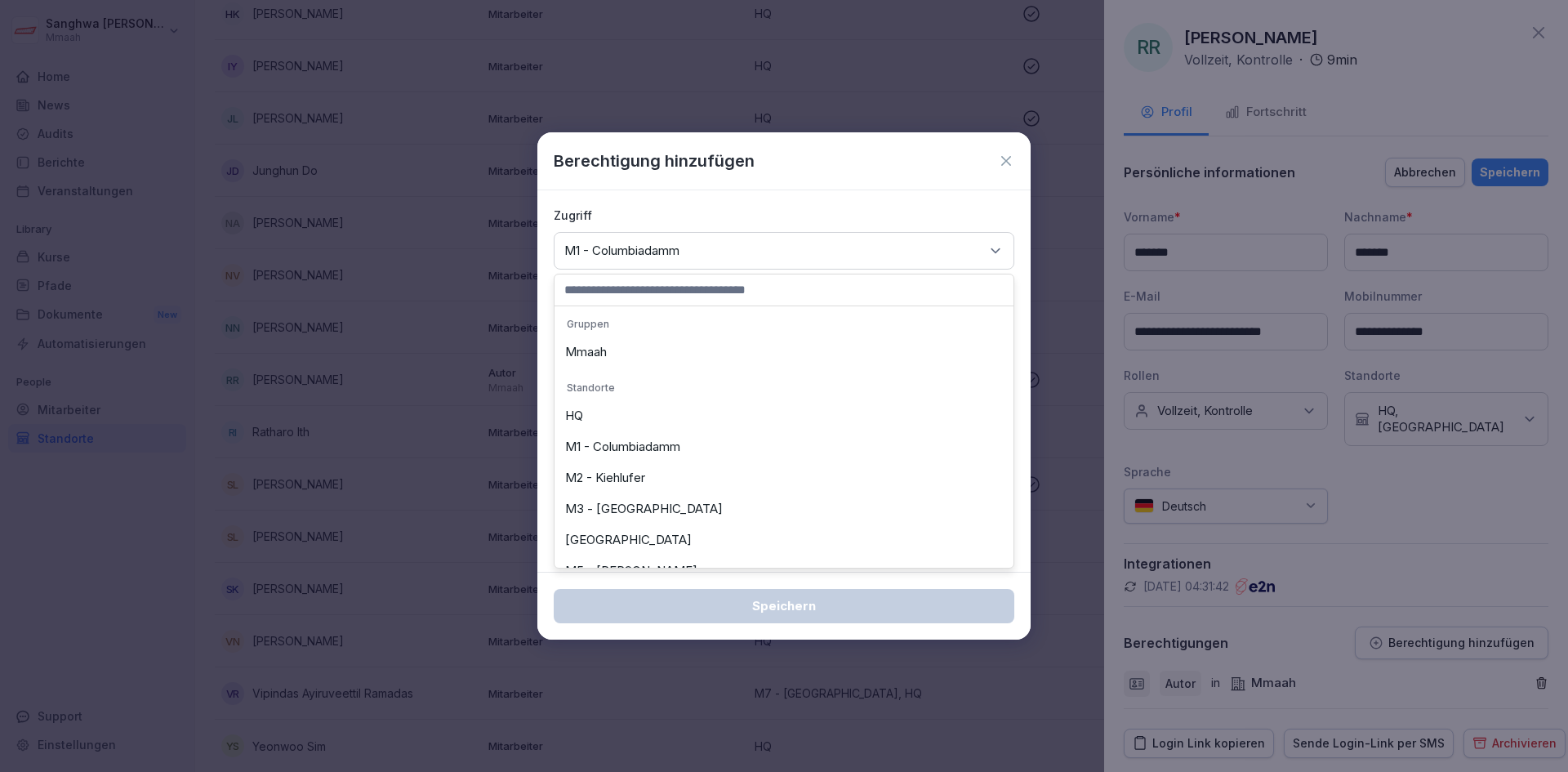
click at [681, 346] on div "Mmaah" at bounding box center [784, 352] width 451 height 31
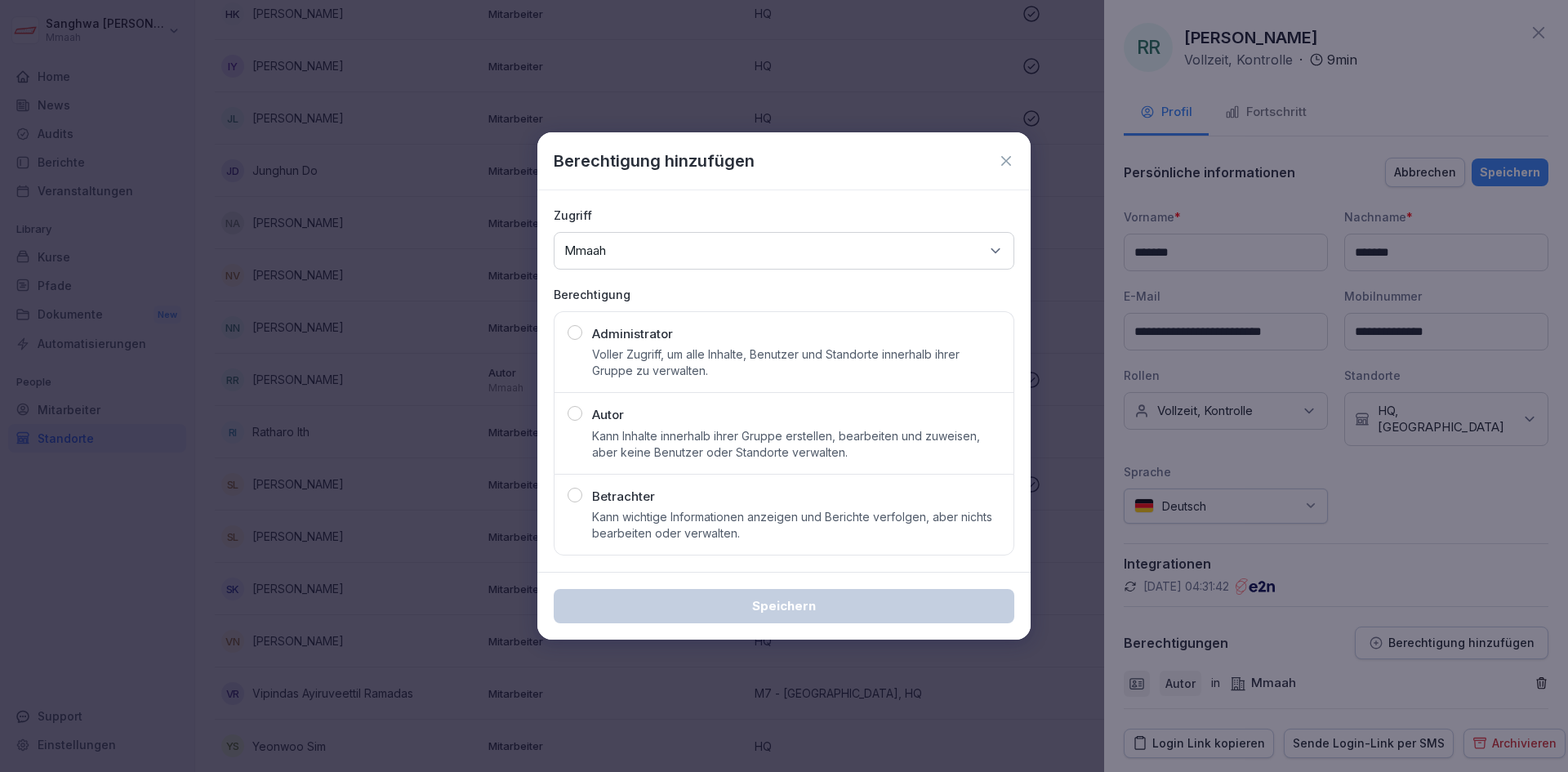
click at [586, 332] on div "Administrator Voller Zugriff, um alle Inhalte, Benutzer und Standorte innerhalb…" at bounding box center [784, 353] width 433 height 54
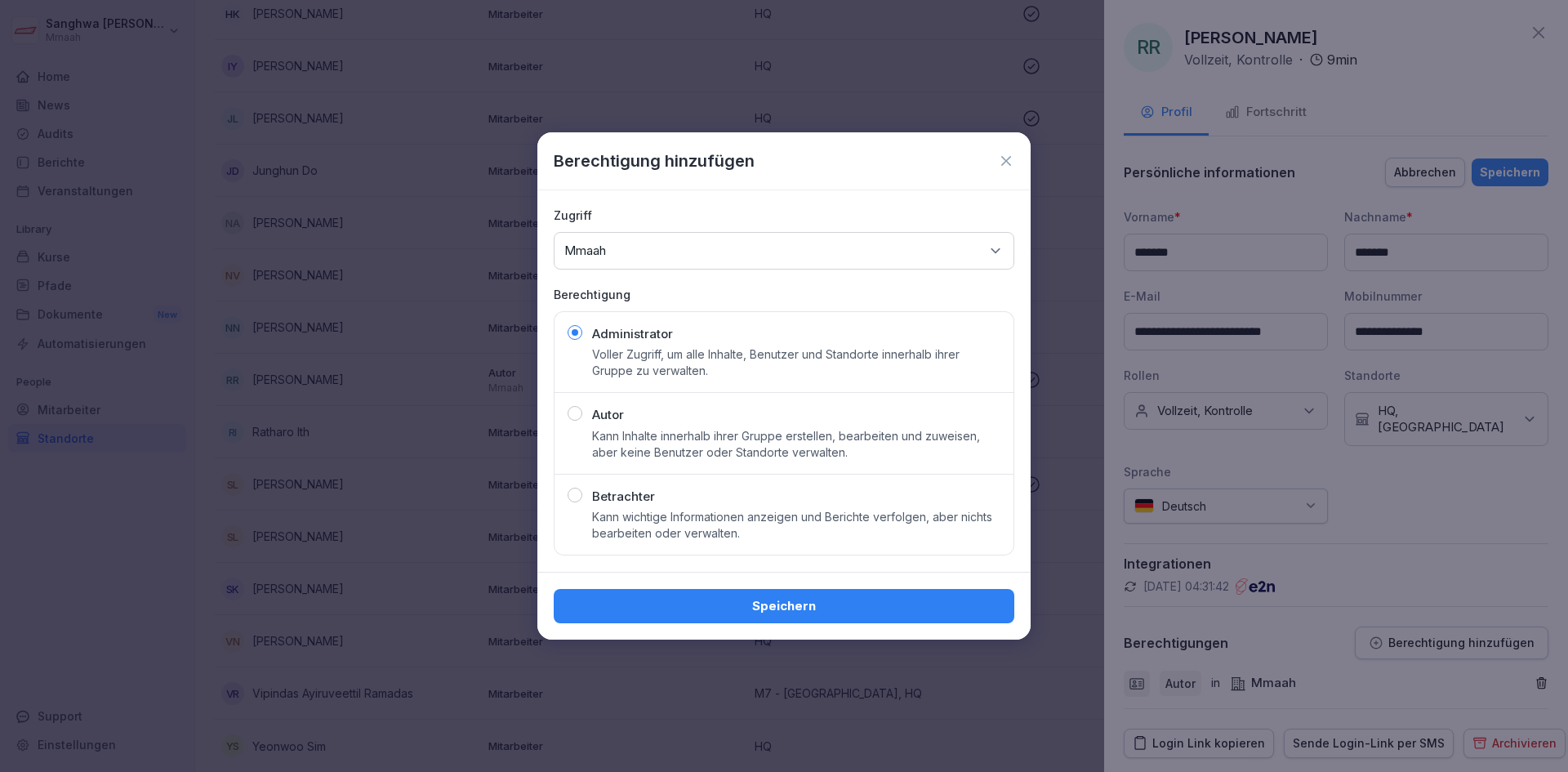
click at [811, 602] on div "Speichern" at bounding box center [784, 606] width 434 height 18
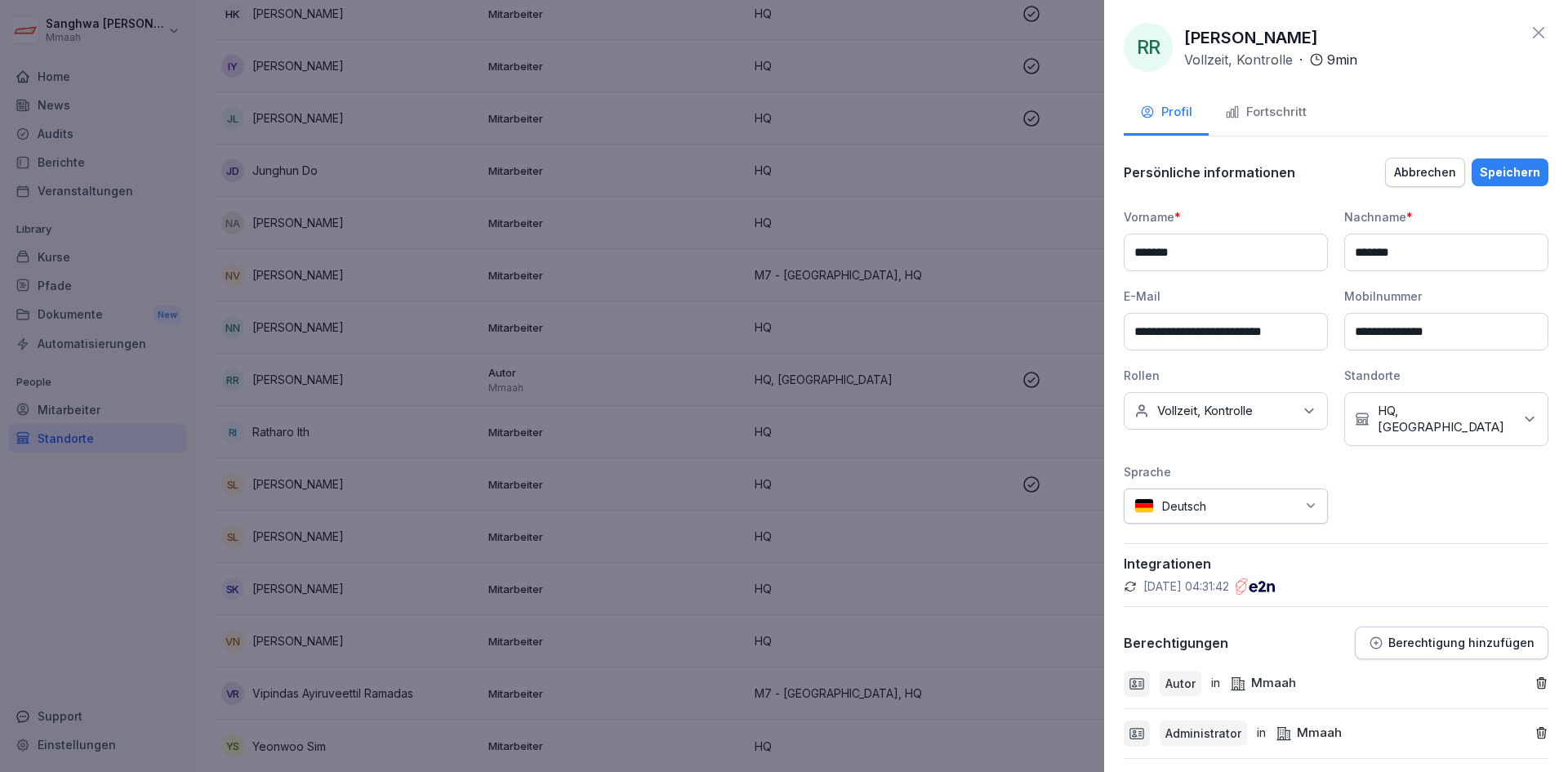
click at [1535, 684] on icon "button" at bounding box center [1542, 683] width 14 height 14
click at [1507, 170] on div "Speichern" at bounding box center [1510, 172] width 61 height 18
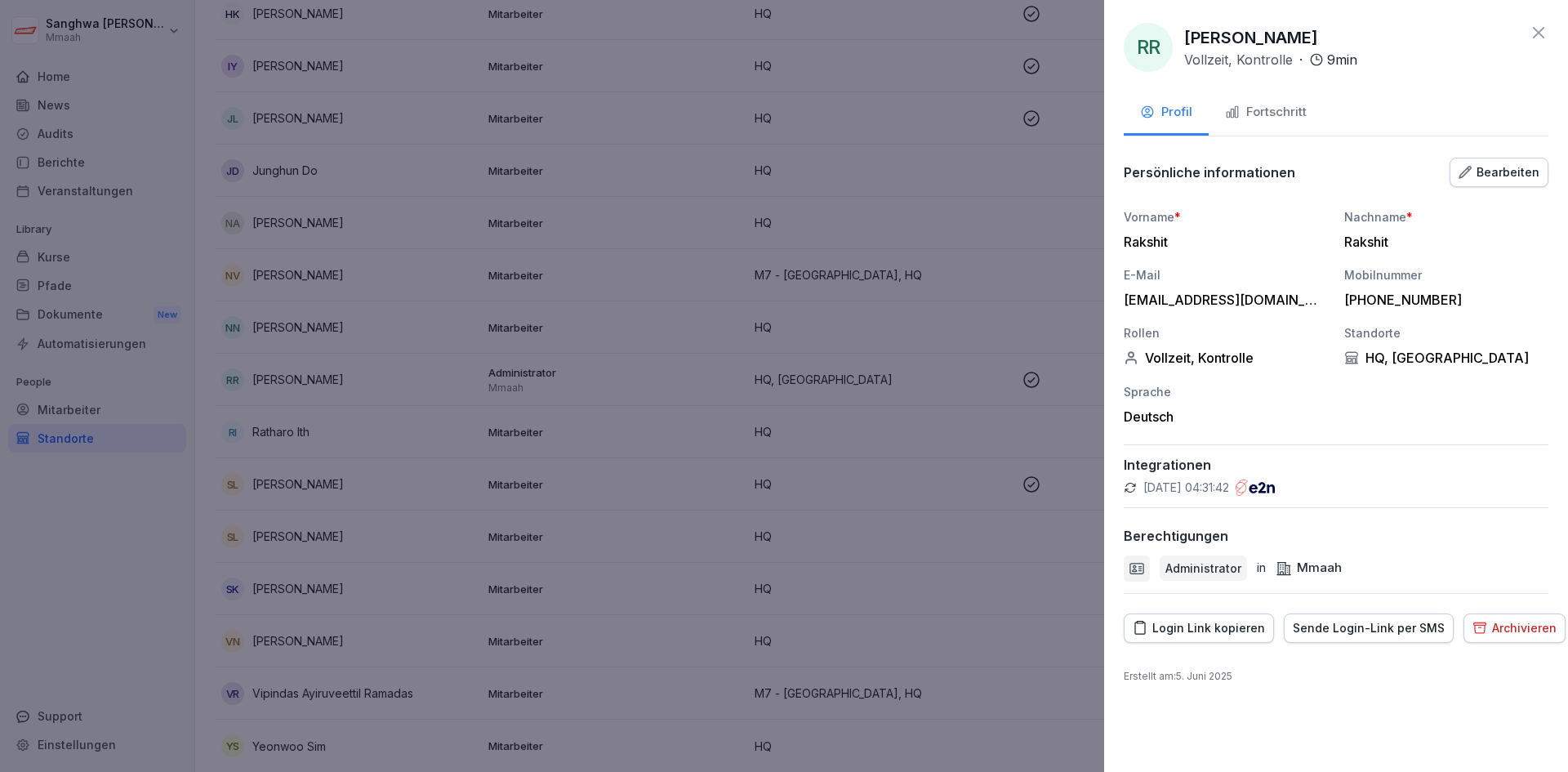
click at [1561, 21] on div "RR [PERSON_NAME] Vollzeit, Kontrolle · 9 min Profil Fortschritt Persönliche inf…" at bounding box center [1336, 386] width 464 height 772
click at [1553, 28] on div "RR [PERSON_NAME] Vollzeit, Kontrolle · 9 min Profil Fortschritt Persönliche inf…" at bounding box center [1336, 386] width 464 height 772
click at [1540, 40] on icon at bounding box center [1539, 32] width 19 height 19
